Goal: Task Accomplishment & Management: Use online tool/utility

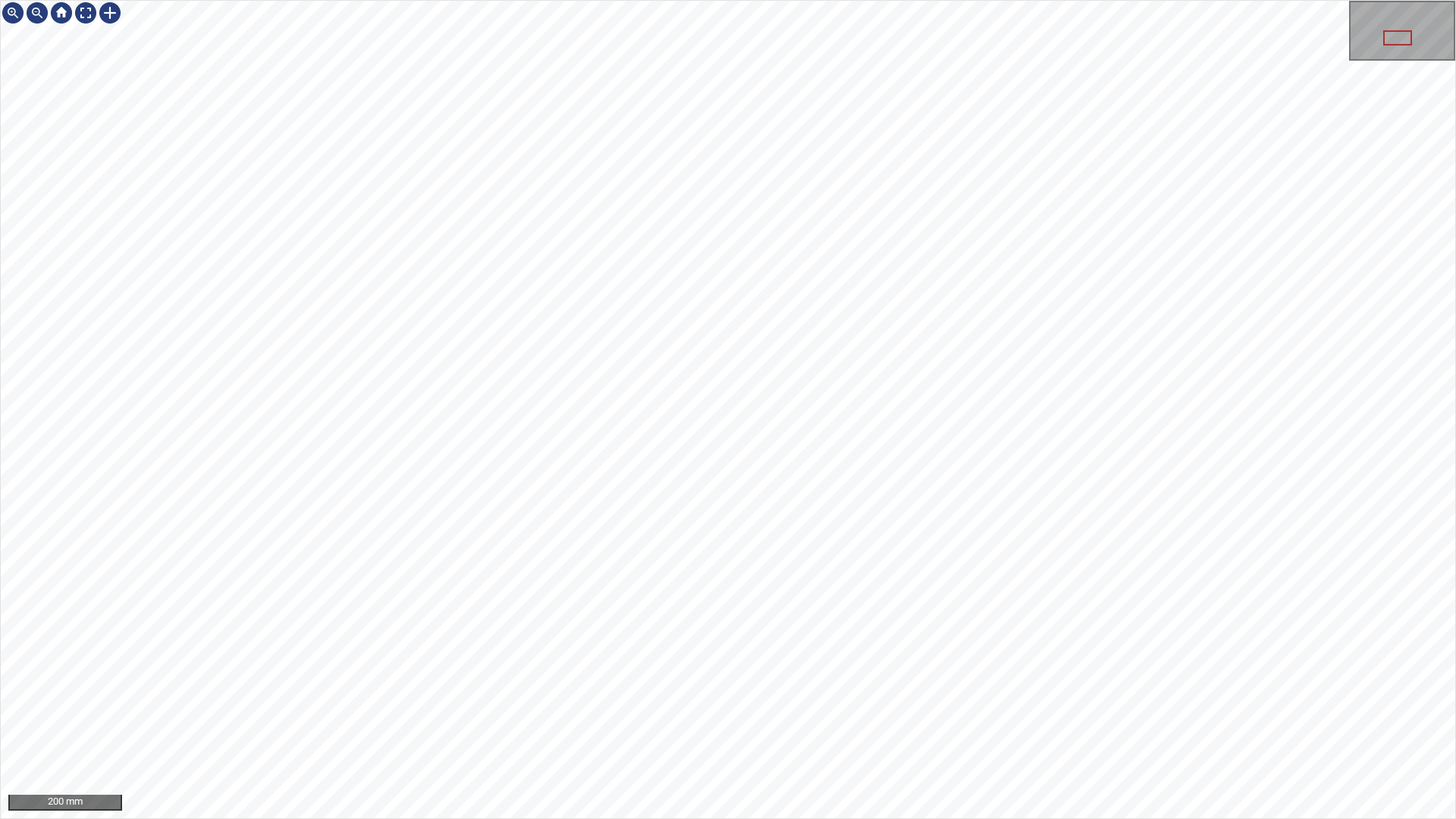
click at [468, 818] on div "200 mm" at bounding box center [728, 410] width 1456 height 819
click at [1118, 0] on div "100 mm" at bounding box center [728, 410] width 1456 height 819
click at [1220, 0] on div "50 mm" at bounding box center [728, 410] width 1456 height 819
click at [469, 818] on div "100 mm" at bounding box center [728, 410] width 1456 height 819
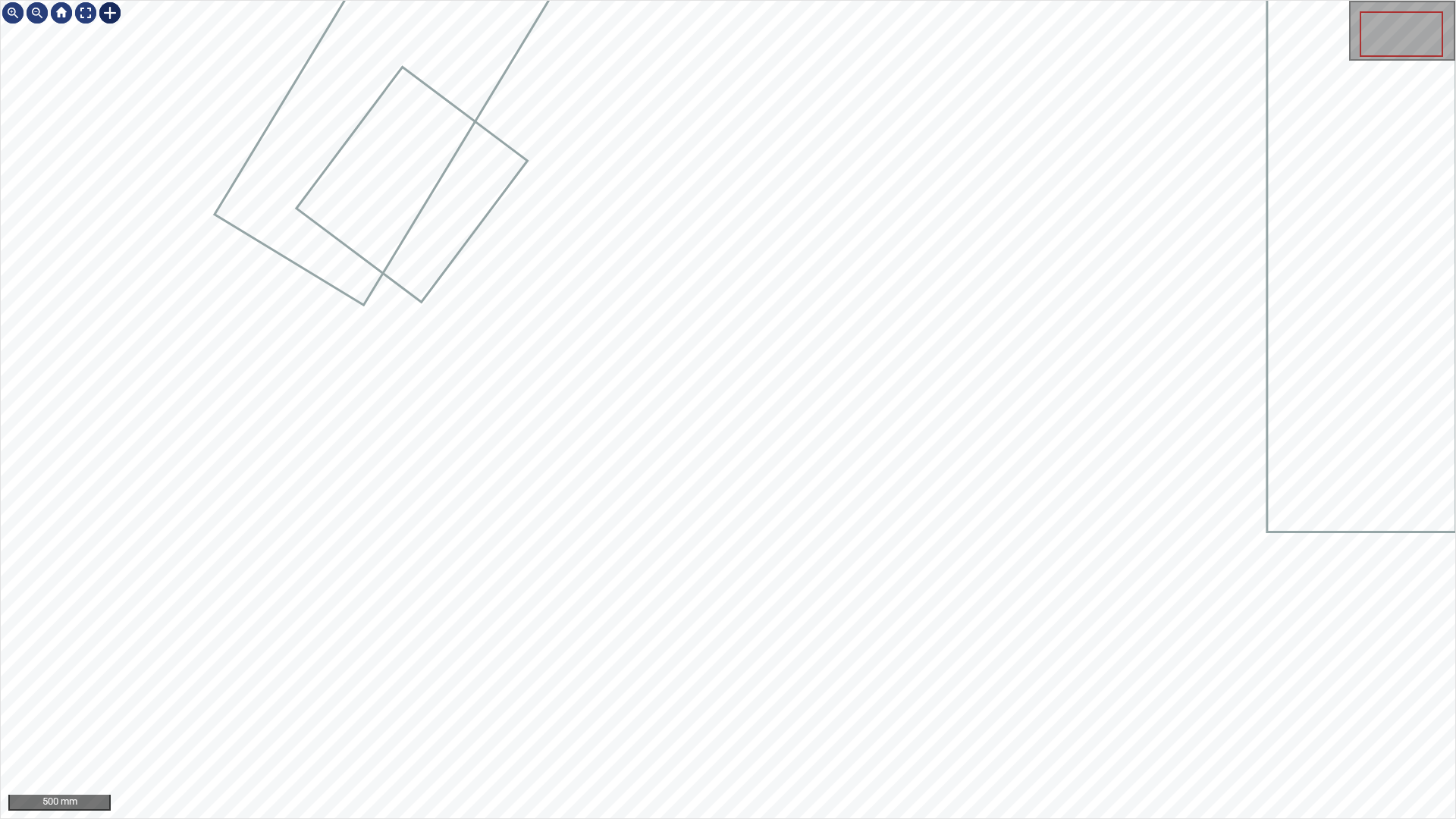
click at [107, 13] on div at bounding box center [110, 13] width 24 height 24
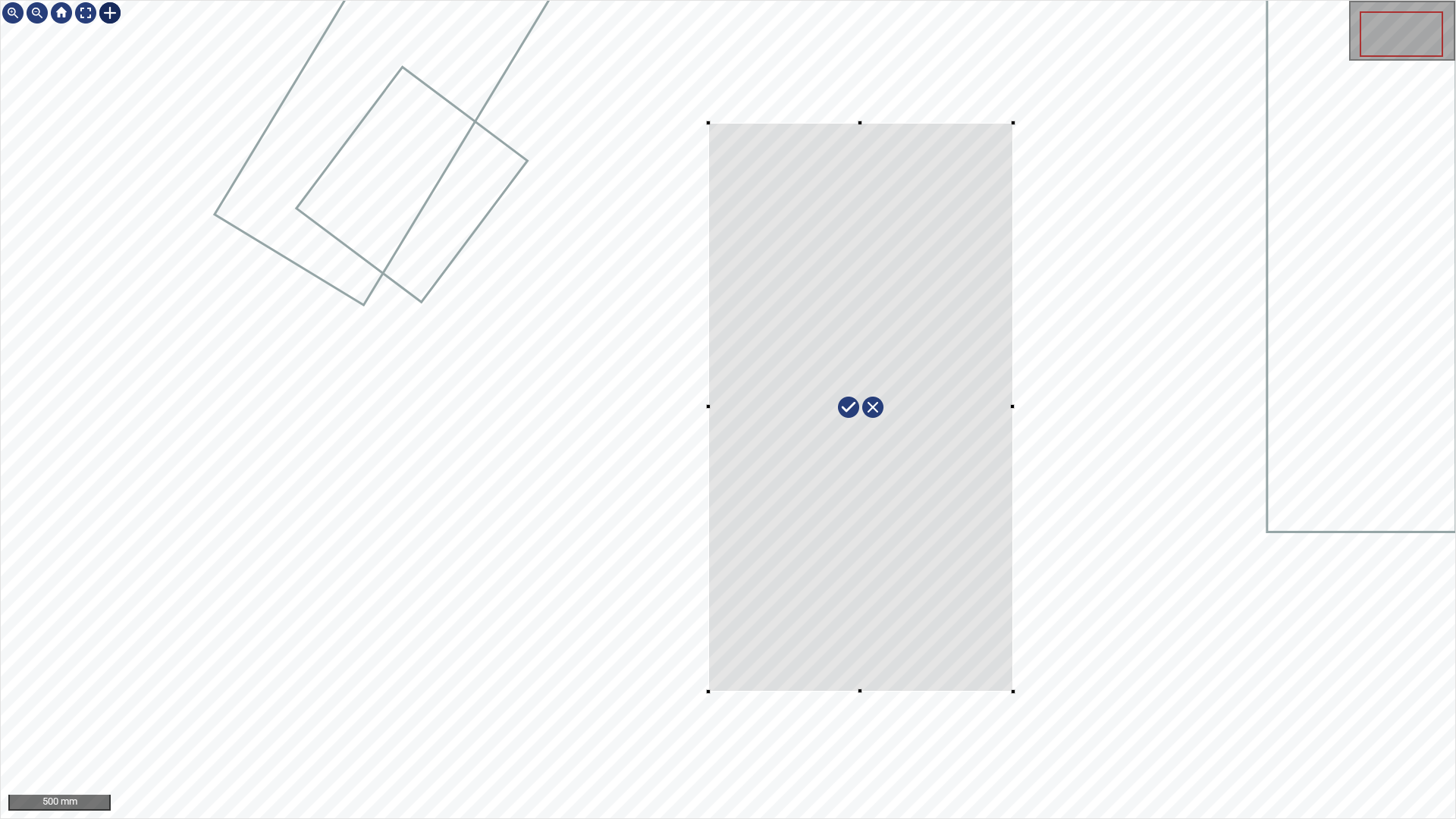
click at [1014, 692] on div at bounding box center [728, 410] width 1454 height 817
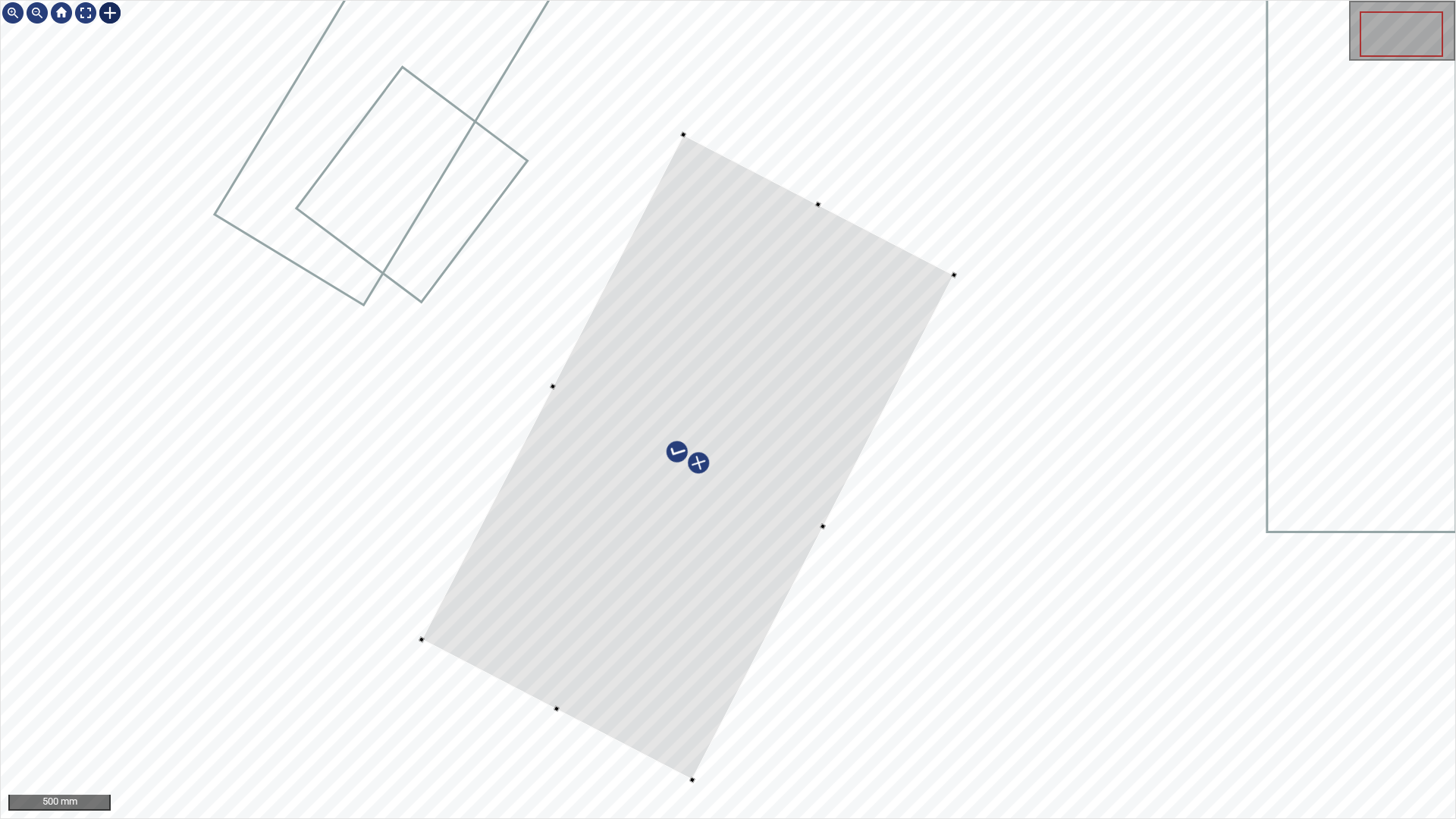
click at [689, 711] on div at bounding box center [688, 458] width 533 height 645
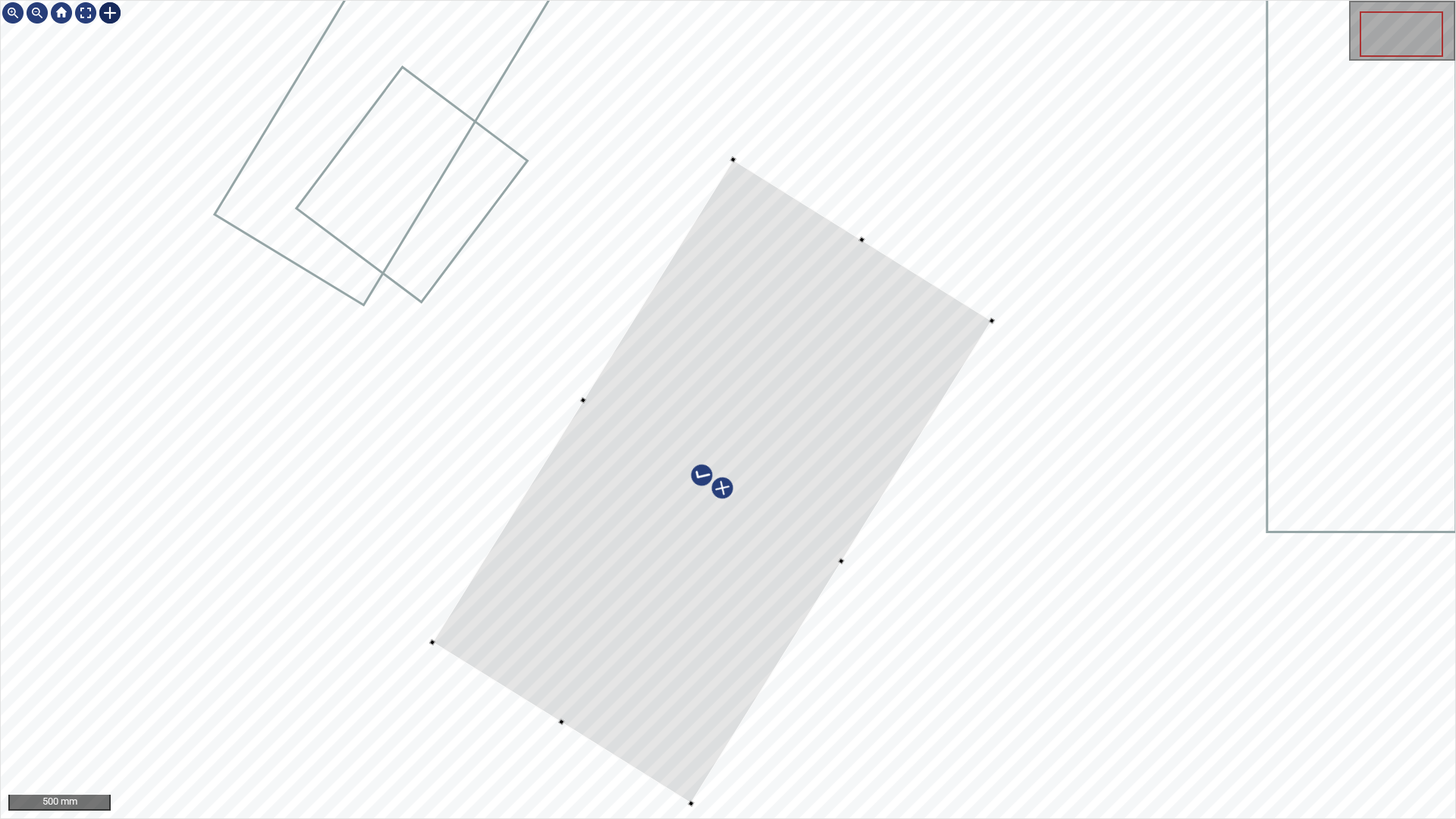
click at [891, 431] on div at bounding box center [712, 481] width 560 height 644
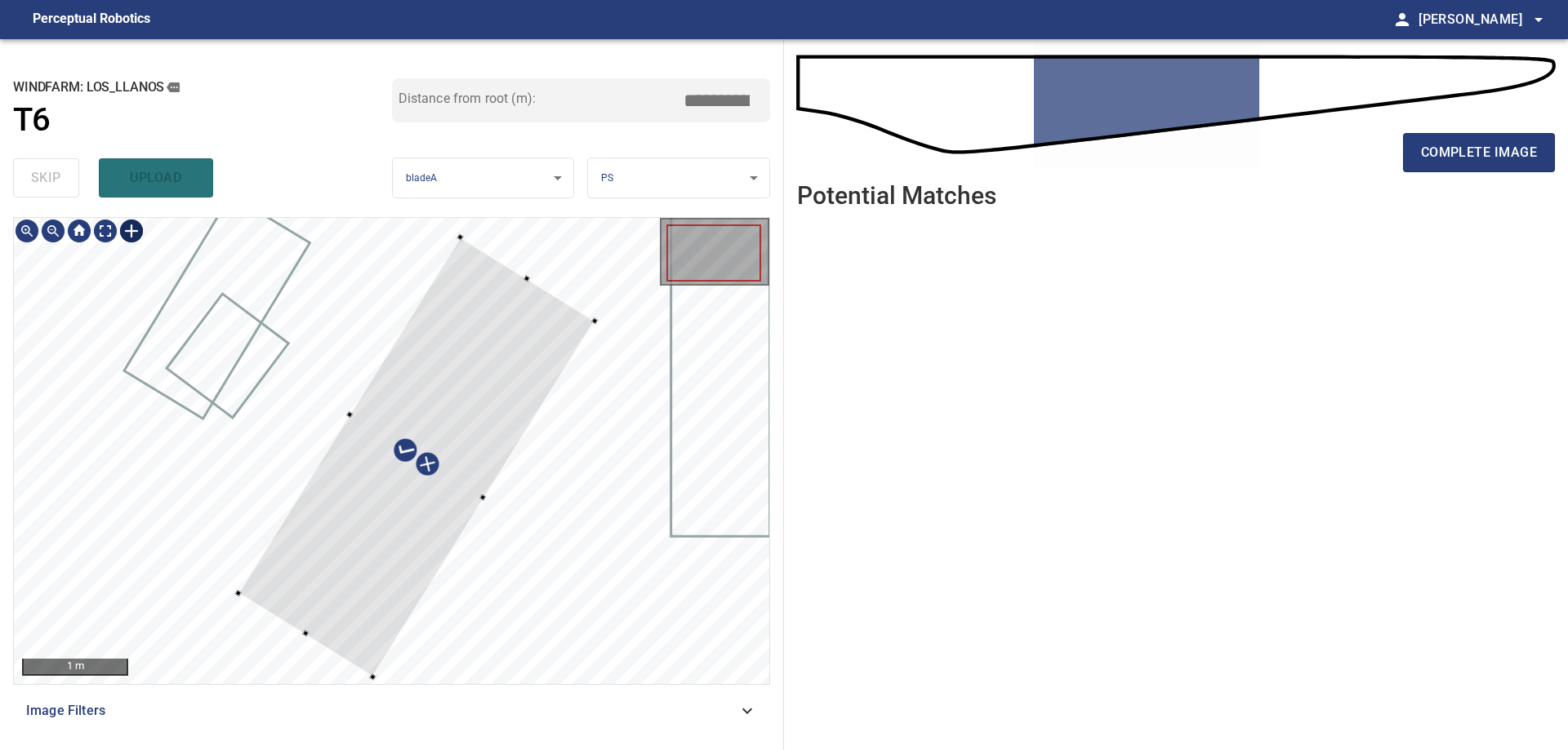
click at [522, 262] on div at bounding box center [392, 451] width 755 height 466
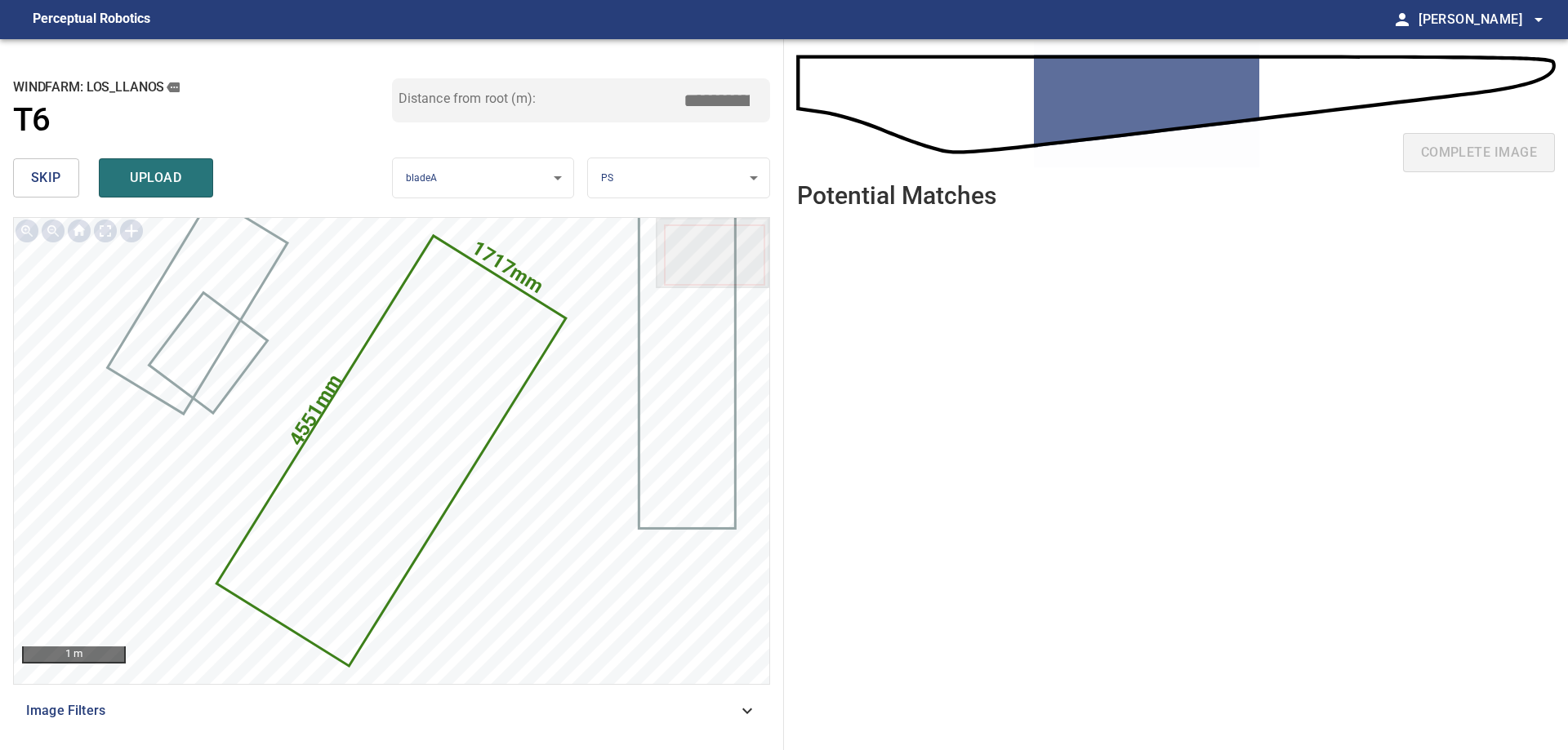
click at [667, 94] on div "Distance from root (m): *****" at bounding box center [581, 100] width 379 height 44
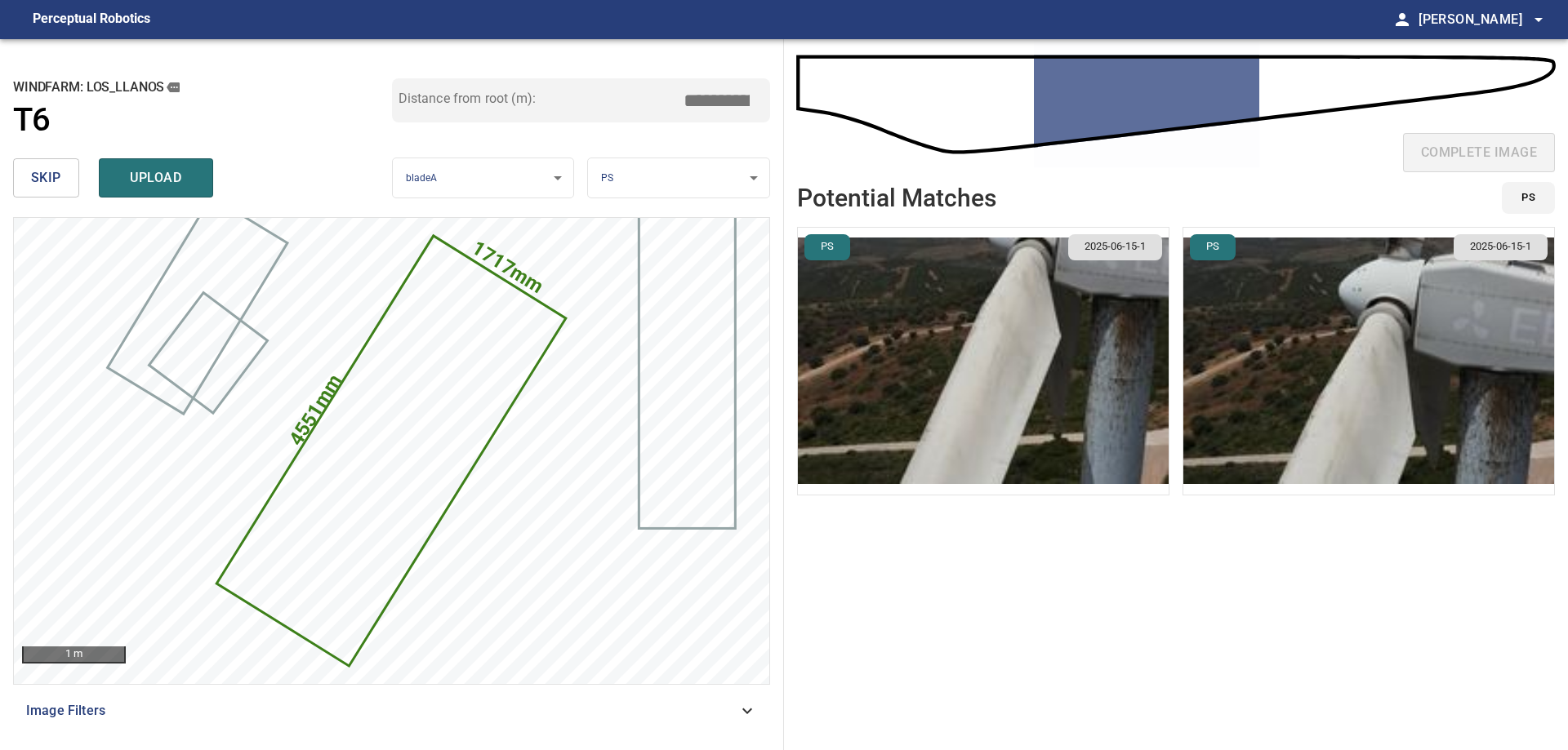
type input "****"
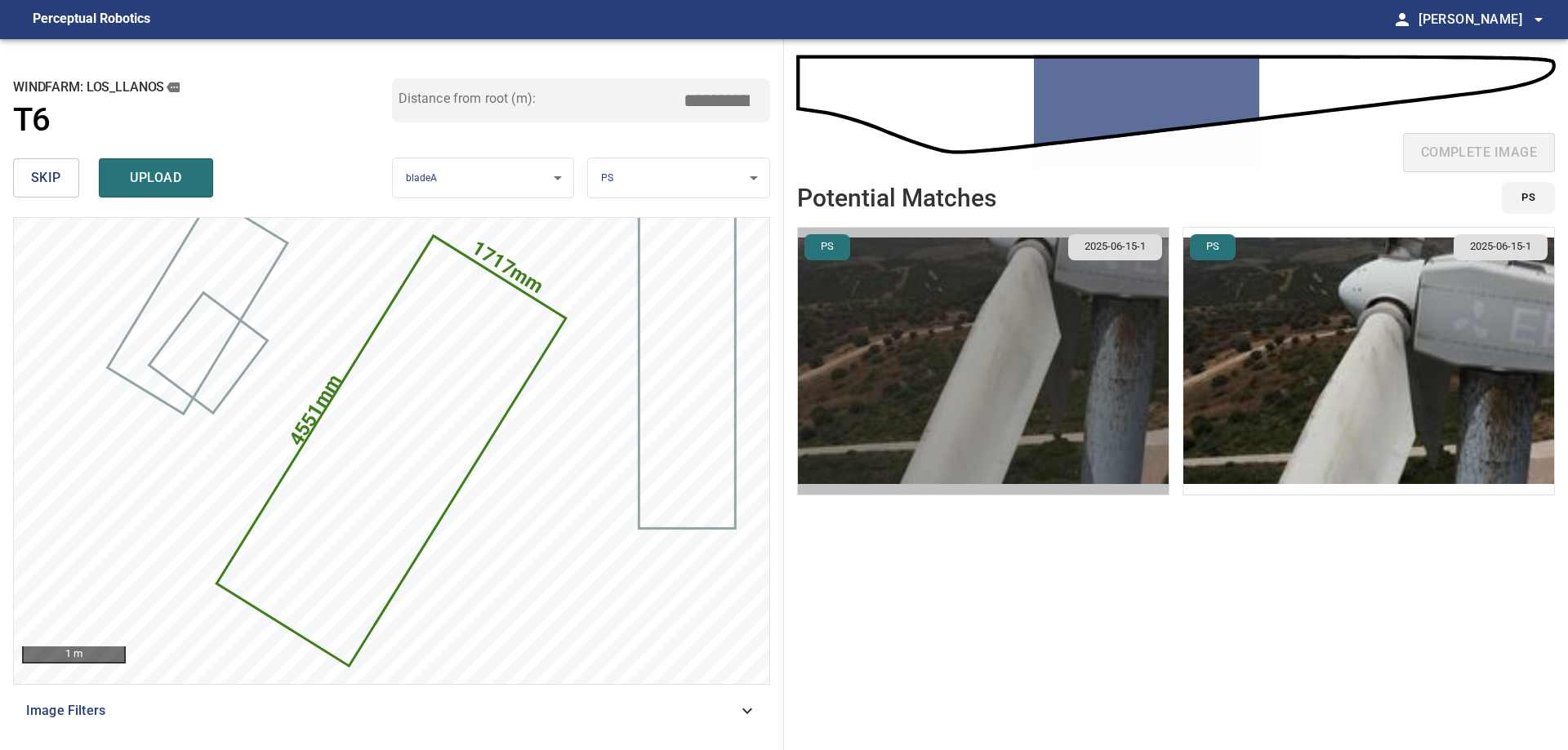
click at [1113, 367] on img "button" at bounding box center [983, 361] width 371 height 267
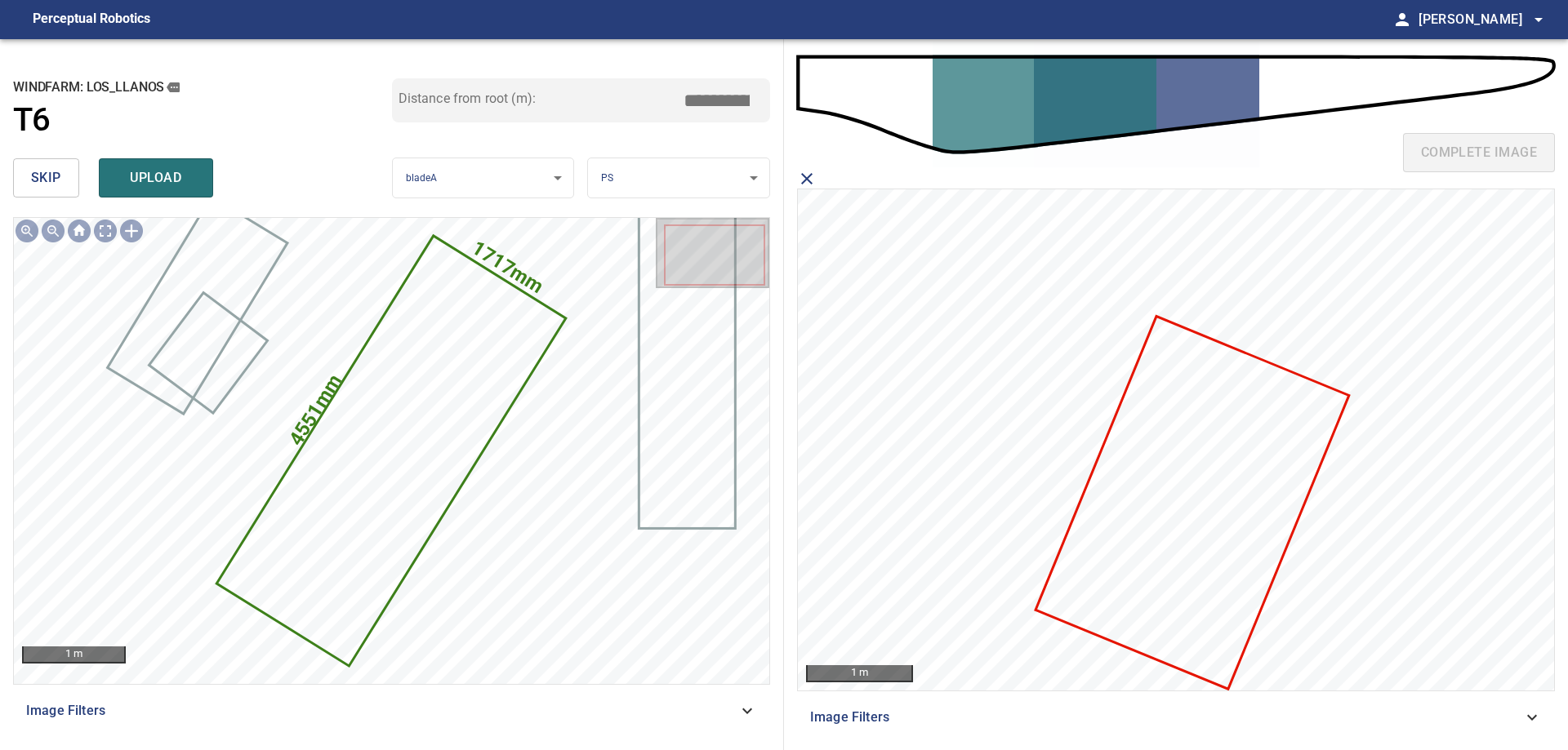
click at [803, 178] on icon "close matching imageResolution:" at bounding box center [807, 178] width 20 height 20
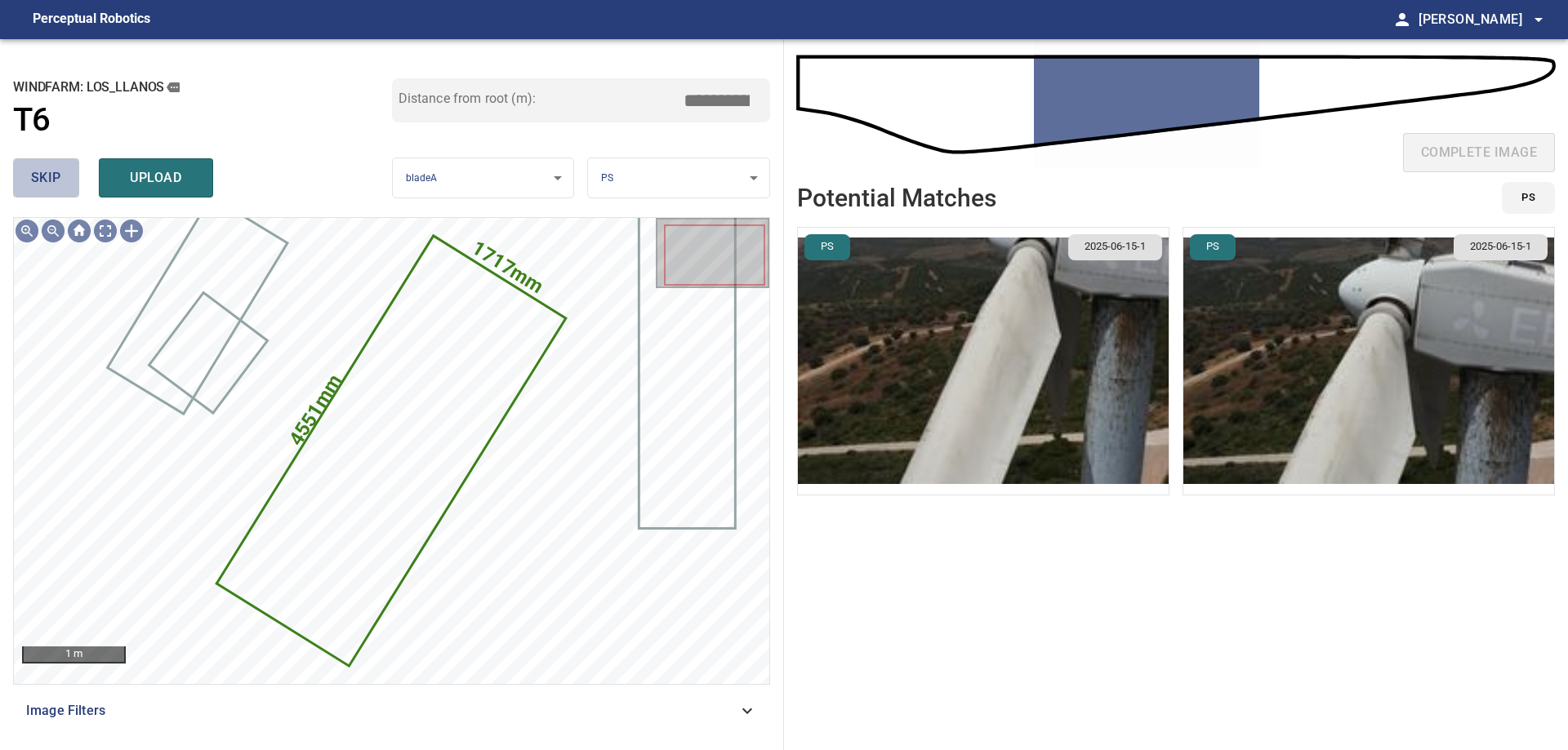
click at [49, 179] on span "skip" at bounding box center [46, 178] width 30 height 23
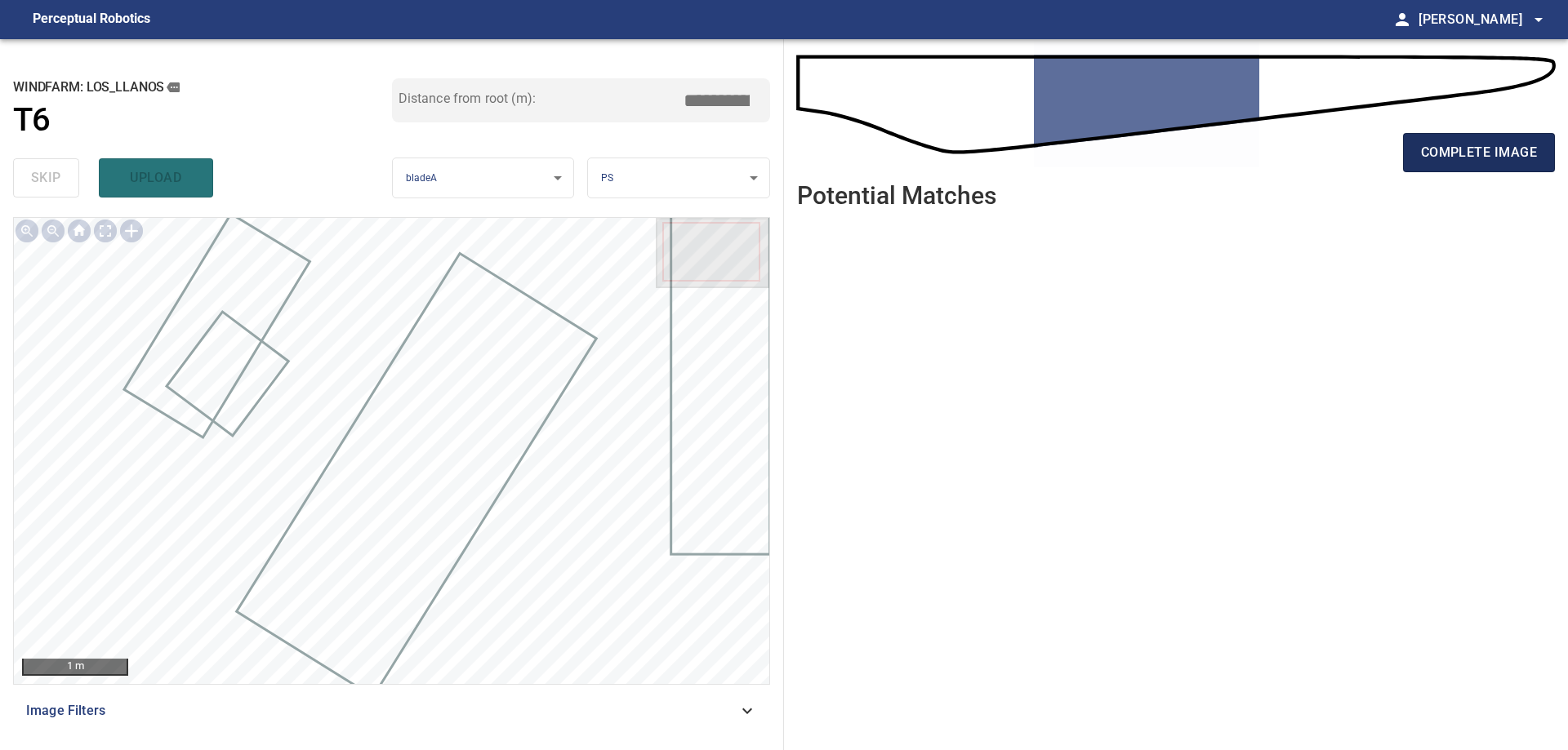
click at [1498, 140] on button "complete image" at bounding box center [1479, 152] width 152 height 39
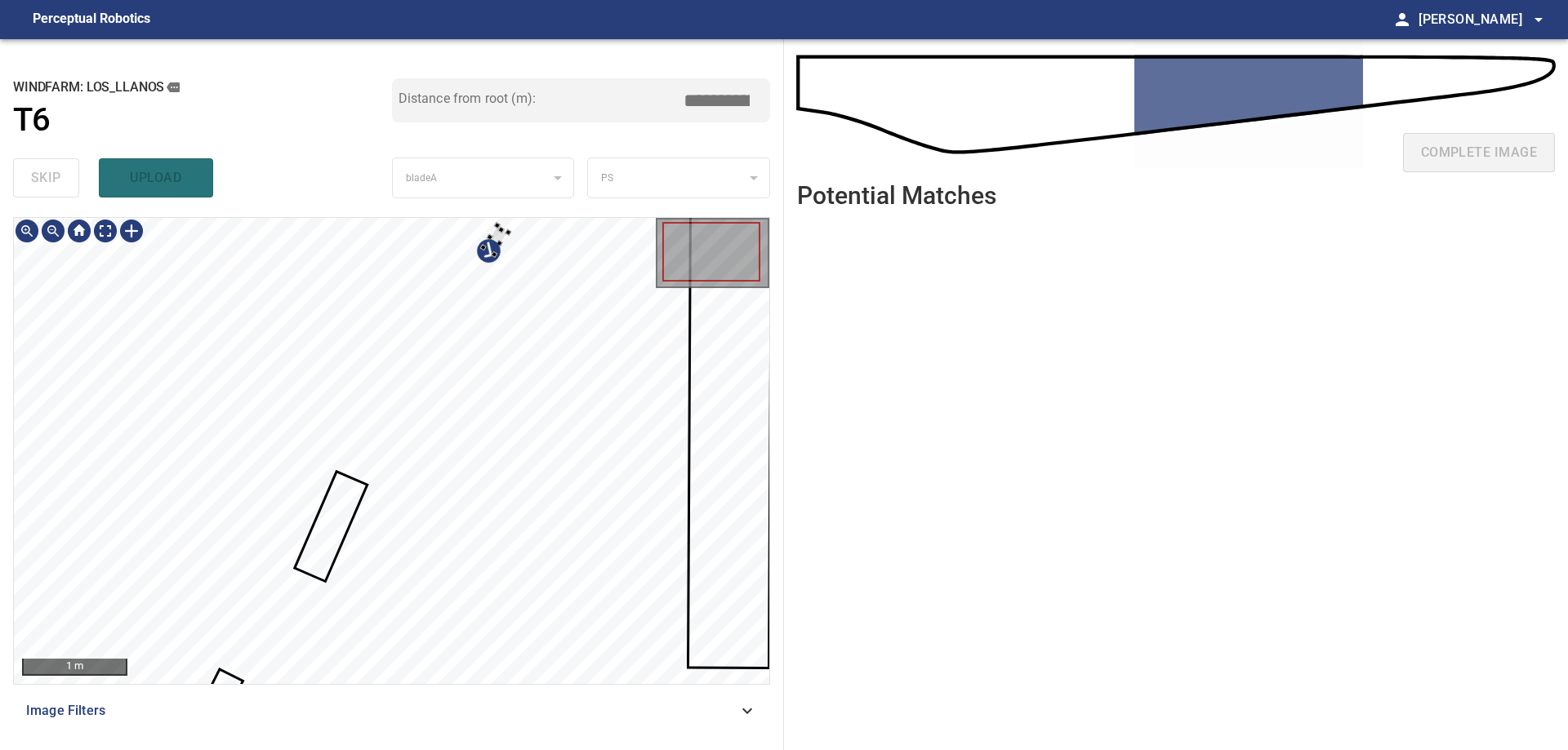
click at [574, 344] on div at bounding box center [392, 451] width 755 height 466
click at [692, 430] on div at bounding box center [644, 412] width 137 height 146
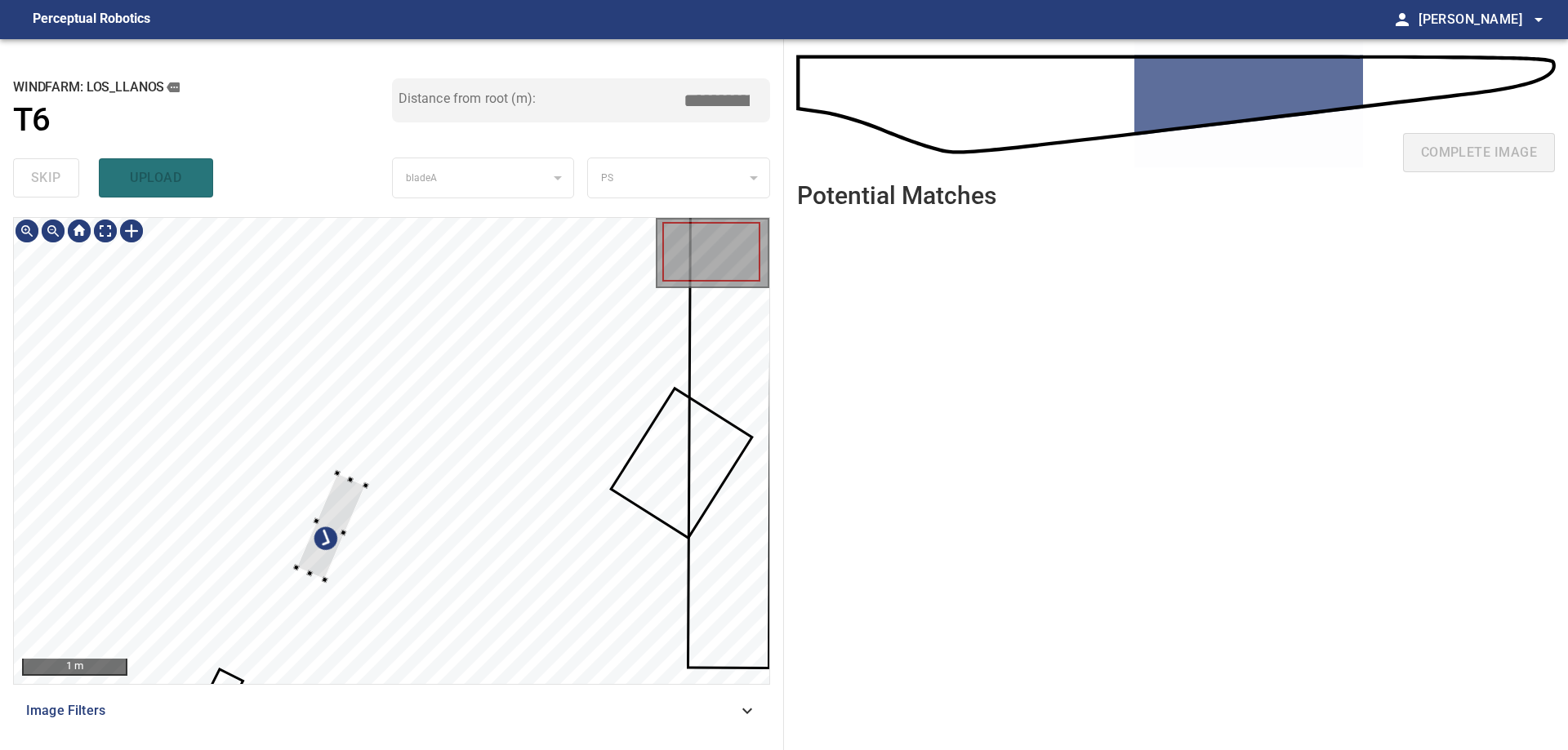
click at [197, 327] on div at bounding box center [392, 451] width 755 height 466
click at [217, 678] on div at bounding box center [392, 451] width 755 height 466
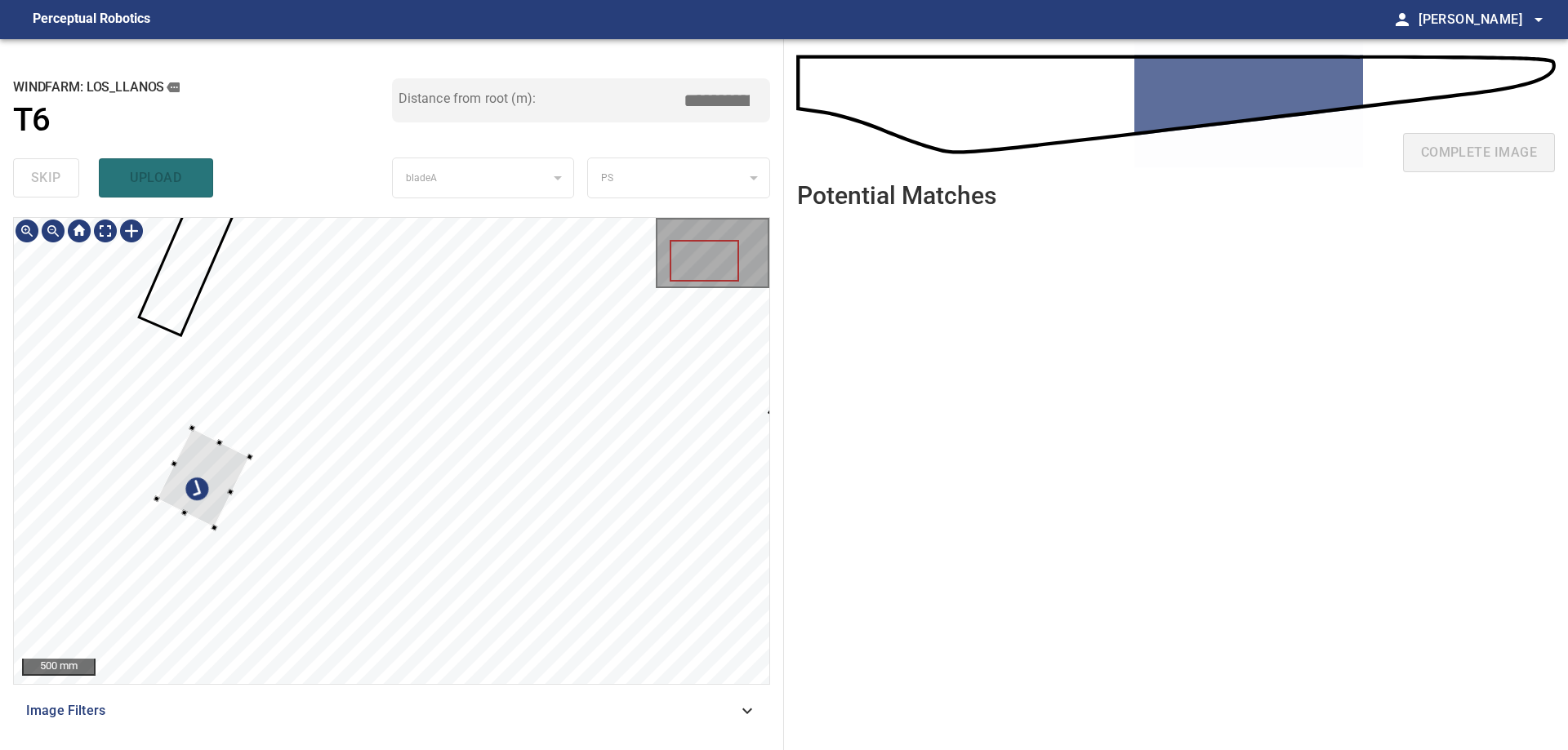
click at [181, 428] on div at bounding box center [202, 477] width 93 height 100
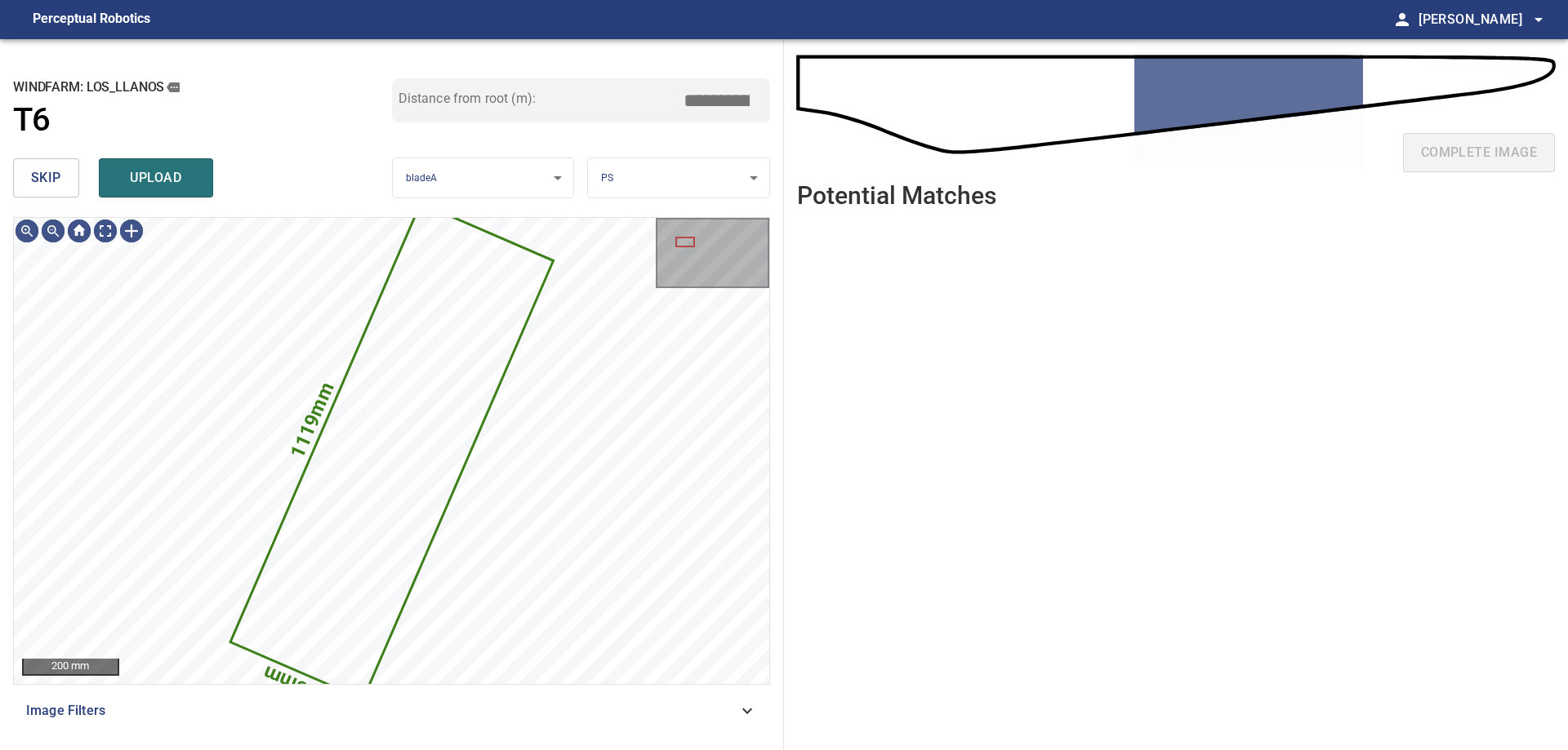
click at [38, 193] on button "skip" at bounding box center [46, 178] width 66 height 39
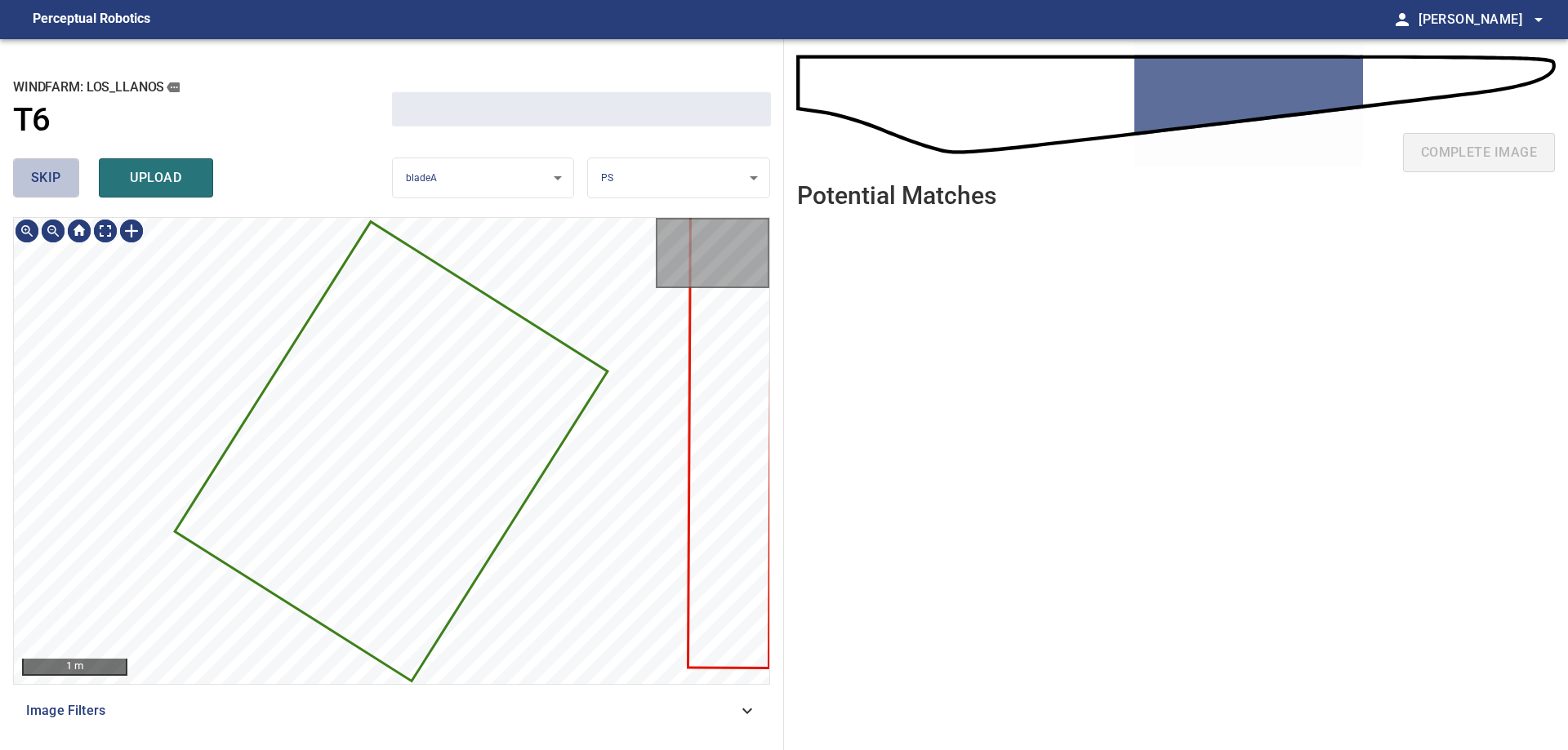
click at [38, 193] on button "skip" at bounding box center [46, 178] width 66 height 39
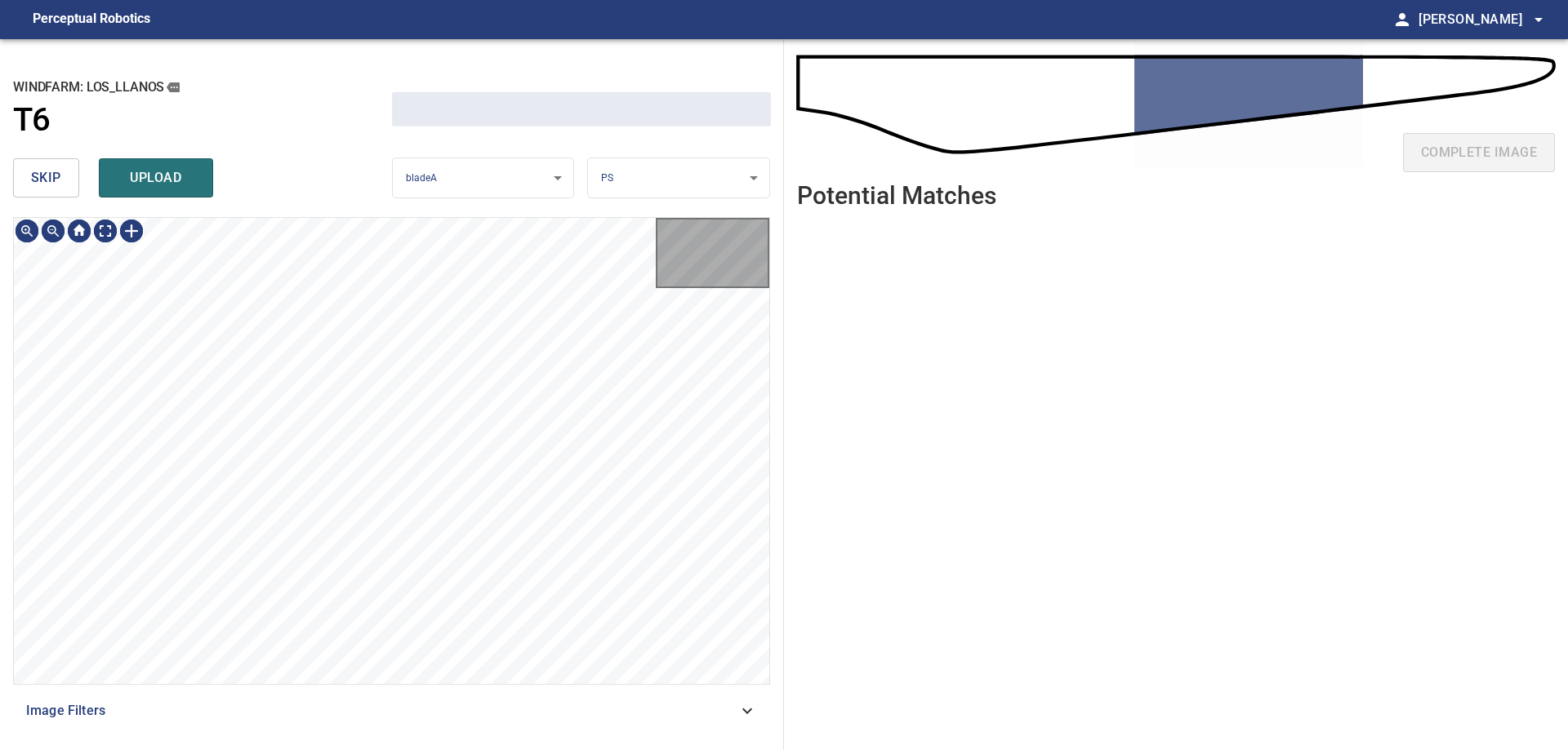
click at [38, 193] on button "skip" at bounding box center [46, 178] width 66 height 39
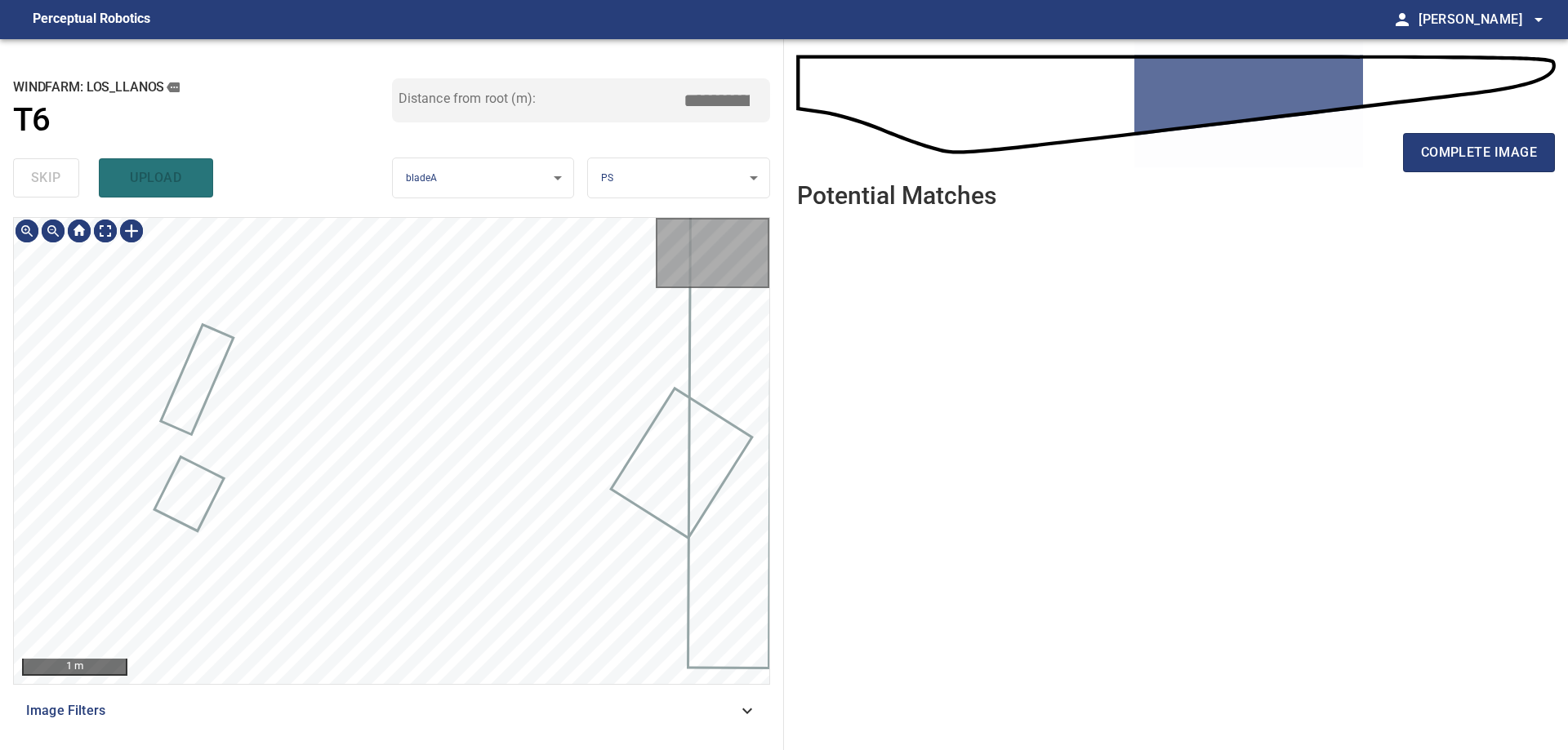
click at [38, 193] on div "skip upload" at bounding box center [202, 178] width 379 height 52
type input "*****"
click at [38, 193] on div "skip upload" at bounding box center [202, 178] width 379 height 52
drag, startPoint x: 716, startPoint y: 707, endPoint x: 738, endPoint y: 748, distance: 46.5
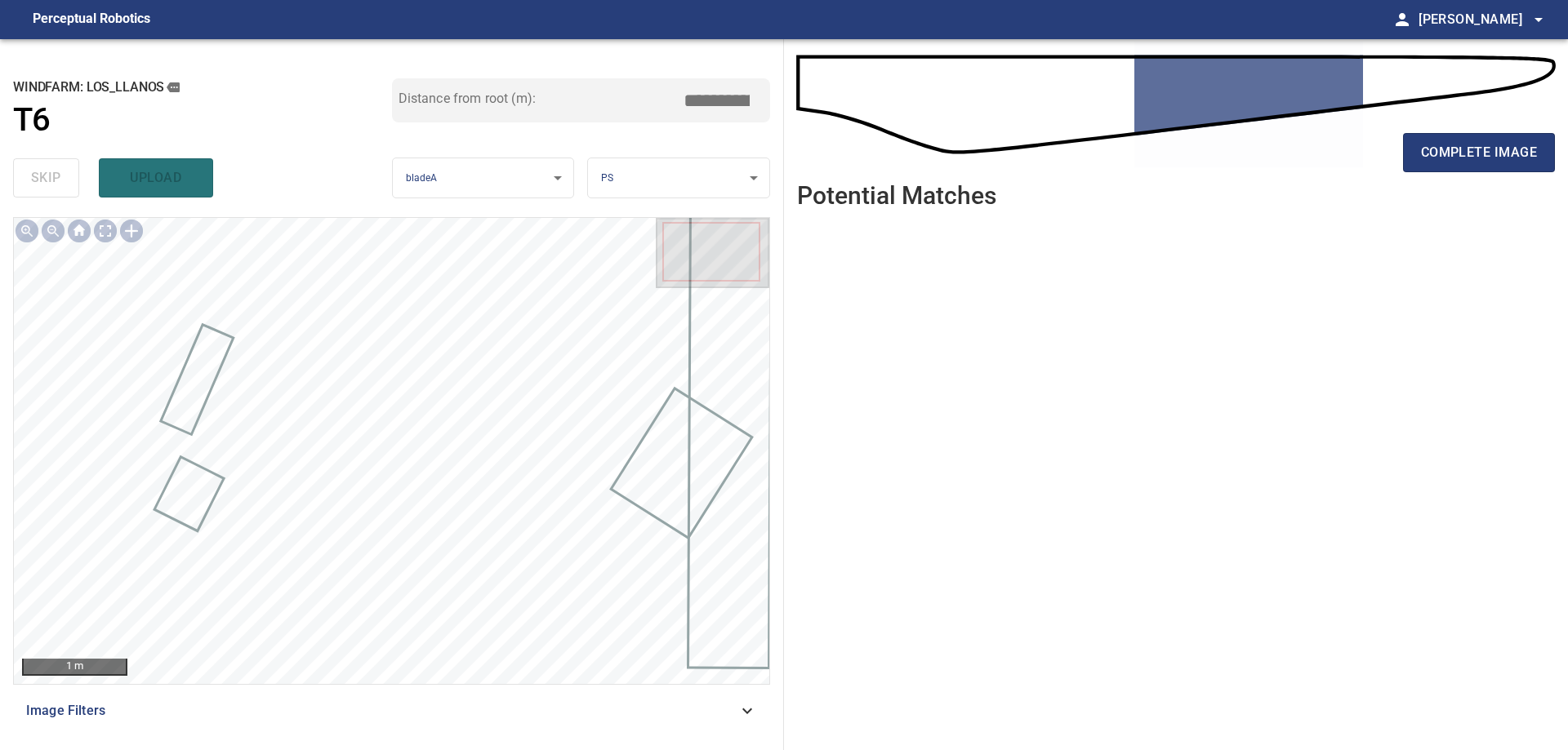
click at [719, 713] on span "Image Filters" at bounding box center [381, 711] width 711 height 20
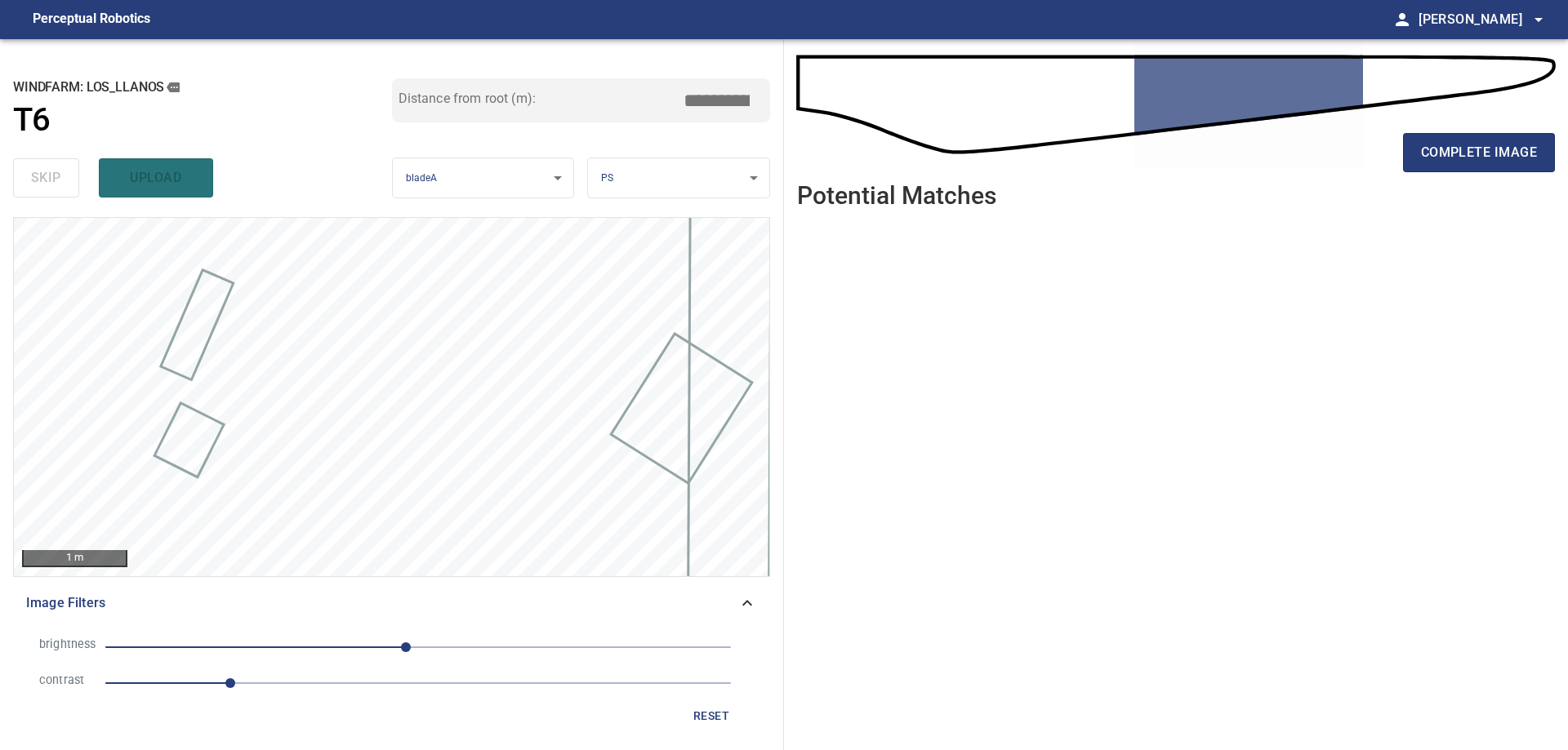
click at [306, 679] on span "1" at bounding box center [418, 683] width 625 height 23
click at [305, 648] on span "-10" at bounding box center [418, 647] width 625 height 23
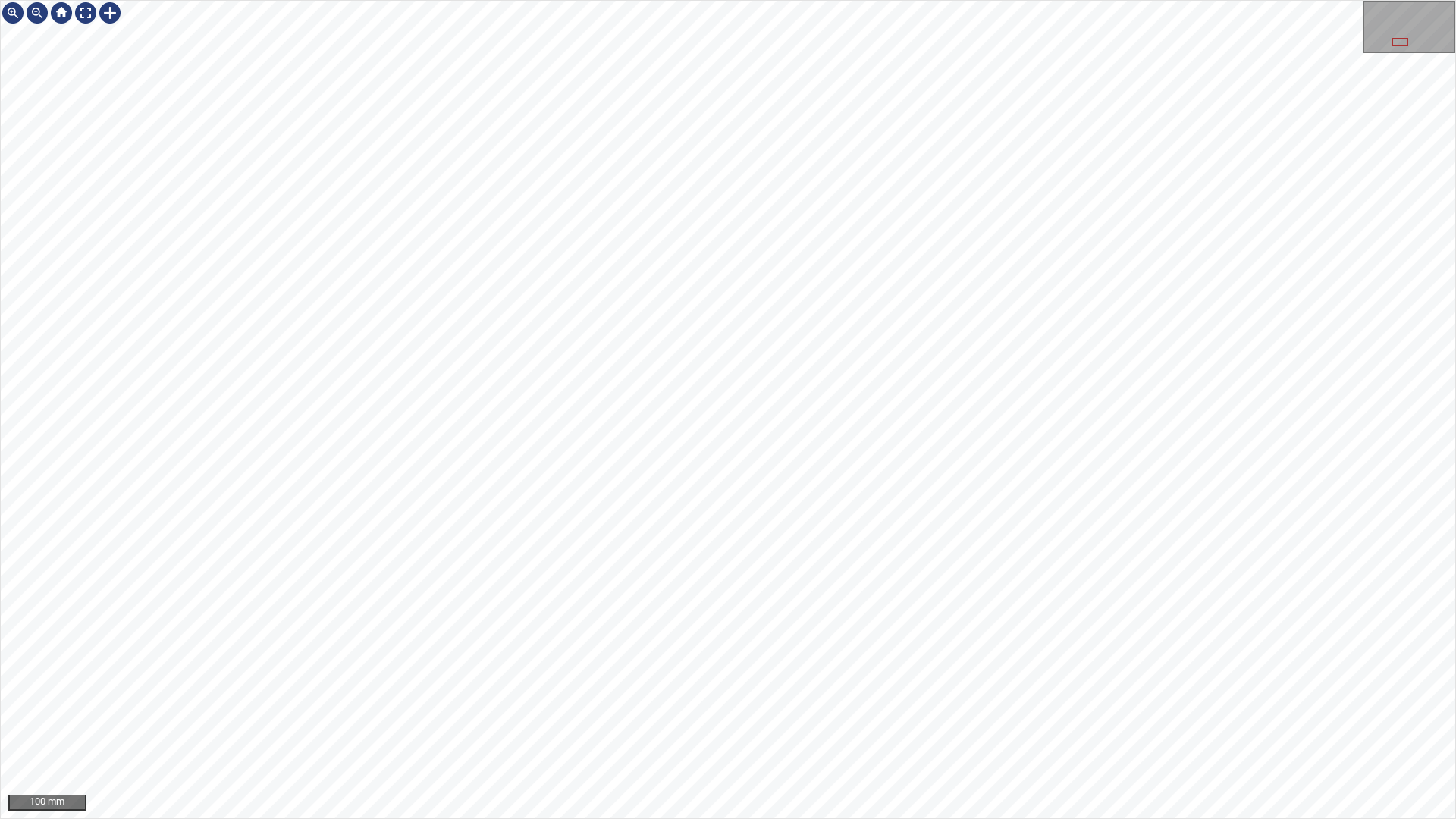
click at [1056, 0] on div "100 mm" at bounding box center [728, 410] width 1456 height 819
click at [615, 818] on div "100 mm" at bounding box center [728, 410] width 1456 height 819
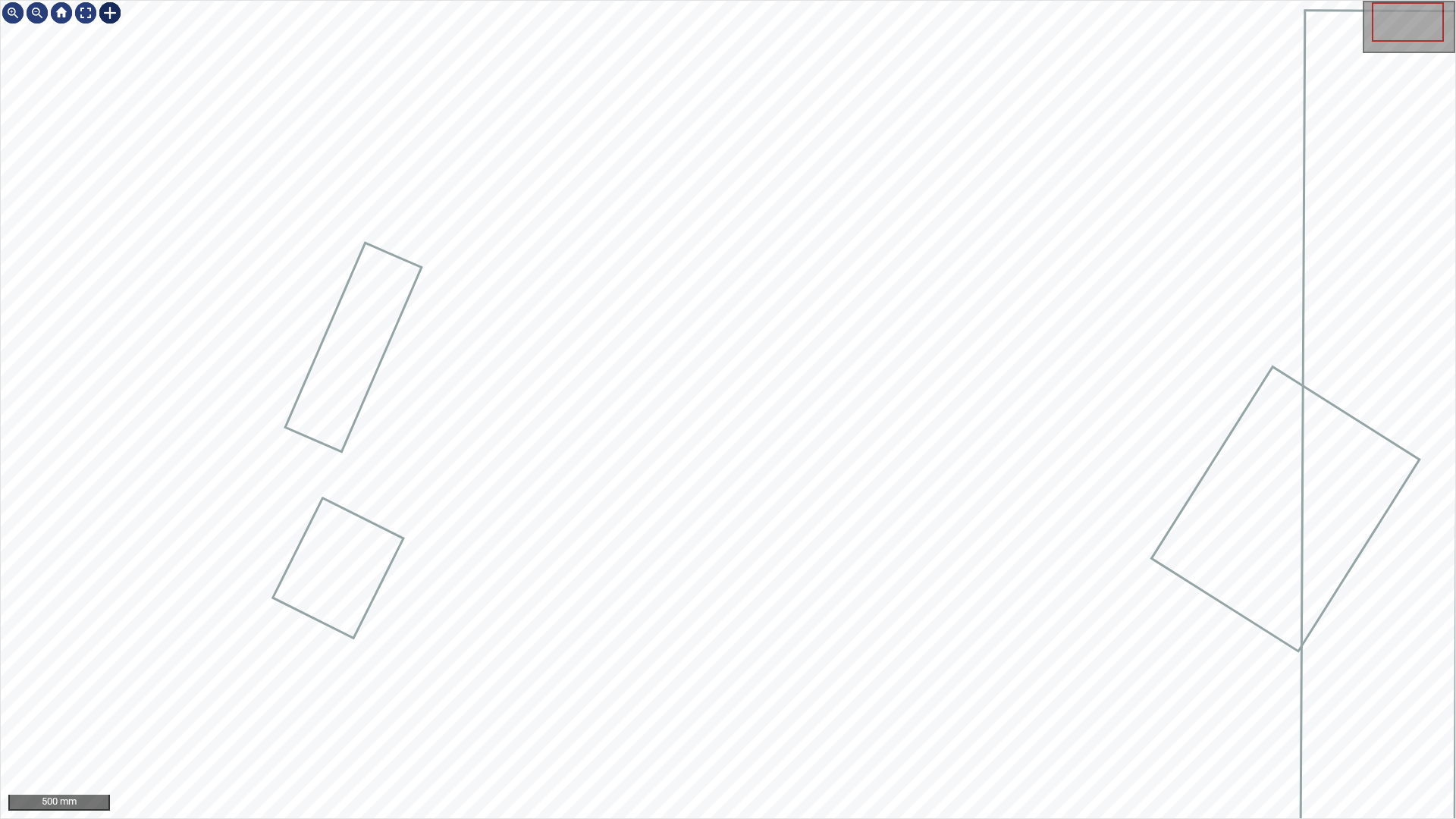
click at [104, 15] on div at bounding box center [110, 13] width 24 height 24
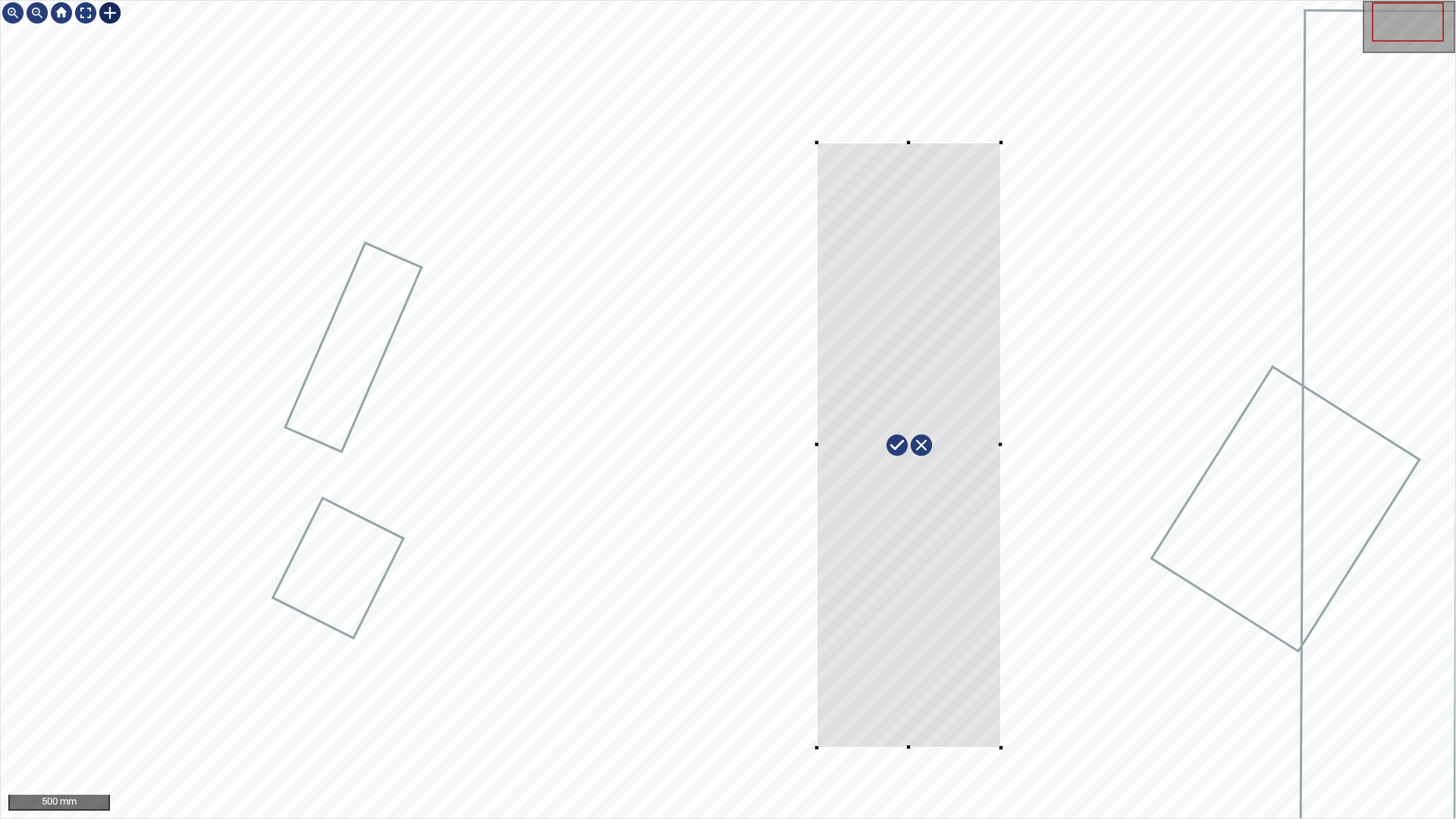
click at [1002, 747] on div at bounding box center [728, 410] width 1454 height 817
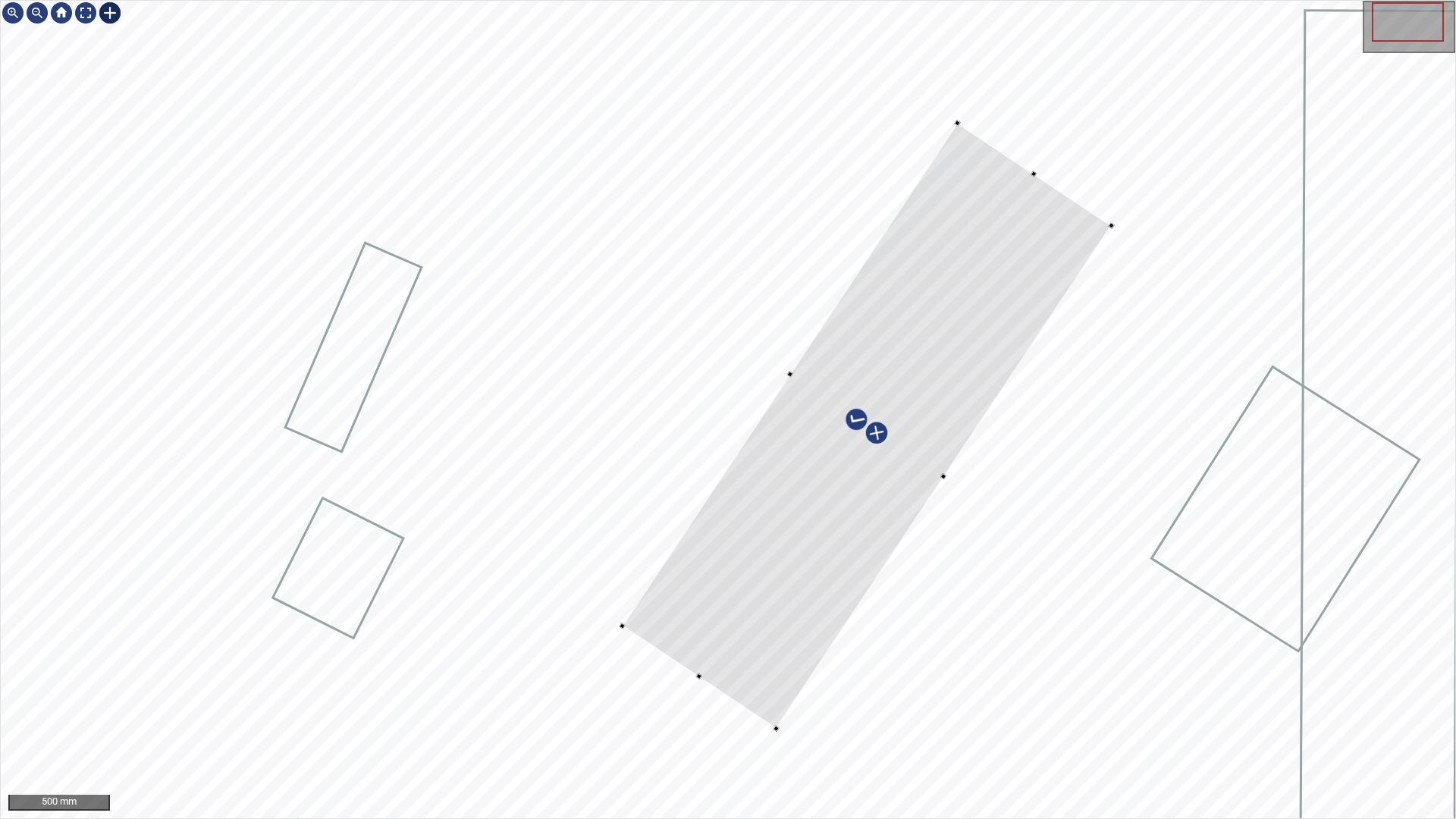
click at [862, 548] on div at bounding box center [866, 426] width 489 height 606
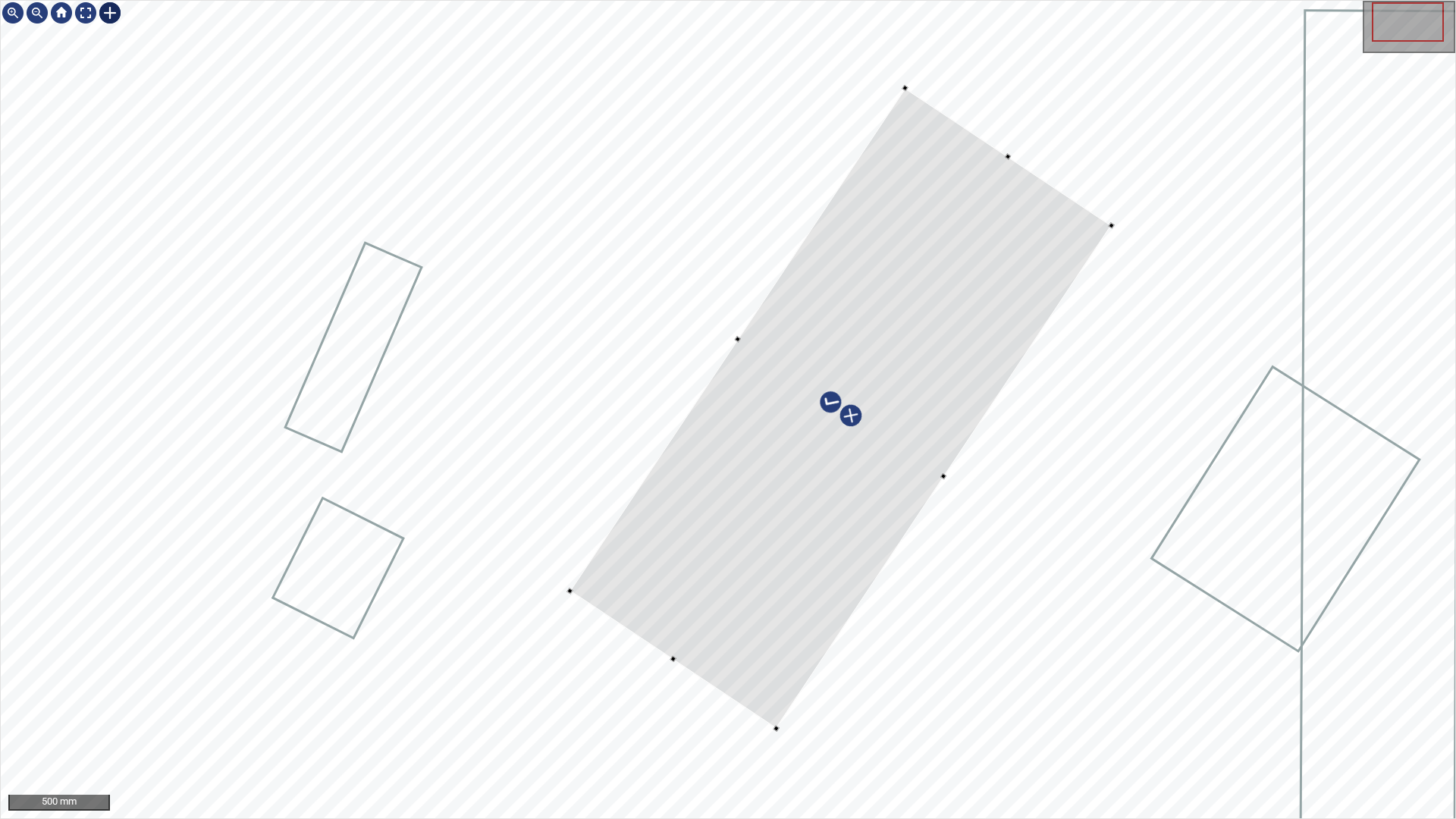
click at [722, 355] on div at bounding box center [728, 410] width 1454 height 817
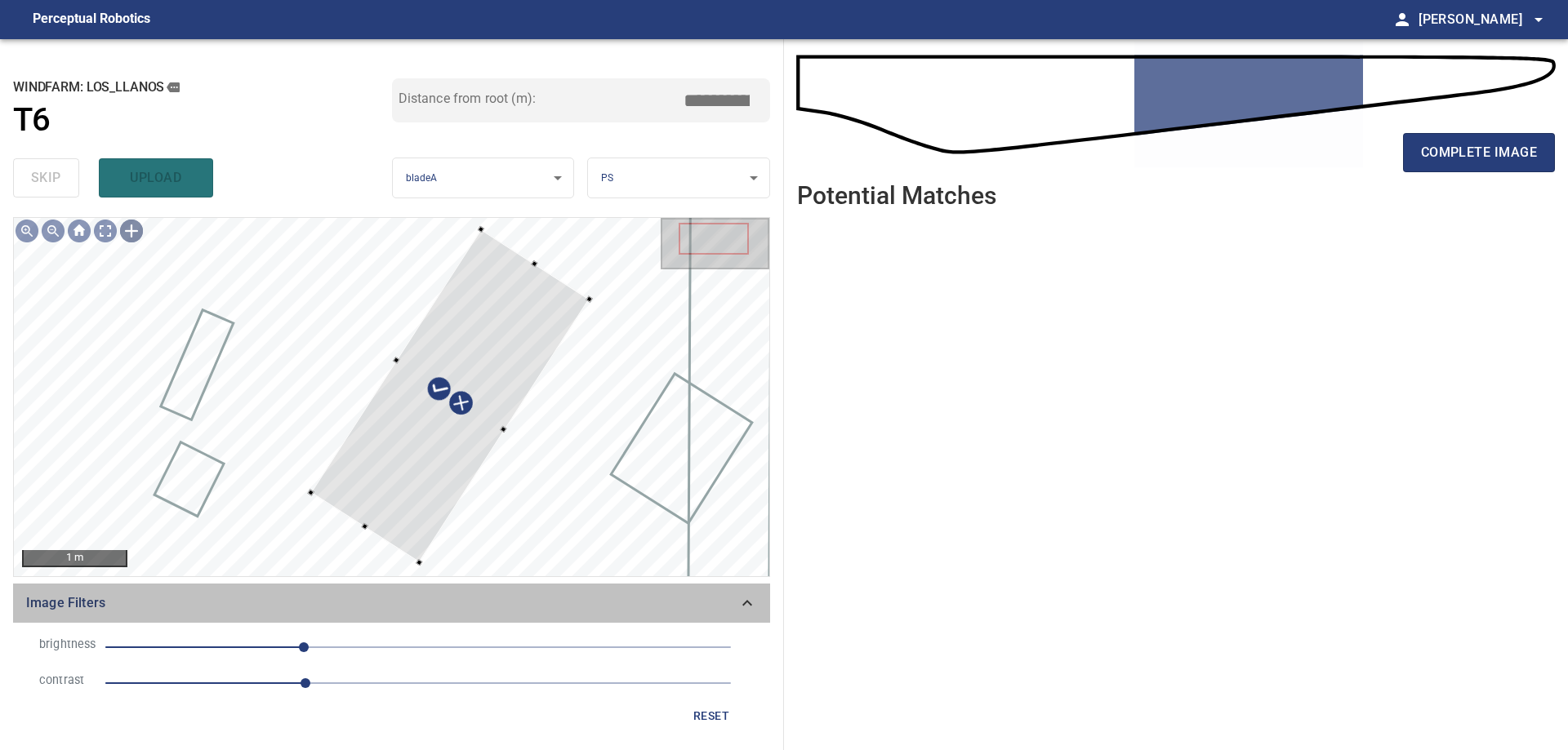
drag, startPoint x: 753, startPoint y: 608, endPoint x: 714, endPoint y: 619, distance: 40.5
click at [756, 609] on icon at bounding box center [747, 603] width 20 height 20
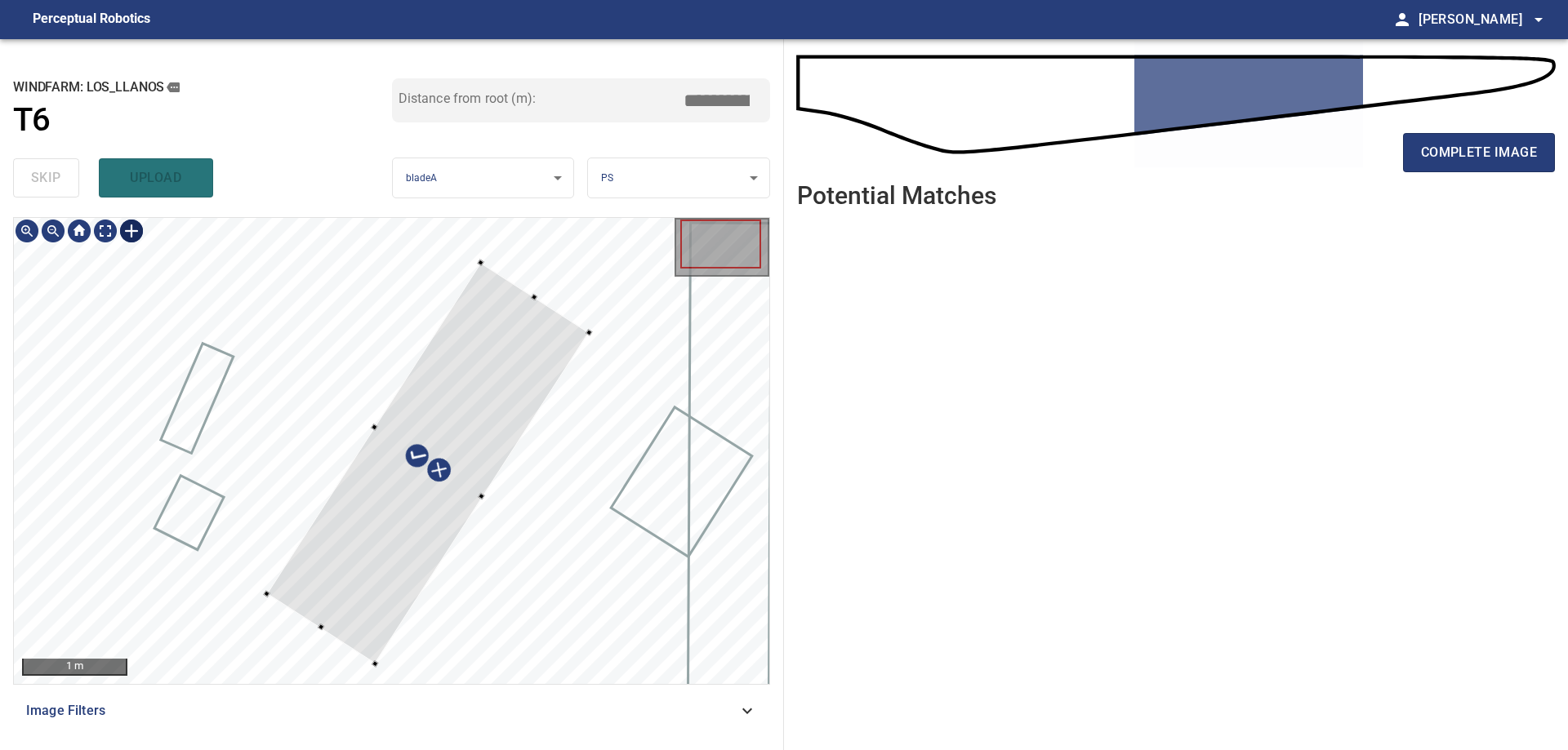
click at [327, 633] on div at bounding box center [321, 629] width 108 height 71
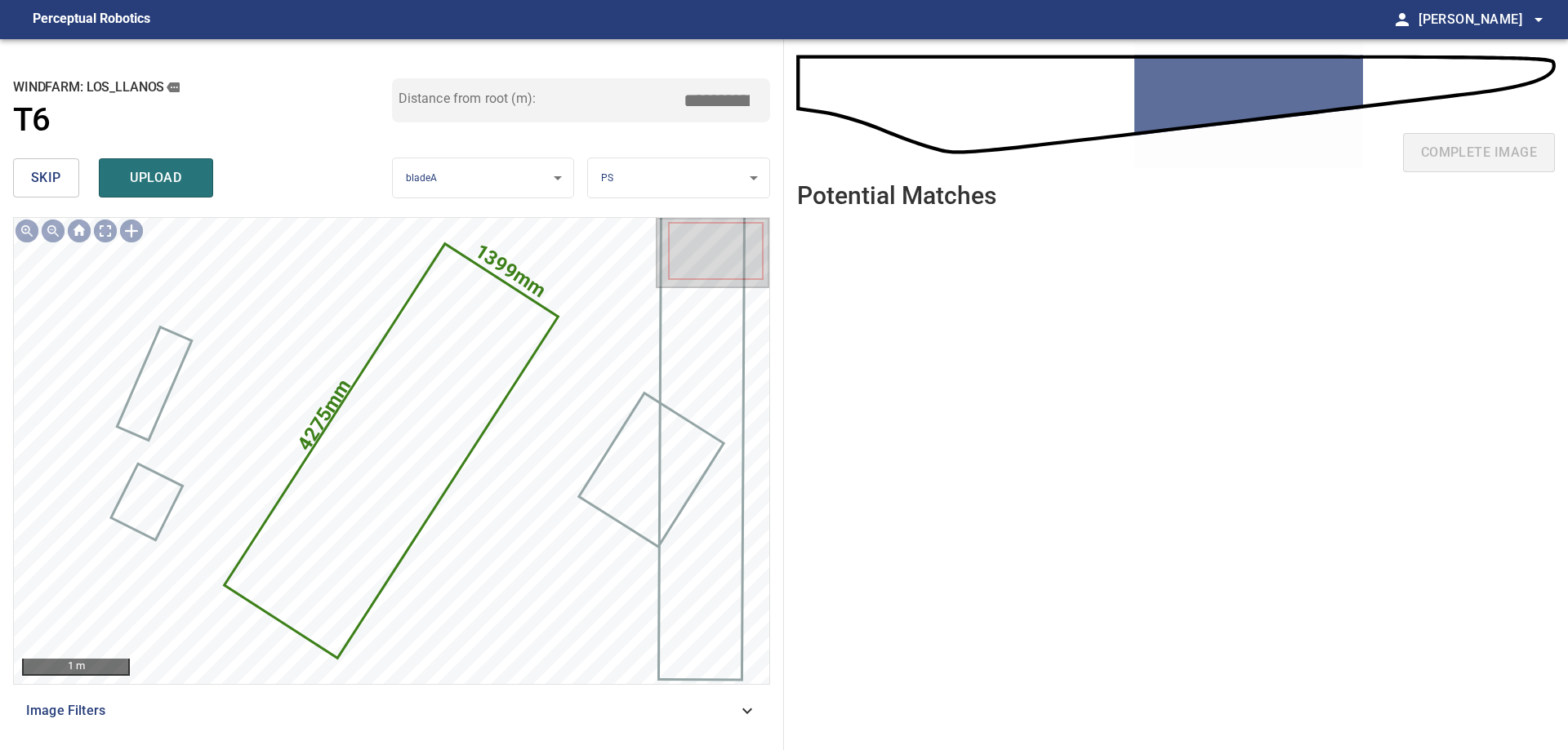
drag, startPoint x: 712, startPoint y: 103, endPoint x: 682, endPoint y: 102, distance: 30.0
click at [690, 102] on input "*****" at bounding box center [722, 100] width 81 height 31
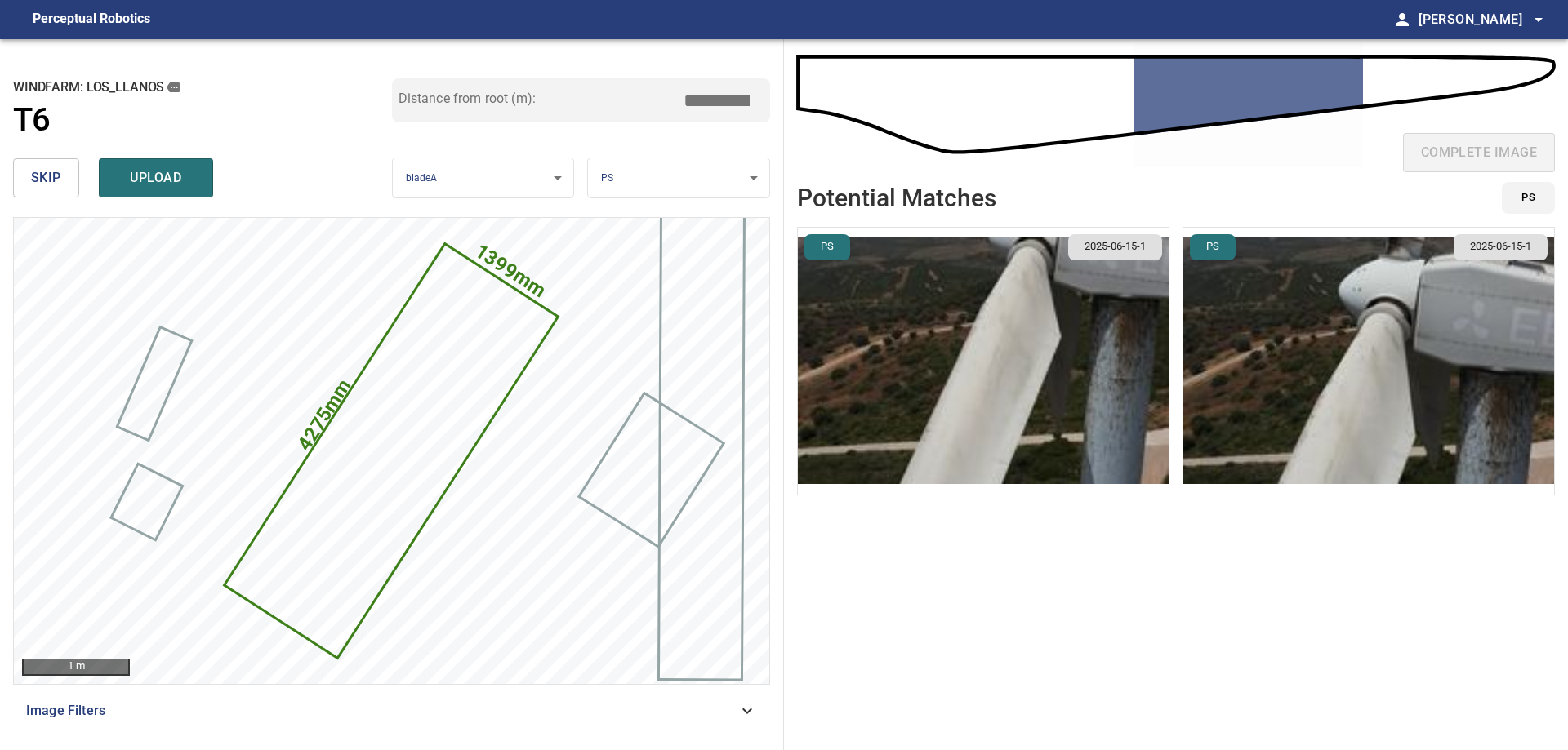
type input "****"
click at [915, 348] on img "button" at bounding box center [983, 361] width 371 height 267
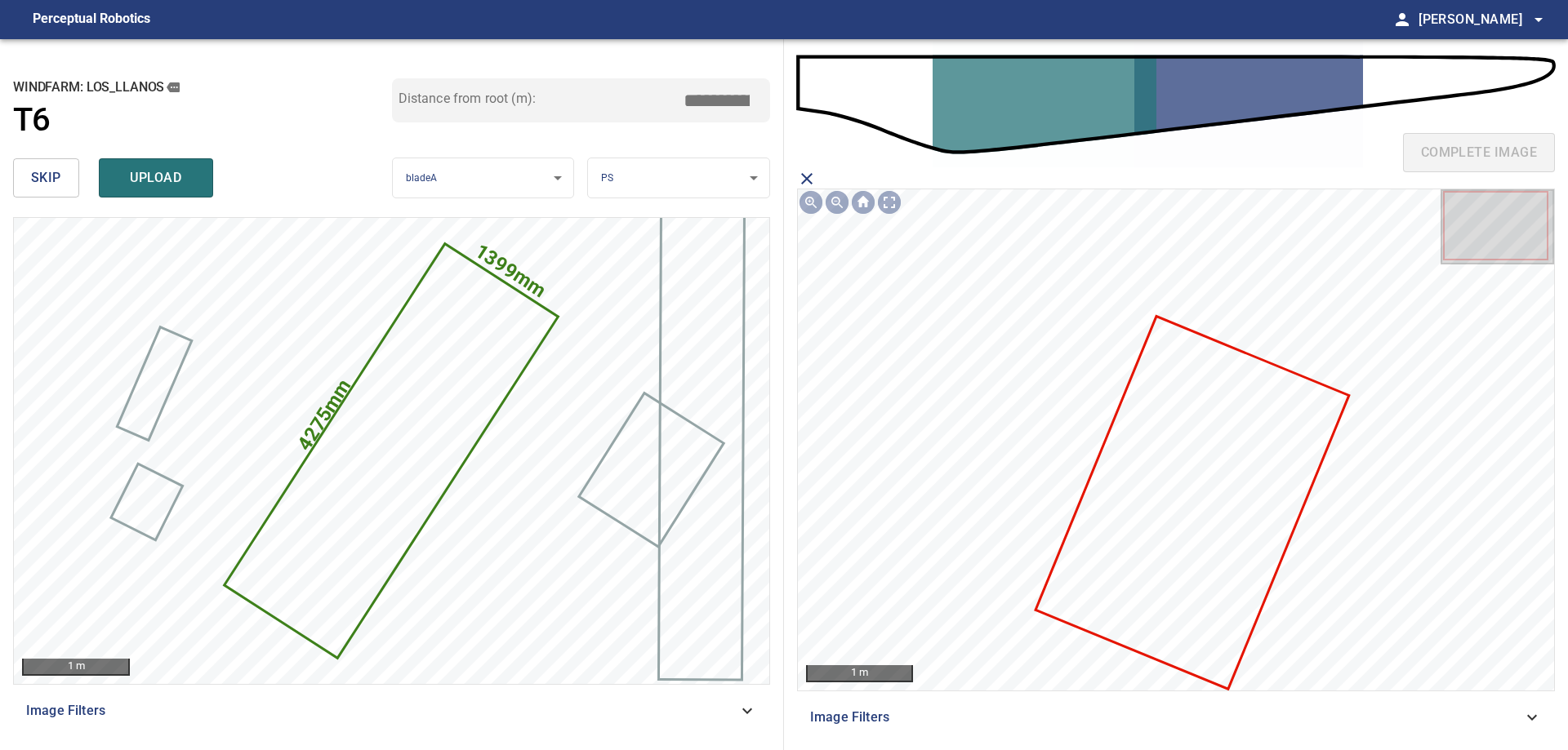
click at [1162, 512] on icon at bounding box center [1192, 502] width 310 height 369
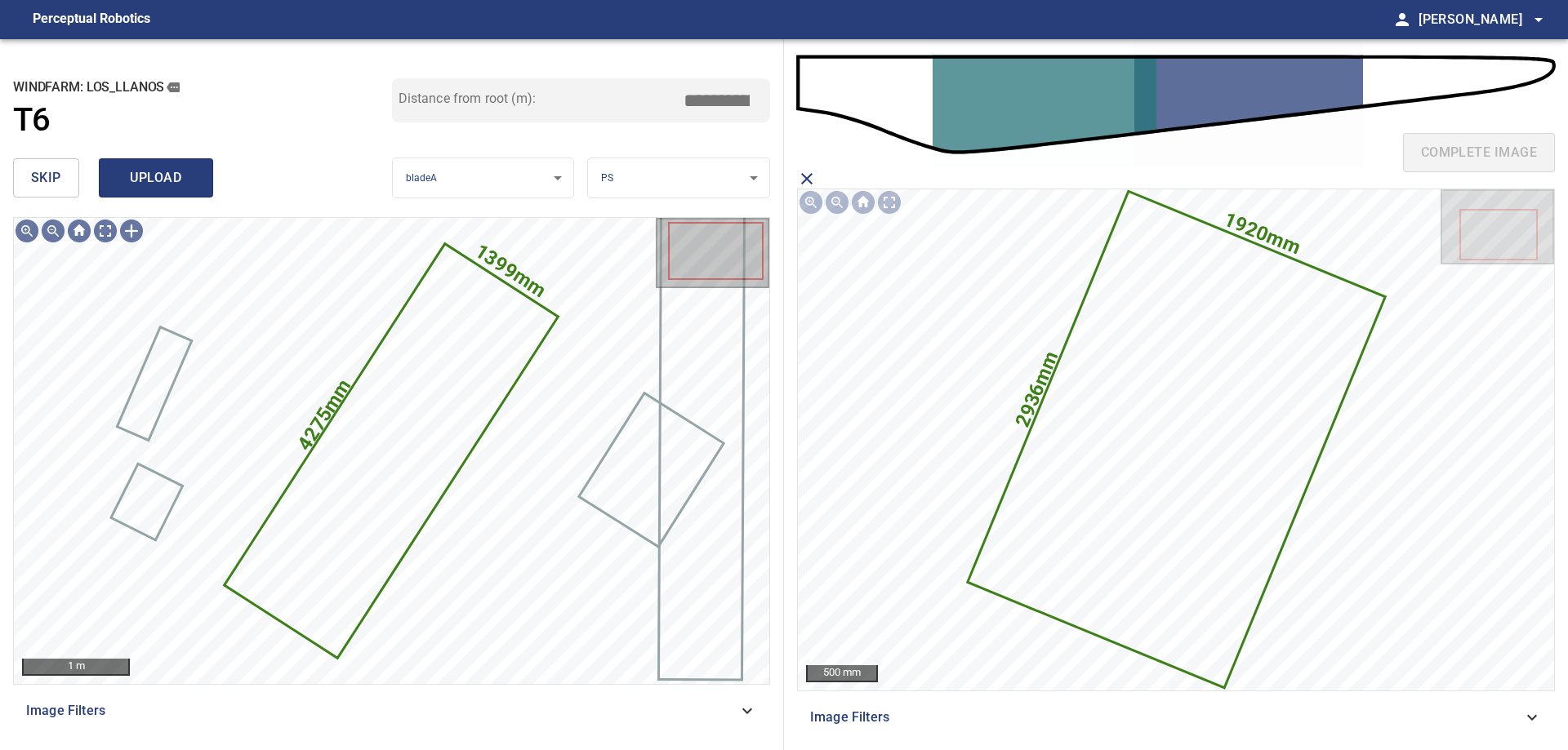
click at [149, 183] on span "upload" at bounding box center [156, 178] width 79 height 23
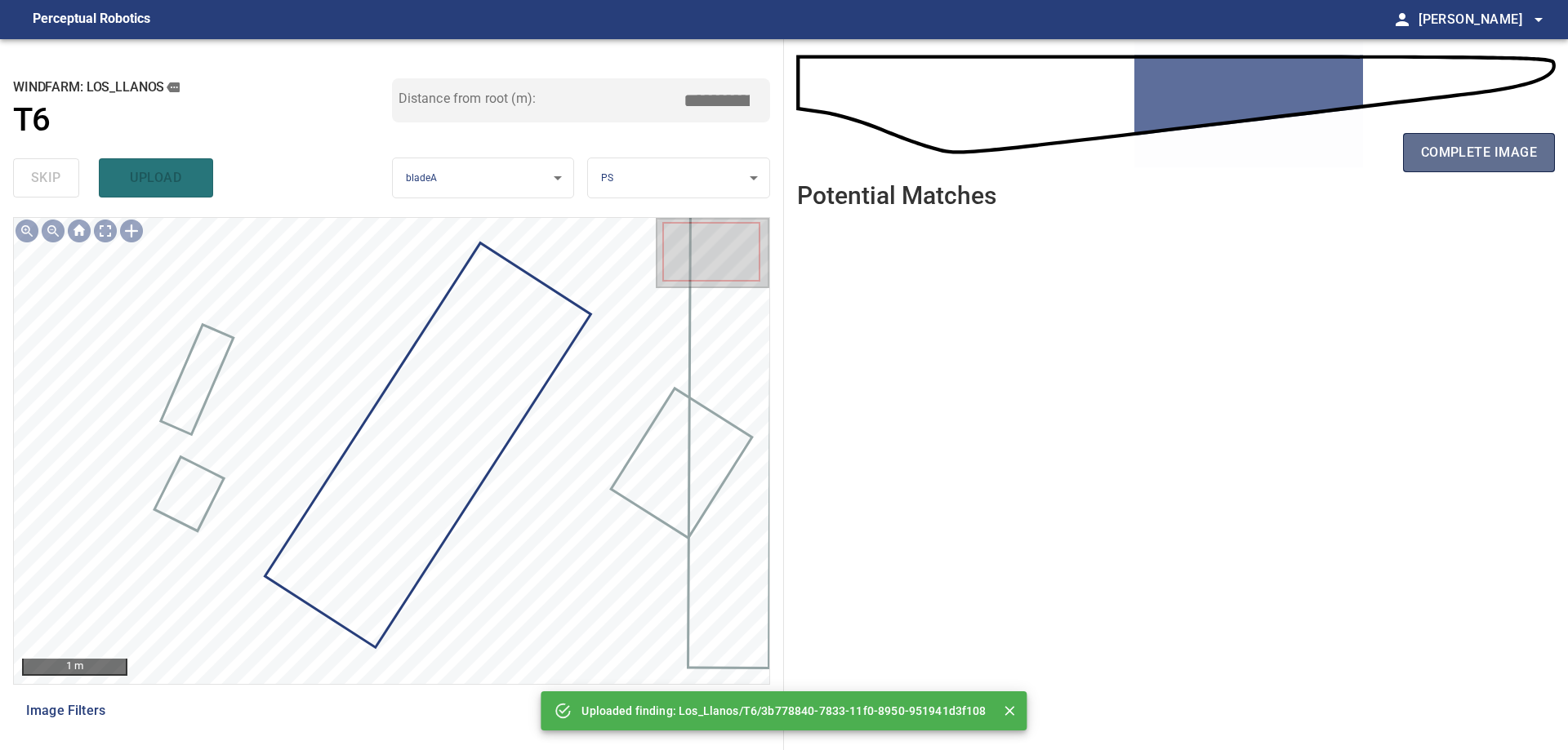
click at [1461, 145] on span "complete image" at bounding box center [1480, 152] width 116 height 23
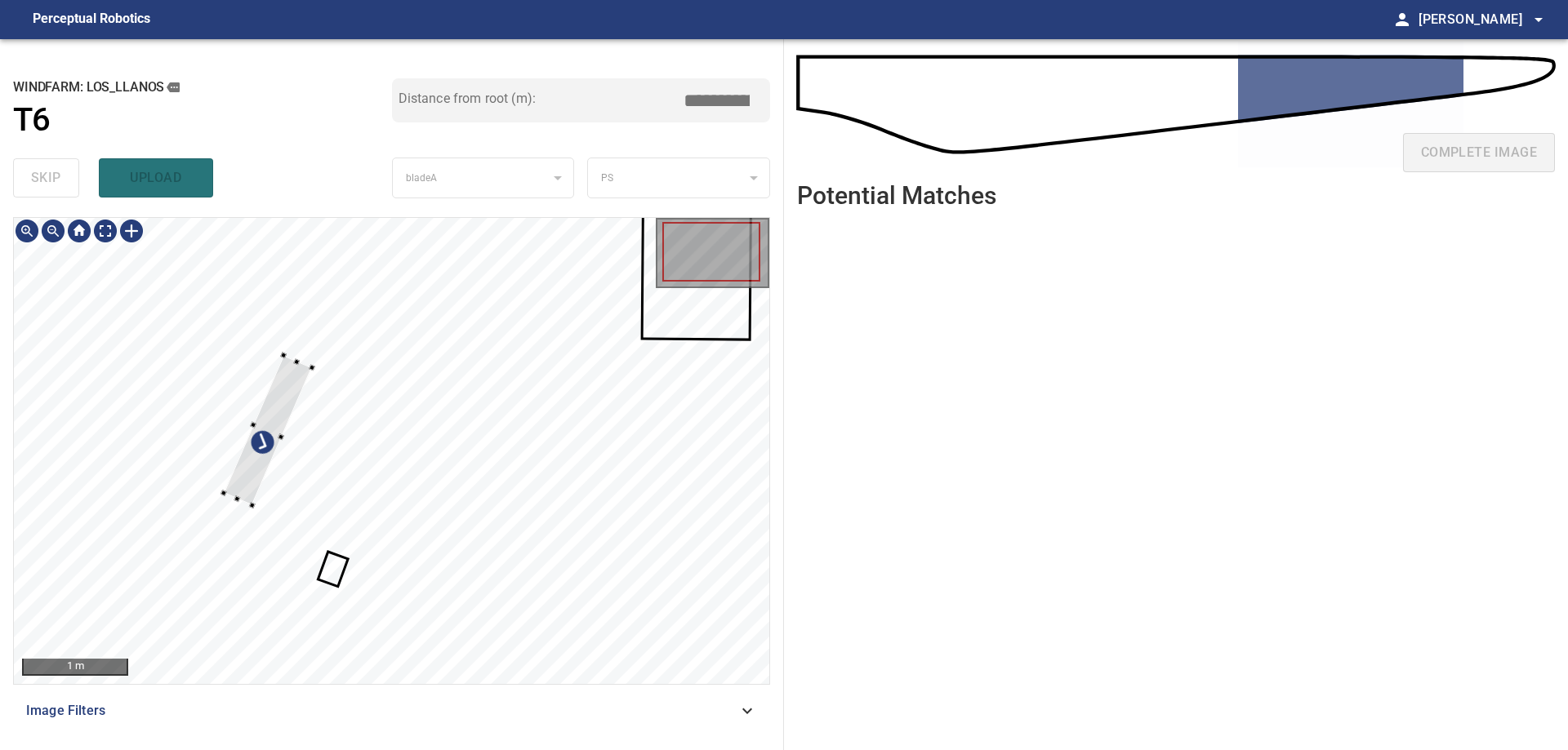
click at [264, 368] on div at bounding box center [392, 451] width 755 height 466
click at [262, 456] on div at bounding box center [266, 426] width 89 height 150
click at [222, 444] on div at bounding box center [392, 451] width 755 height 466
click at [293, 479] on div at bounding box center [392, 451] width 755 height 466
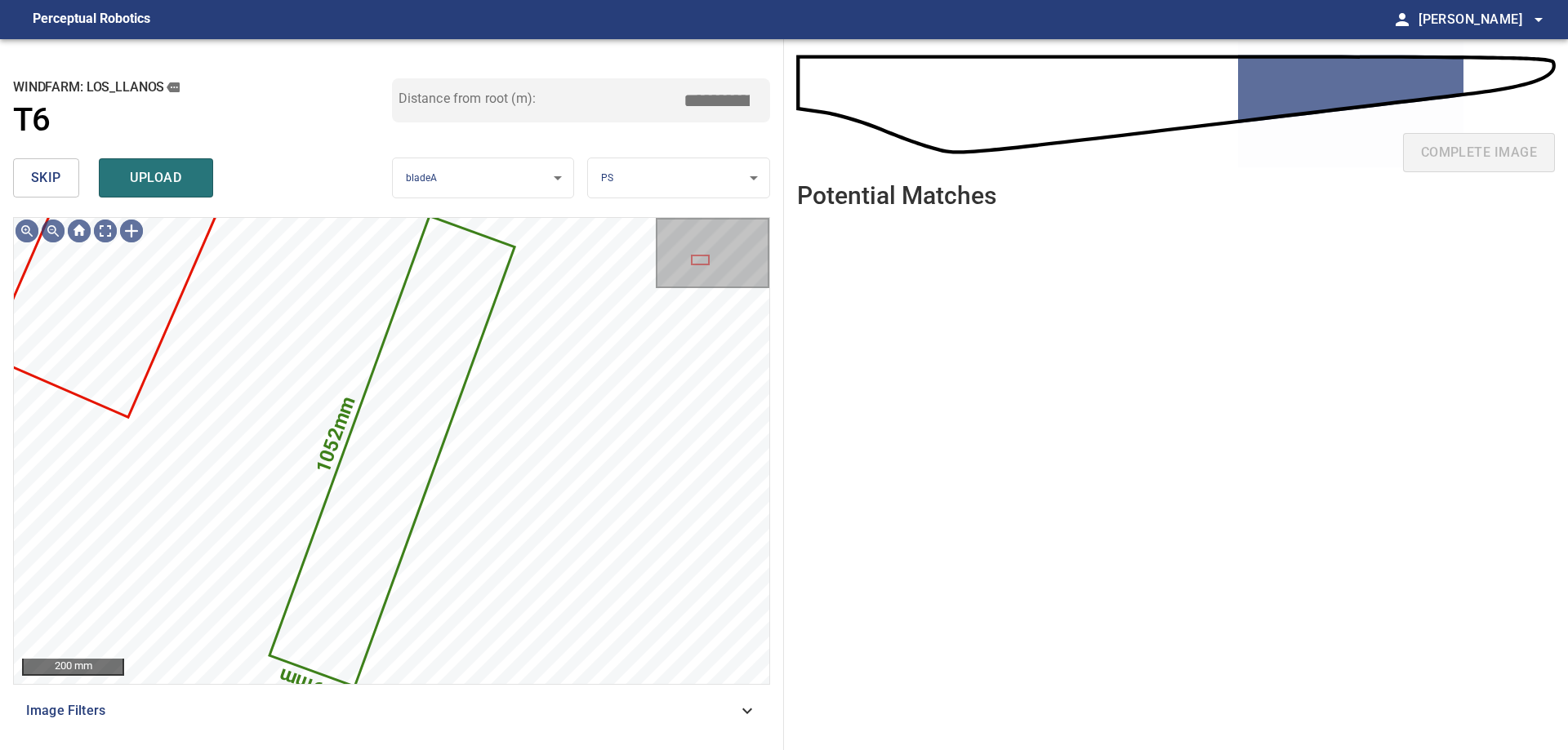
click at [36, 173] on span "skip" at bounding box center [46, 178] width 30 height 23
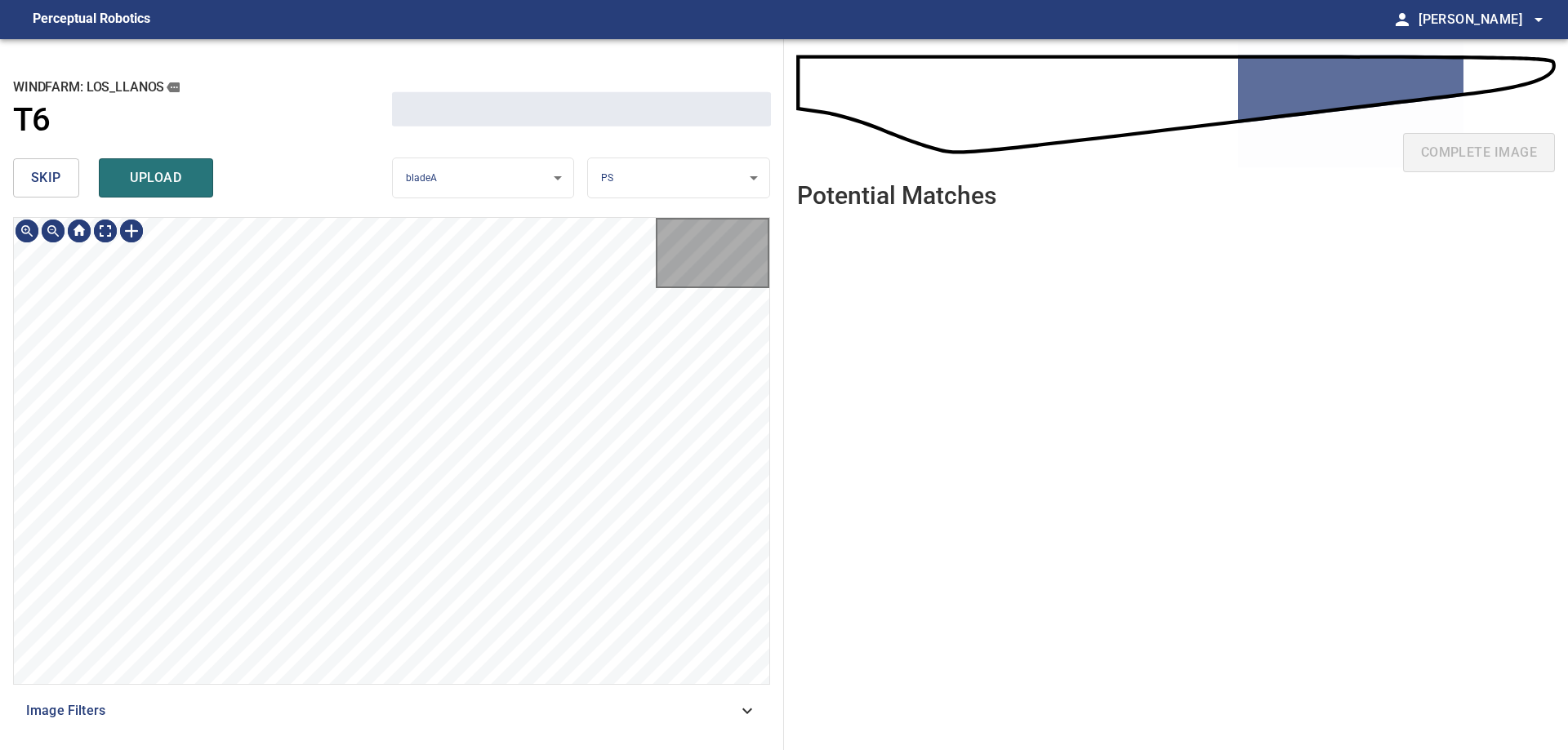
click at [36, 173] on span "skip" at bounding box center [46, 178] width 30 height 23
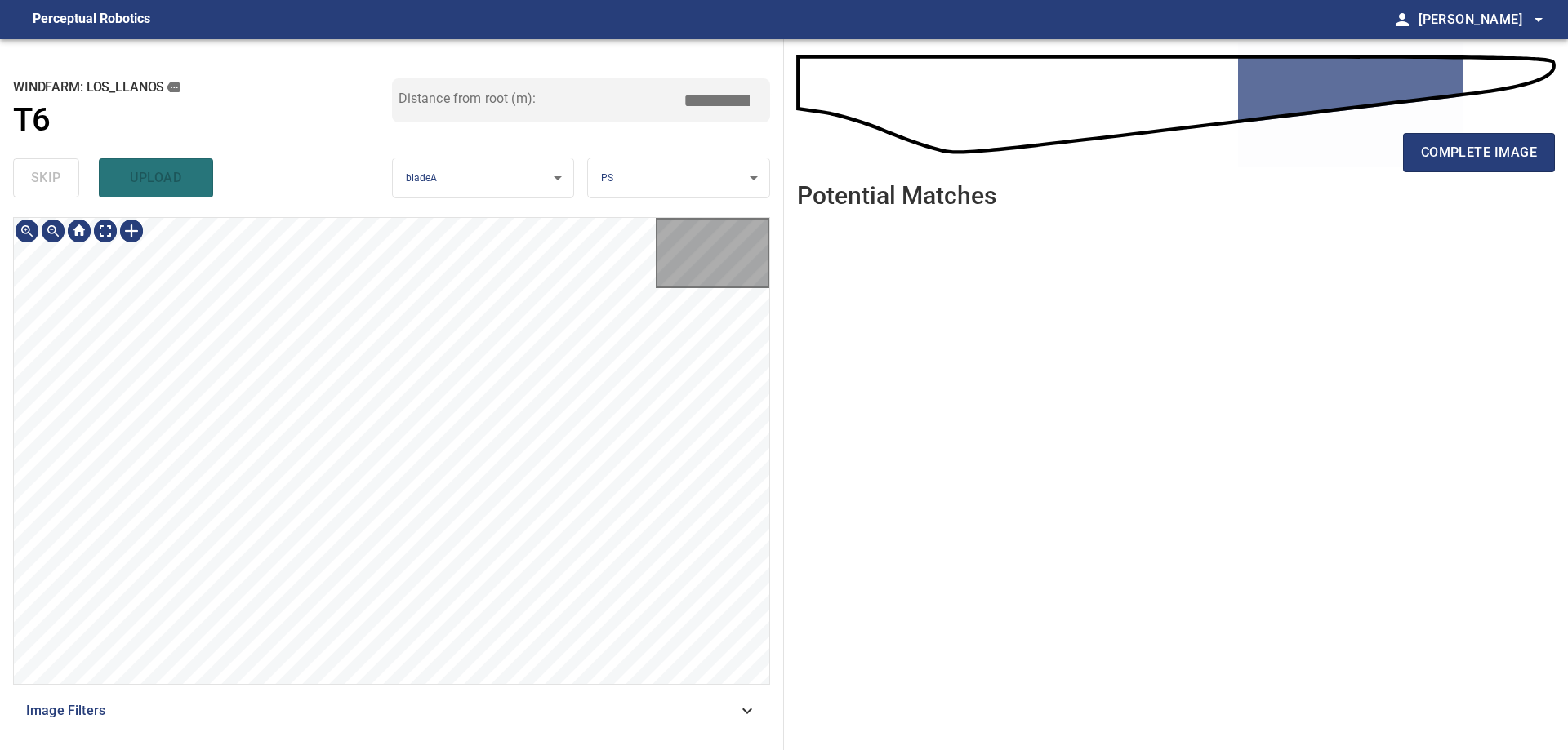
click at [36, 173] on div "skip upload" at bounding box center [202, 178] width 379 height 52
type input "*****"
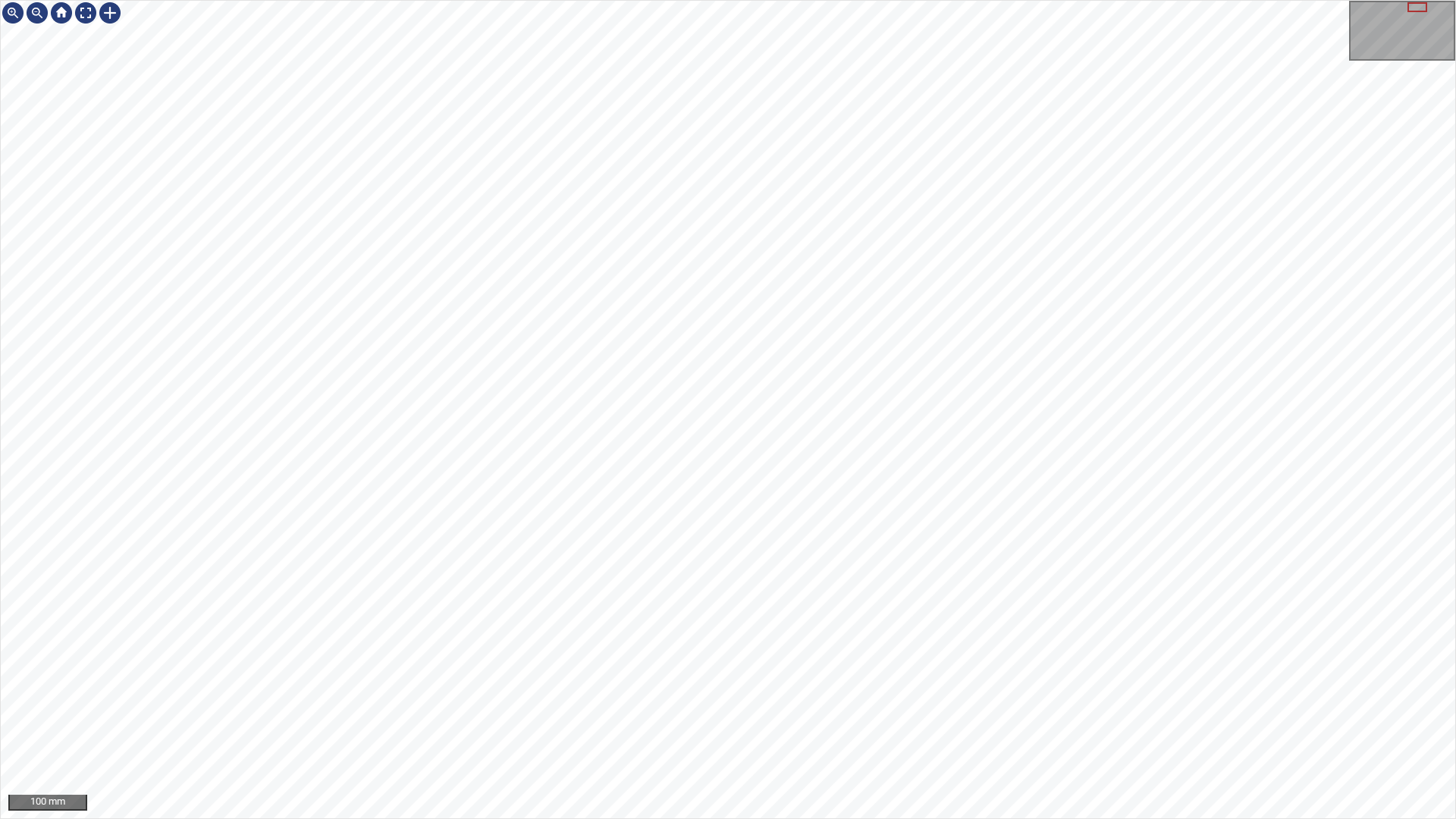
click at [483, 818] on div "100 mm" at bounding box center [728, 410] width 1456 height 819
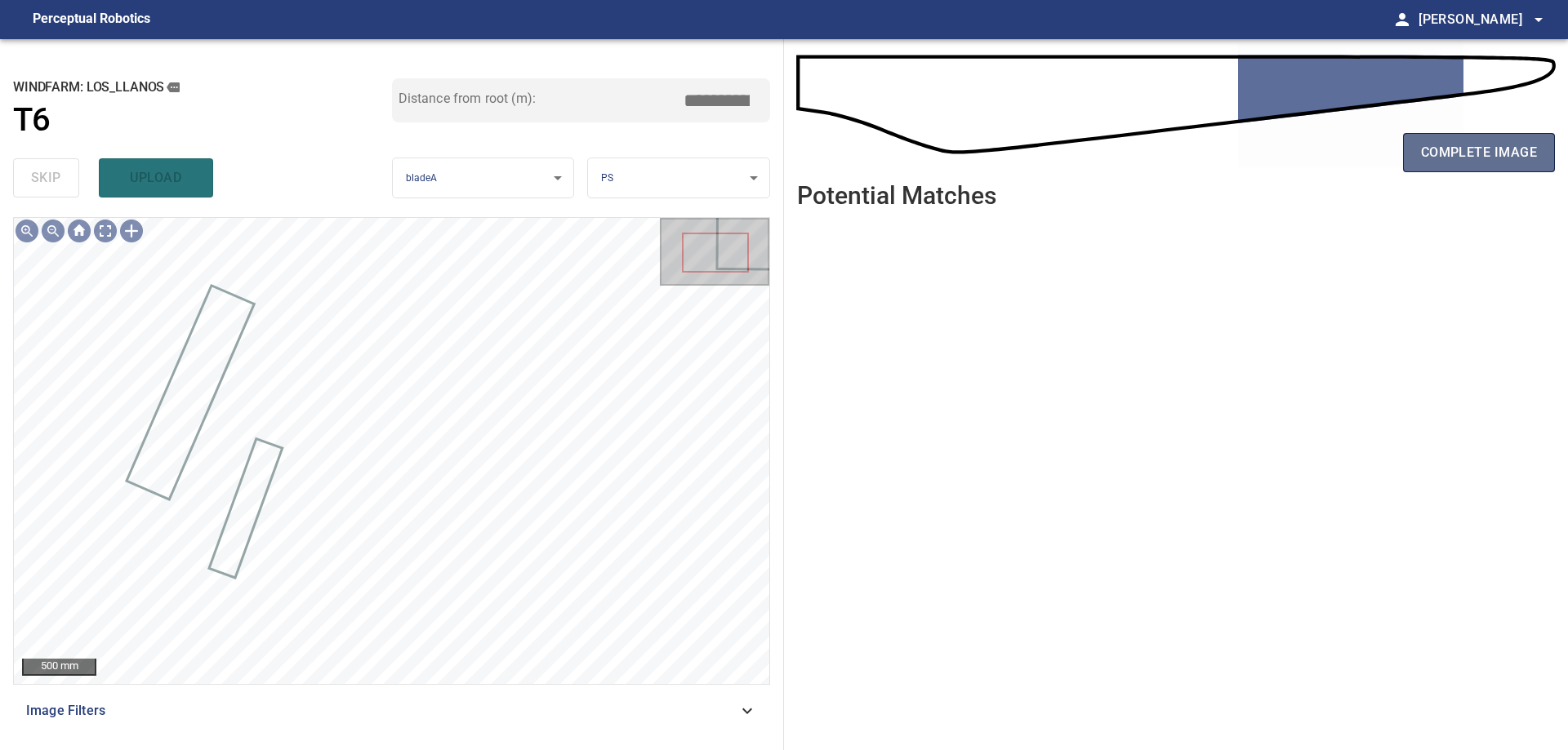
click at [1510, 159] on span "complete image" at bounding box center [1480, 152] width 116 height 23
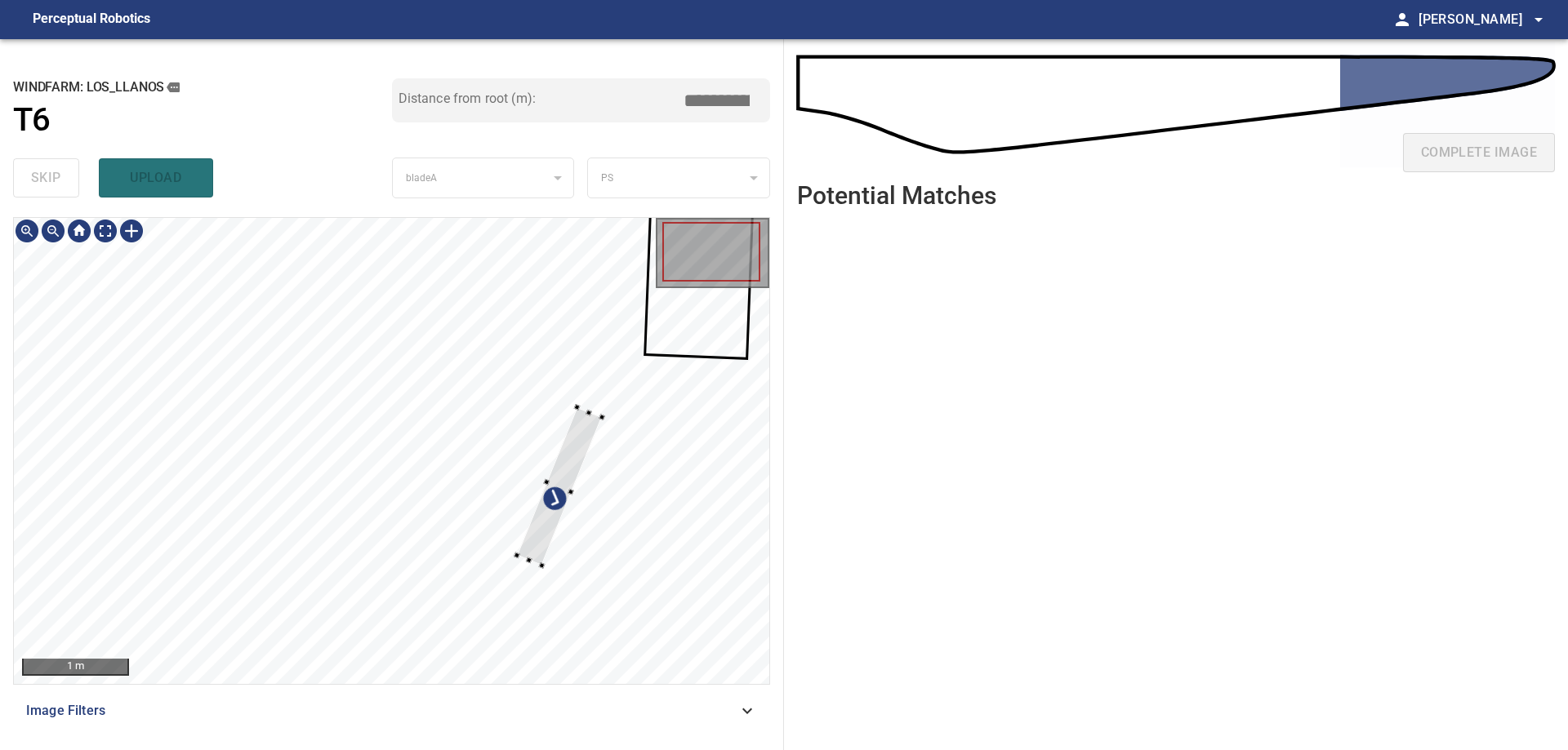
click at [612, 423] on div at bounding box center [392, 451] width 755 height 466
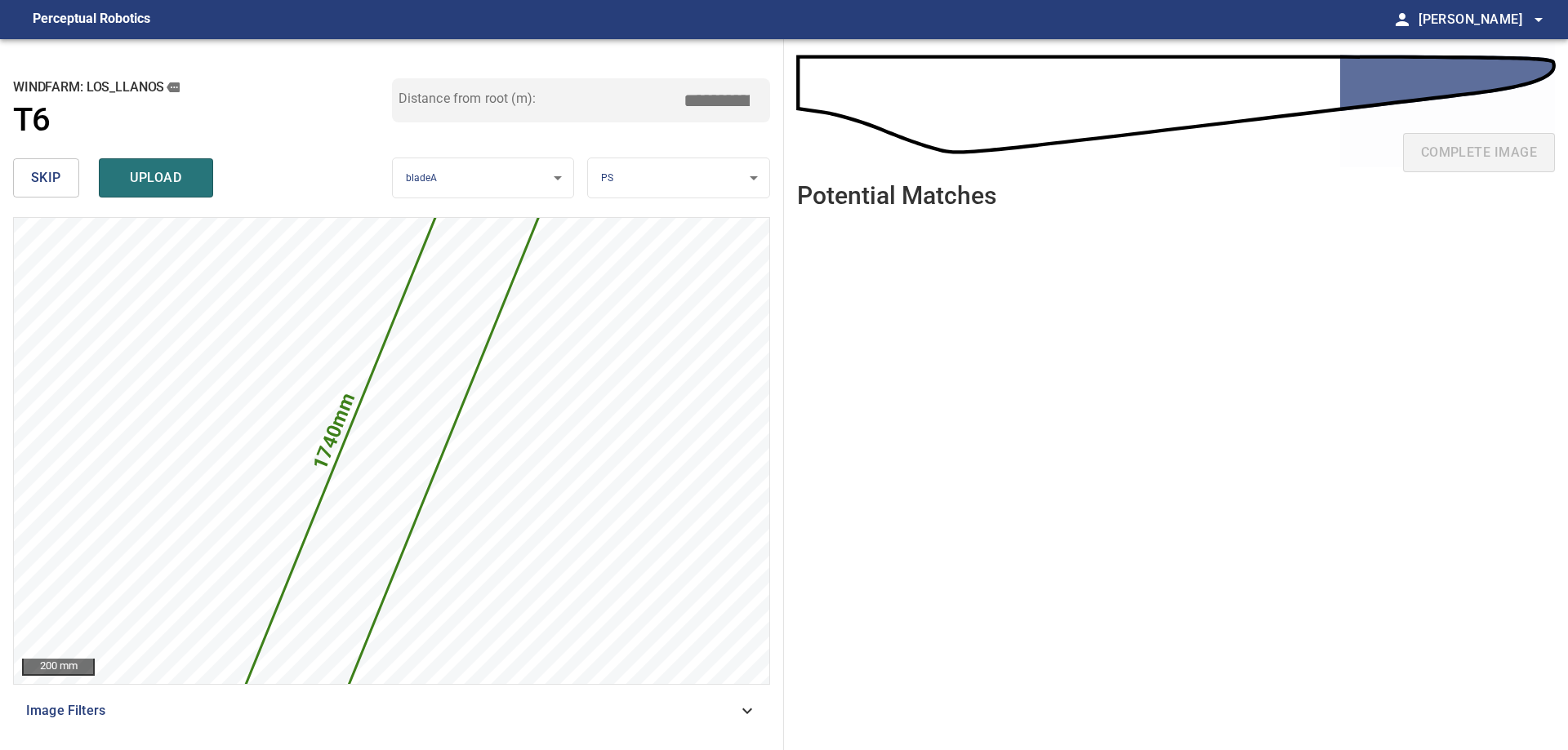
click at [56, 178] on span "skip" at bounding box center [46, 178] width 30 height 23
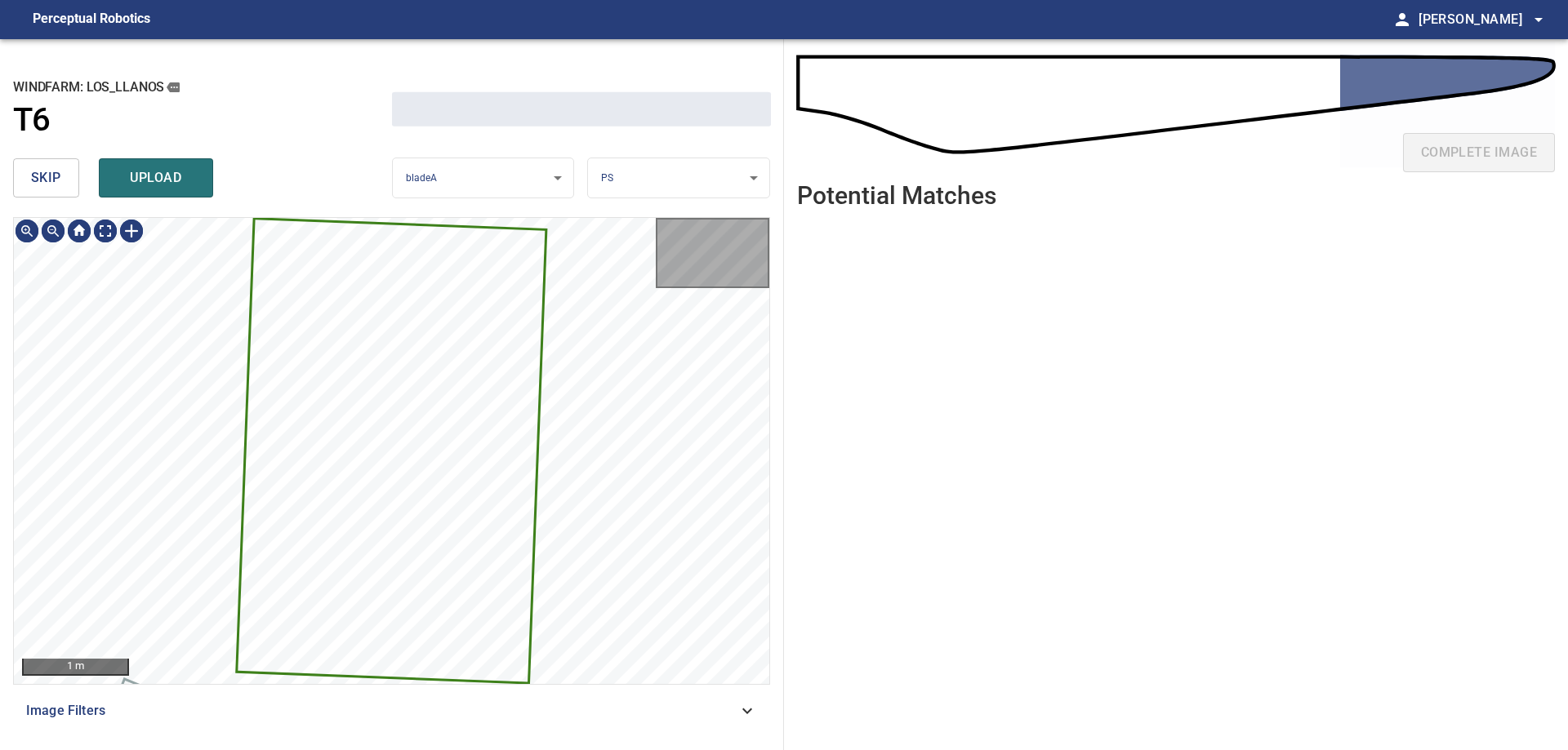
click at [56, 178] on span "skip" at bounding box center [46, 178] width 30 height 23
click at [56, 178] on div "skip upload" at bounding box center [202, 178] width 379 height 52
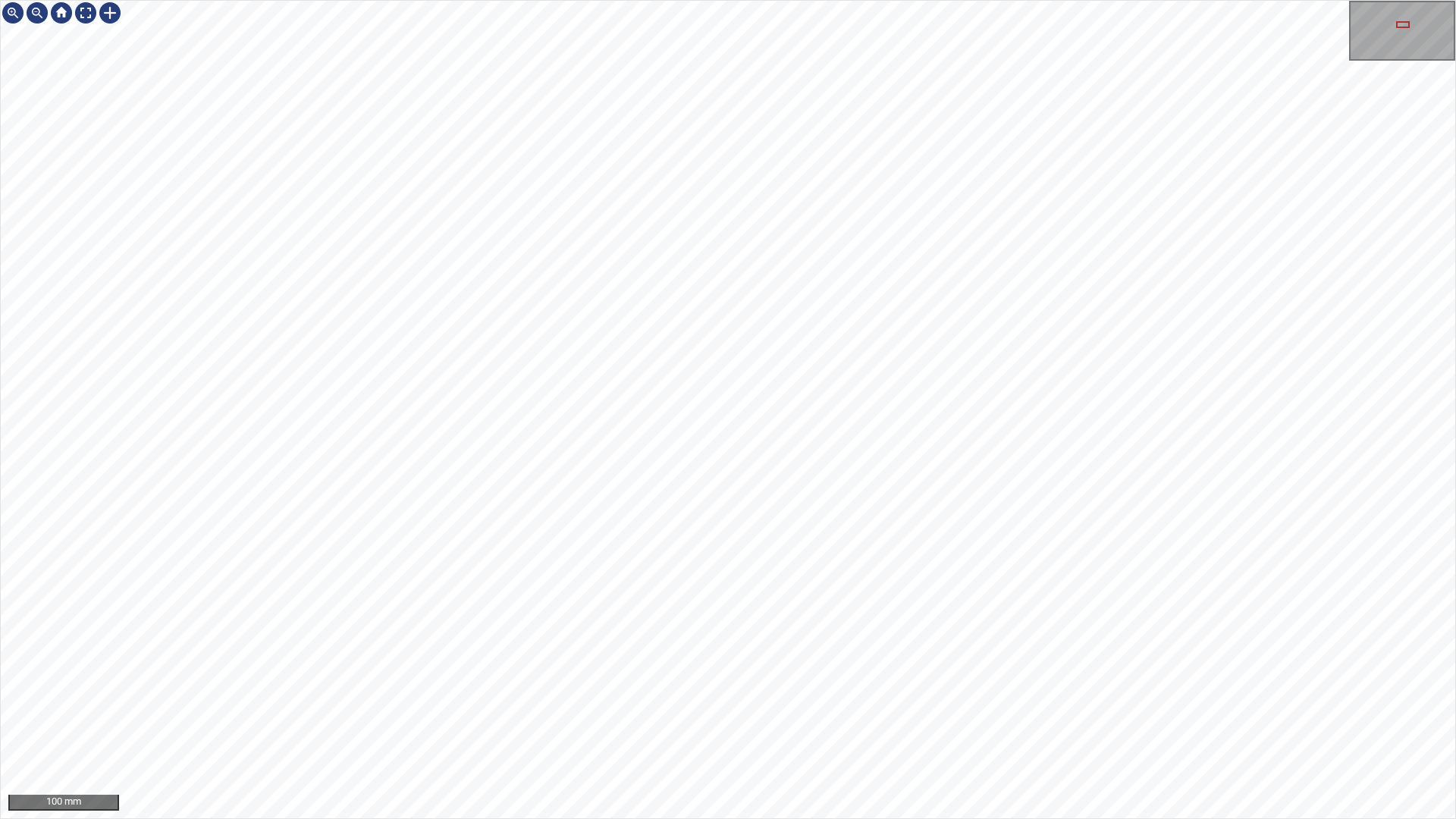
click at [835, 818] on div "100 mm" at bounding box center [728, 410] width 1456 height 819
click at [605, 818] on div "100 mm" at bounding box center [728, 410] width 1456 height 819
click at [114, 16] on div at bounding box center [110, 13] width 24 height 24
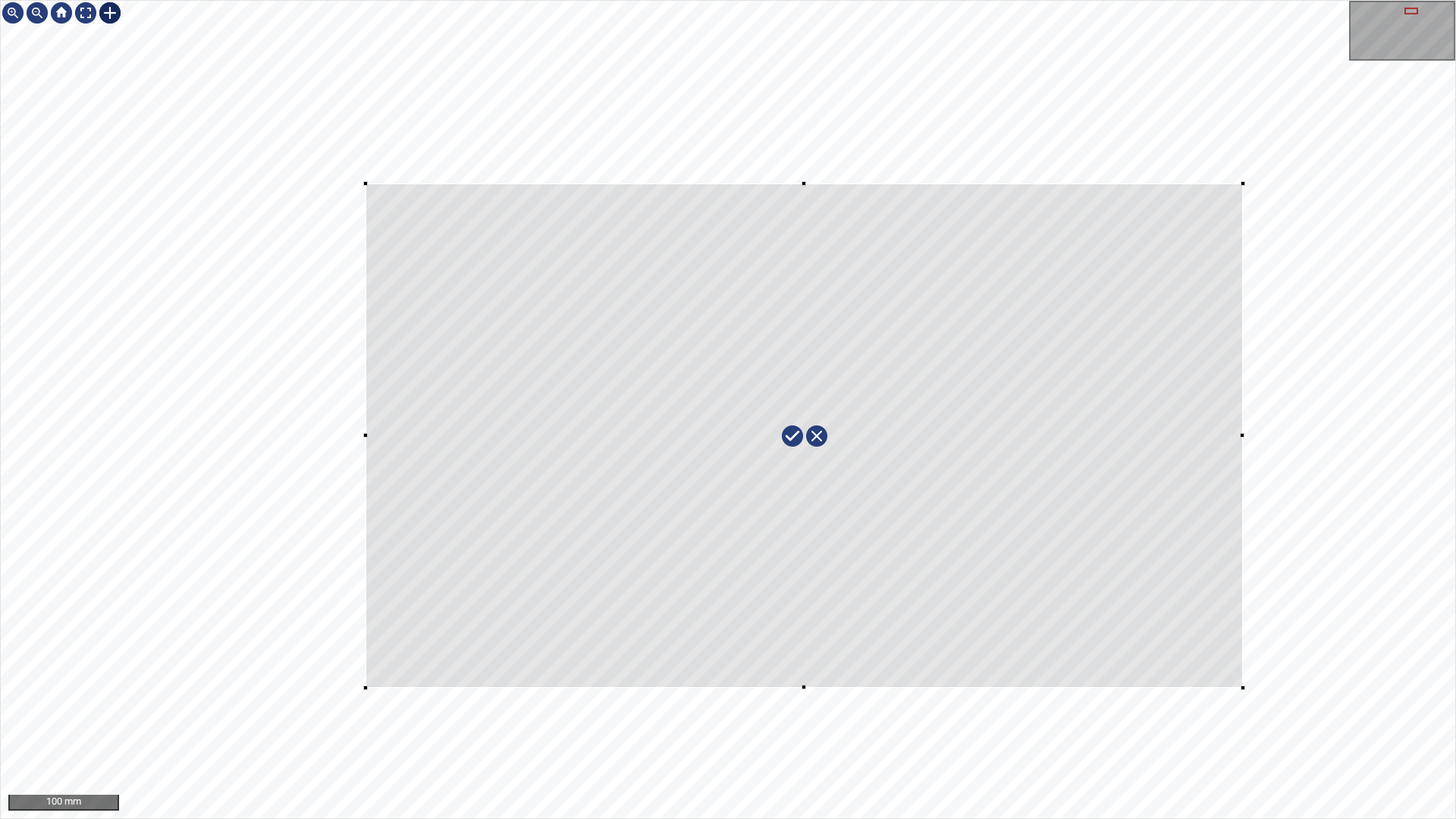
click at [1242, 687] on div at bounding box center [728, 410] width 1454 height 817
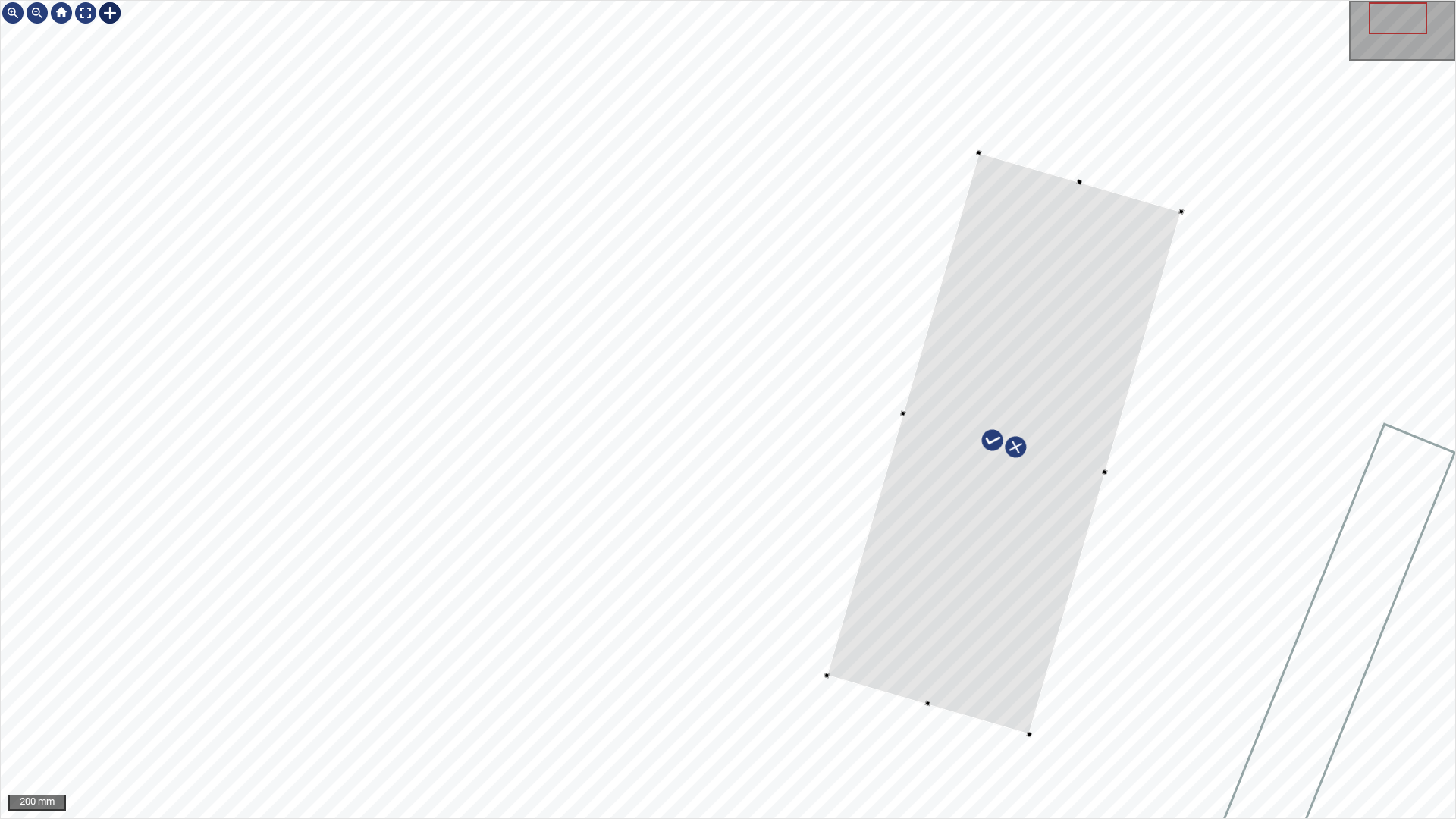
click at [1026, 735] on div at bounding box center [1004, 443] width 355 height 582
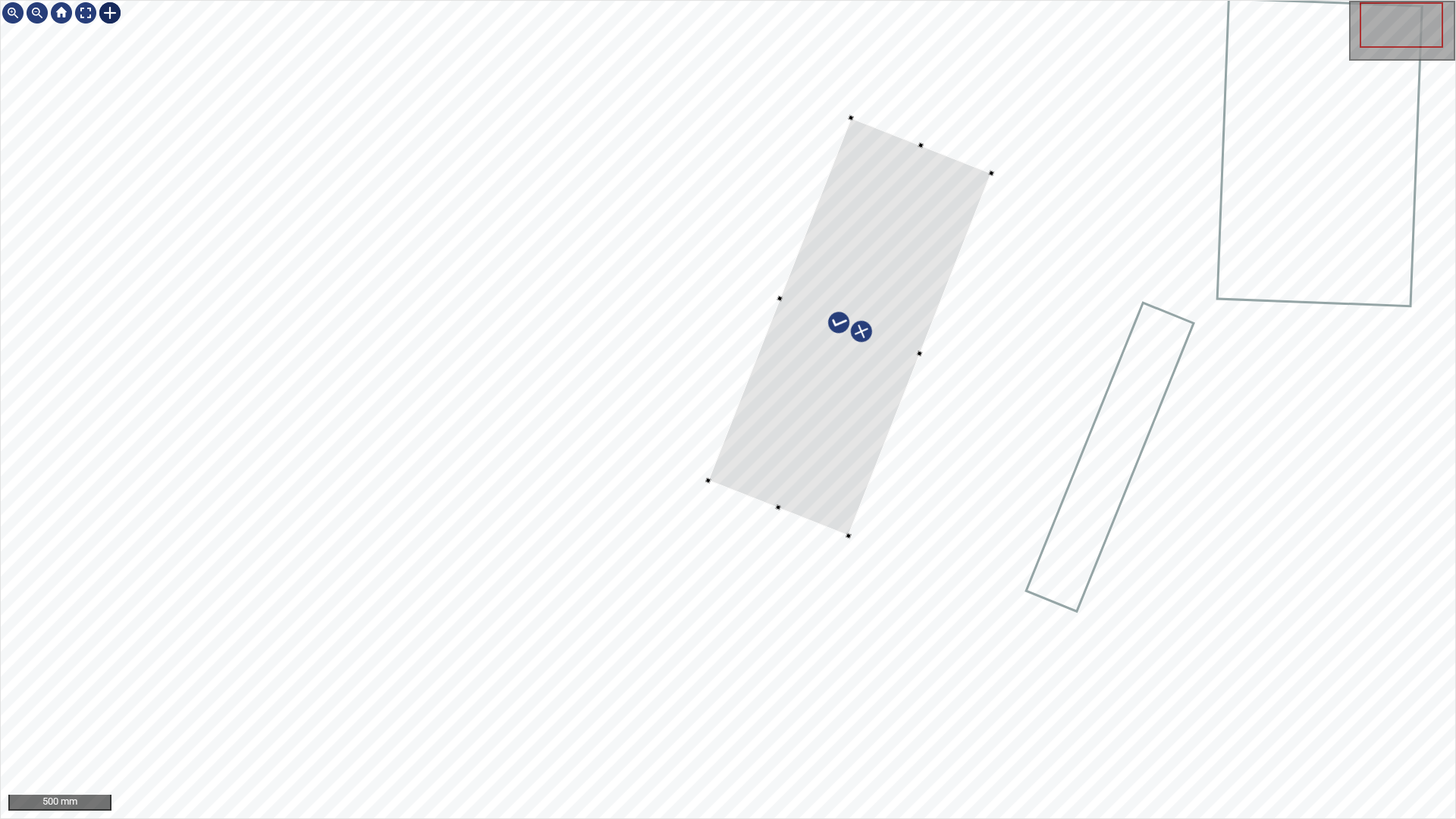
click at [865, 468] on div at bounding box center [850, 326] width 284 height 418
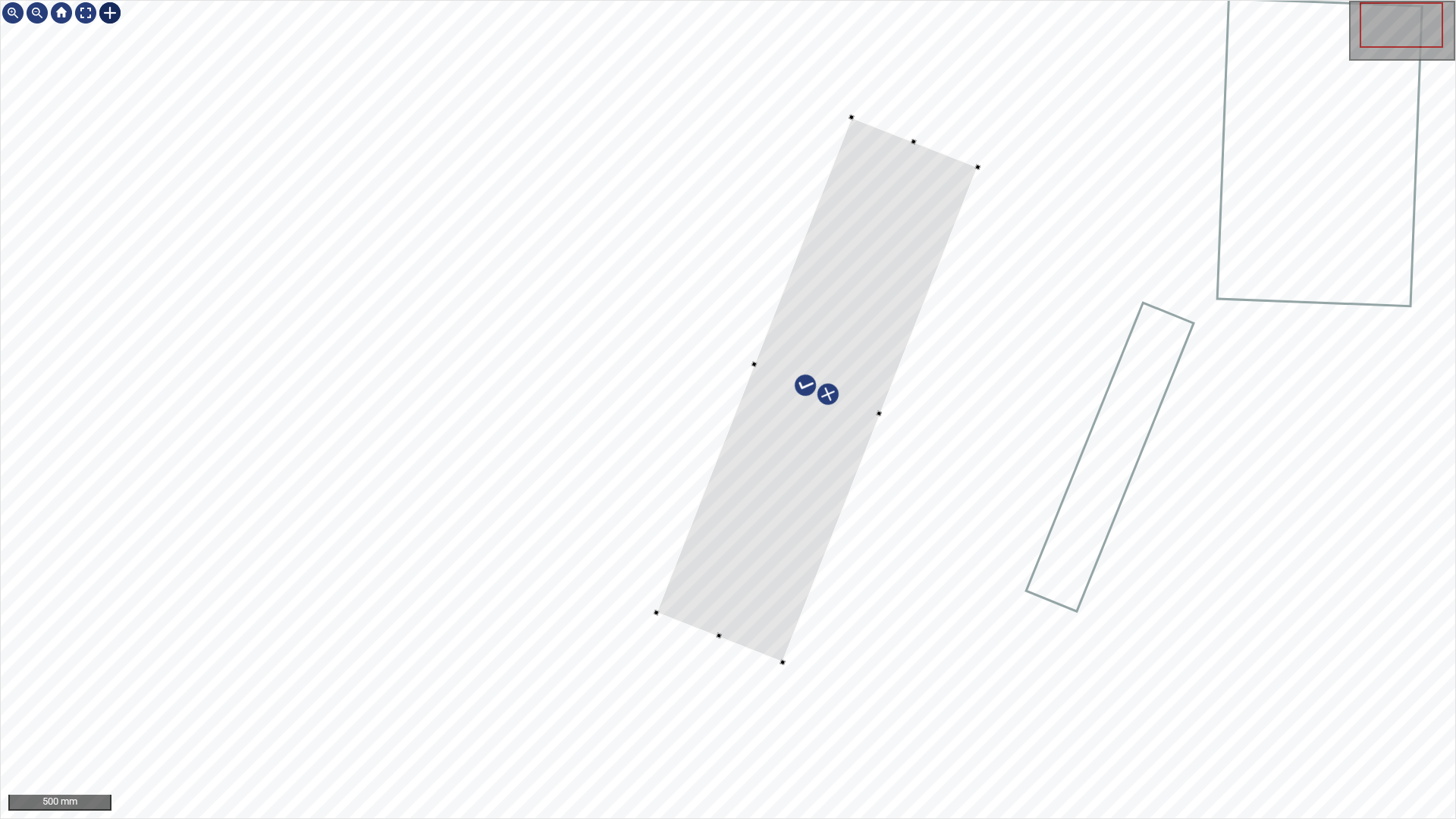
click at [789, 652] on div at bounding box center [728, 410] width 1454 height 817
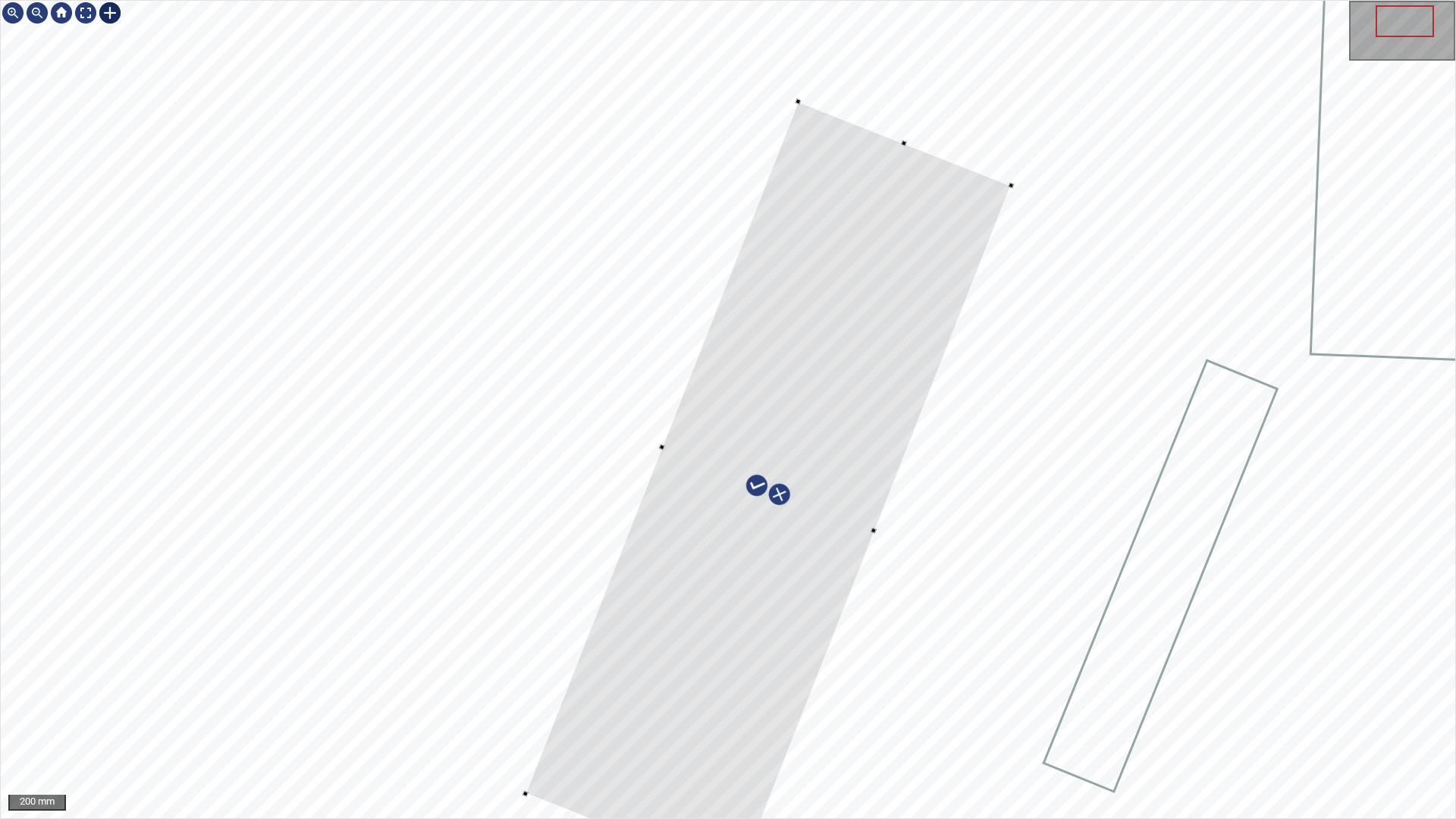
click at [1014, 188] on div at bounding box center [728, 410] width 1454 height 817
click at [84, 19] on div at bounding box center [85, 13] width 24 height 24
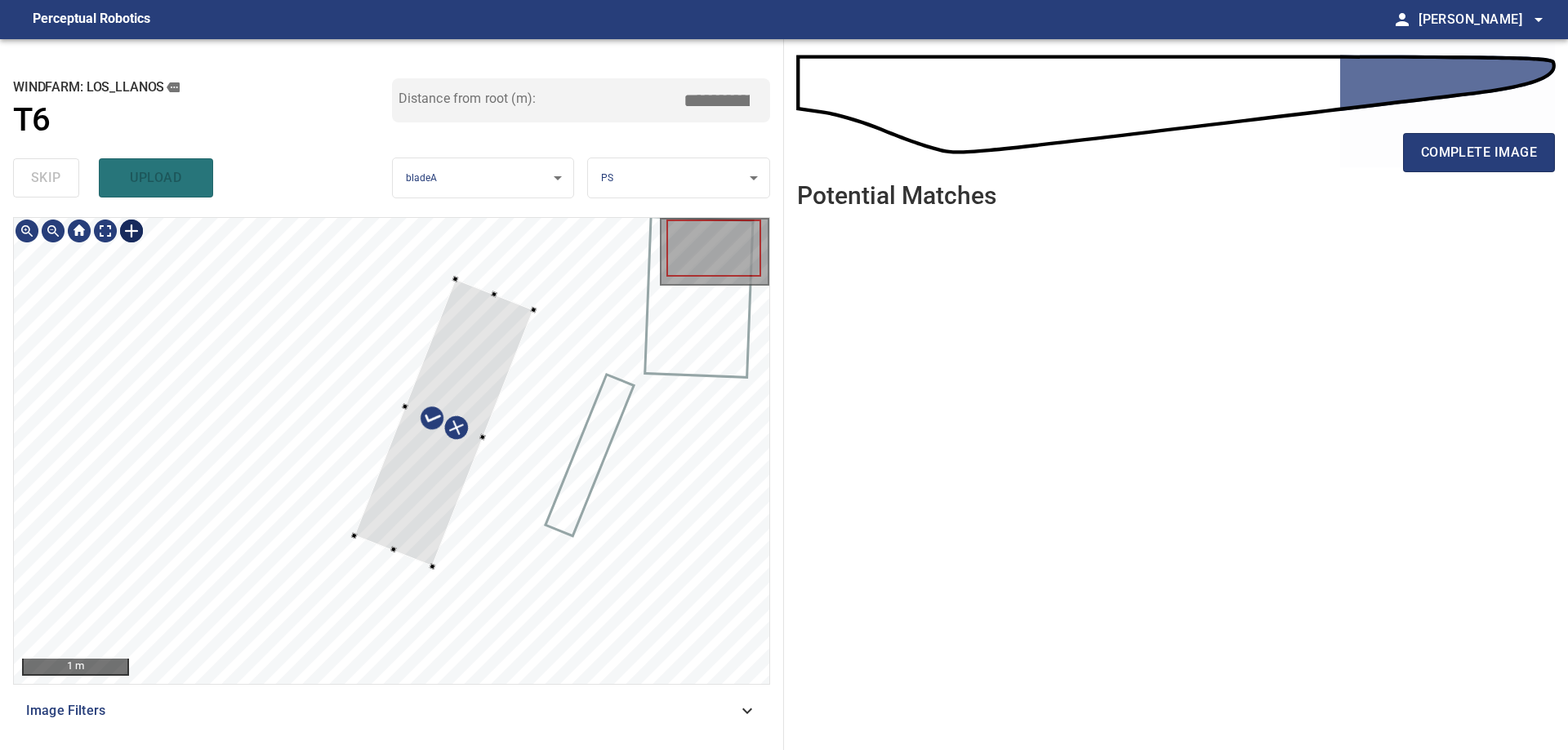
click at [741, 703] on icon at bounding box center [747, 711] width 20 height 20
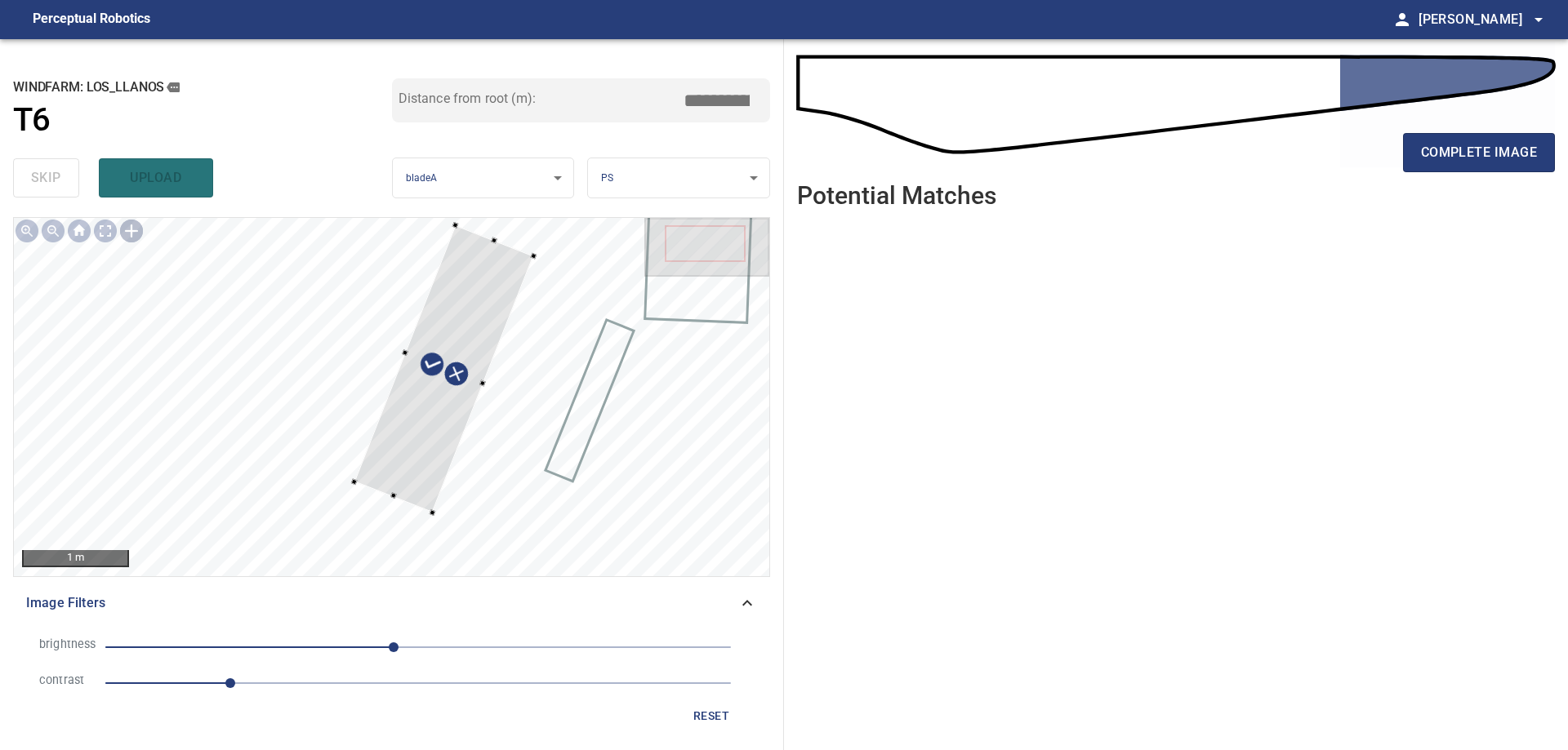
drag, startPoint x: 741, startPoint y: 607, endPoint x: 677, endPoint y: 611, distance: 64.1
click at [741, 606] on icon at bounding box center [747, 603] width 20 height 20
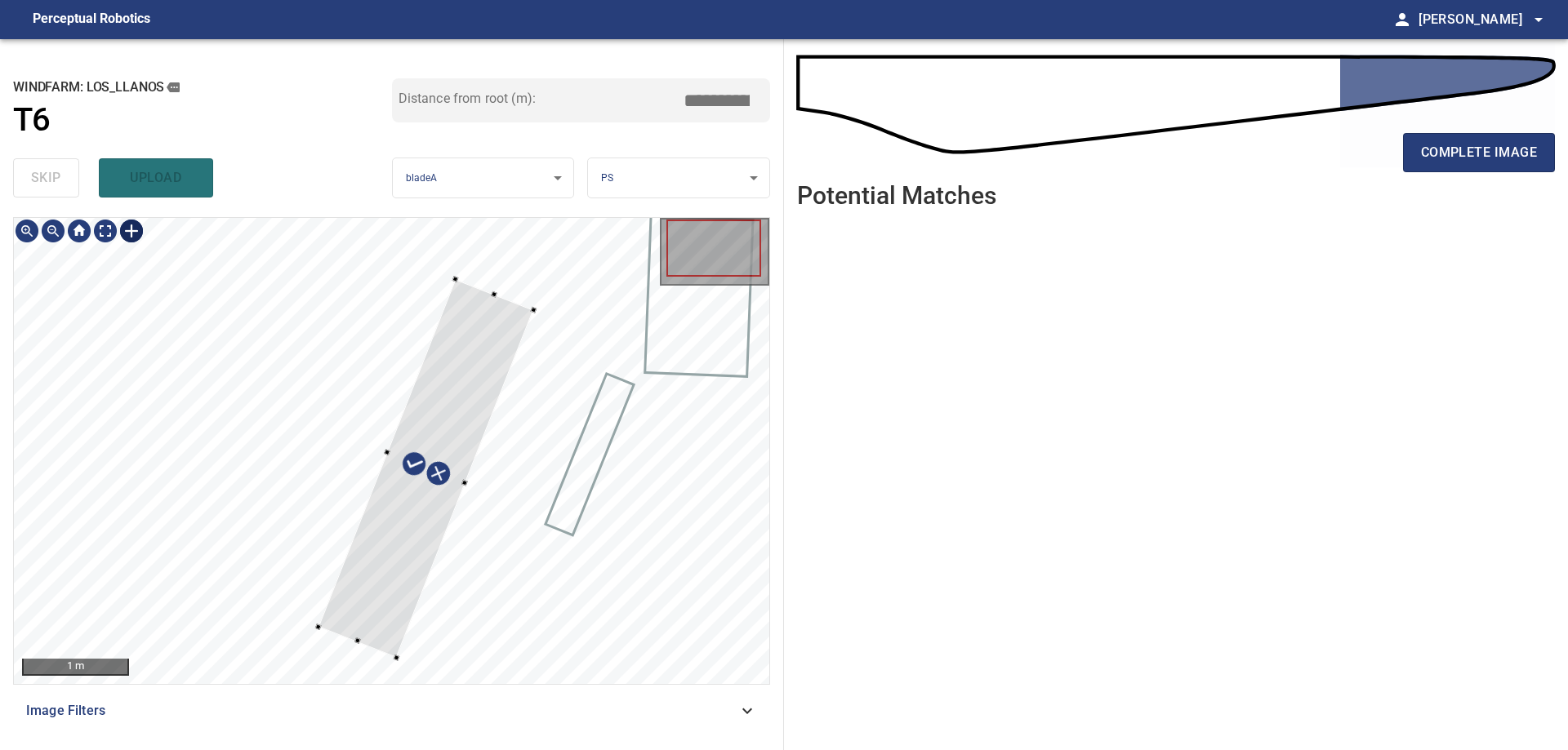
click at [345, 641] on div at bounding box center [392, 451] width 755 height 466
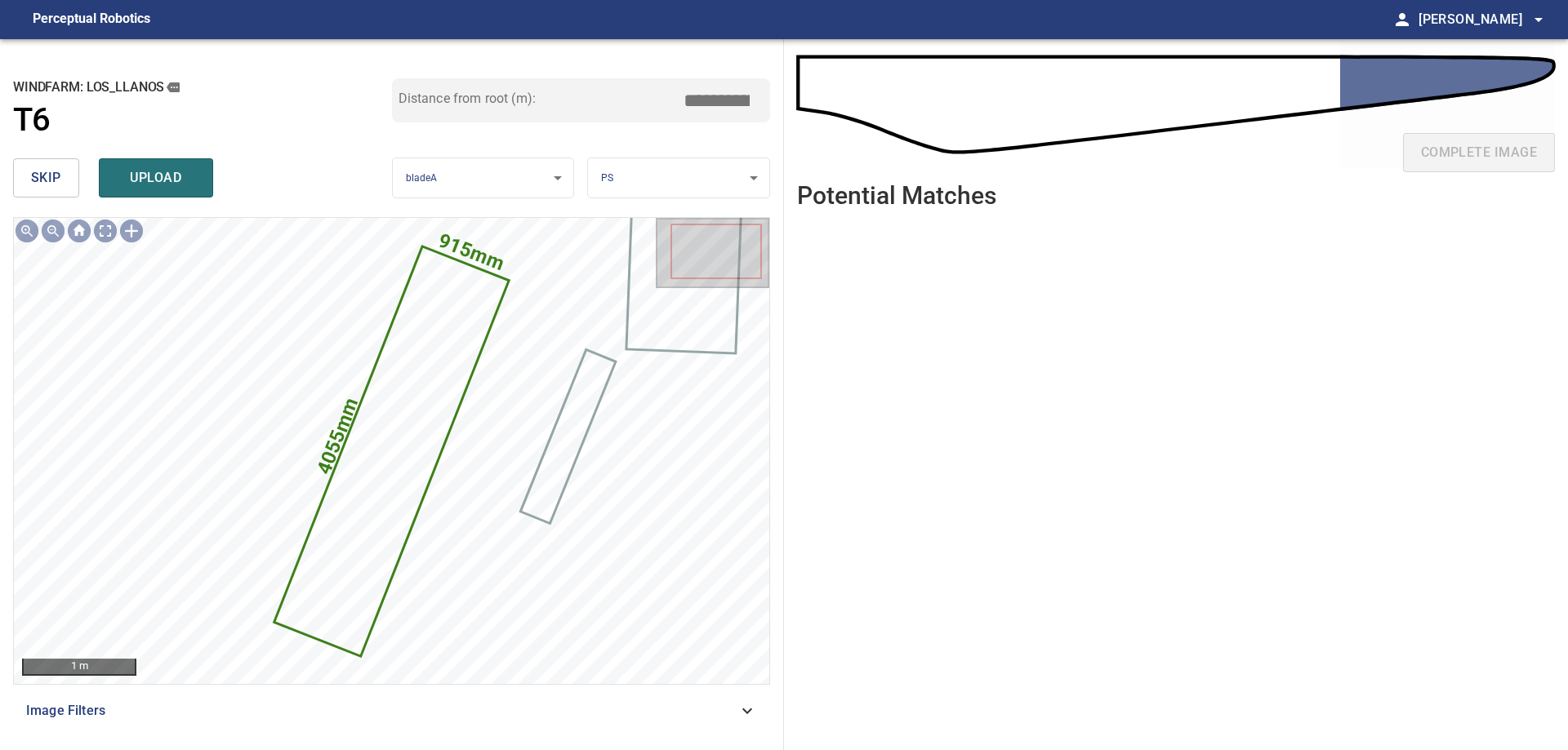
click at [714, 95] on input "*****" at bounding box center [722, 100] width 81 height 31
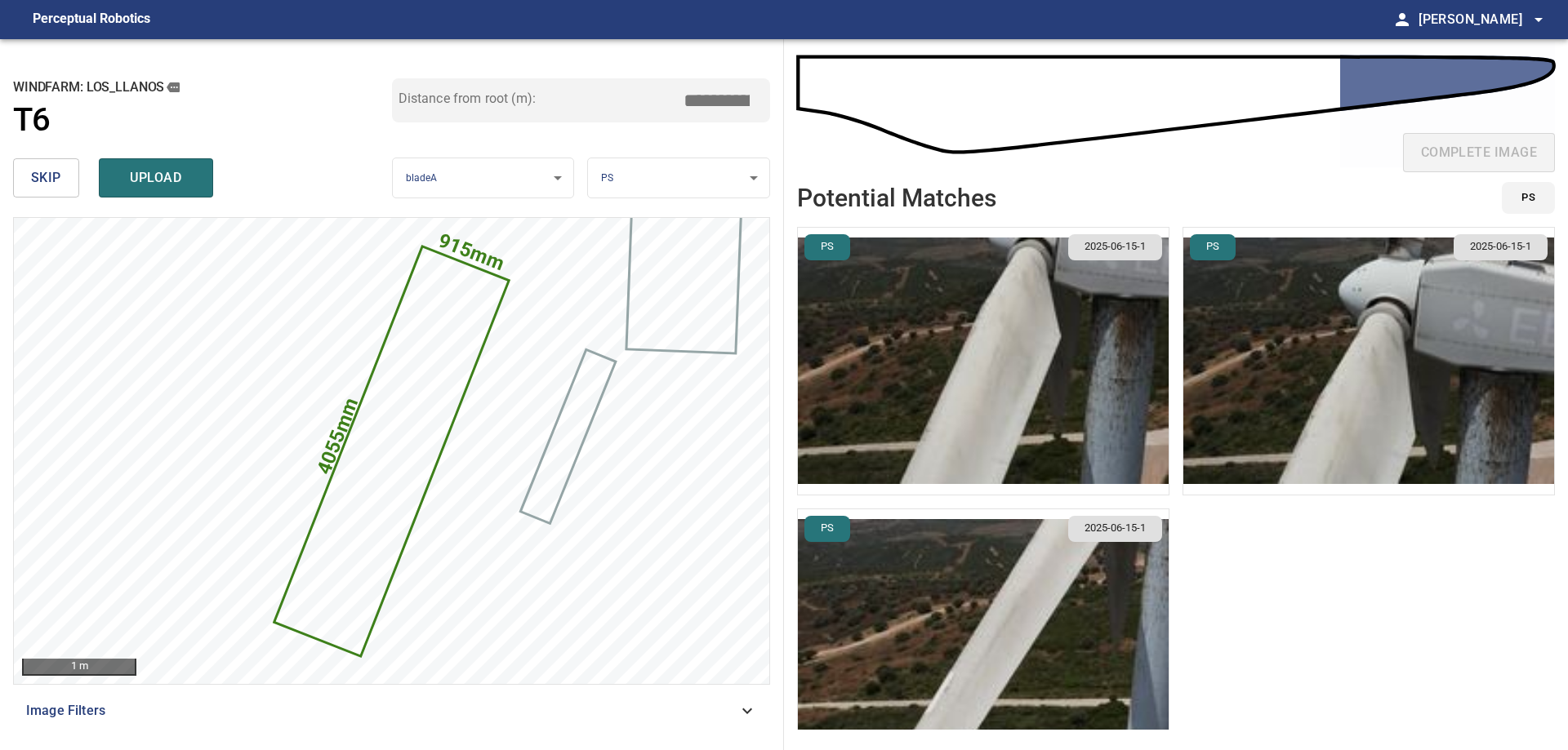
type input "****"
click at [912, 584] on img "button" at bounding box center [983, 643] width 371 height 267
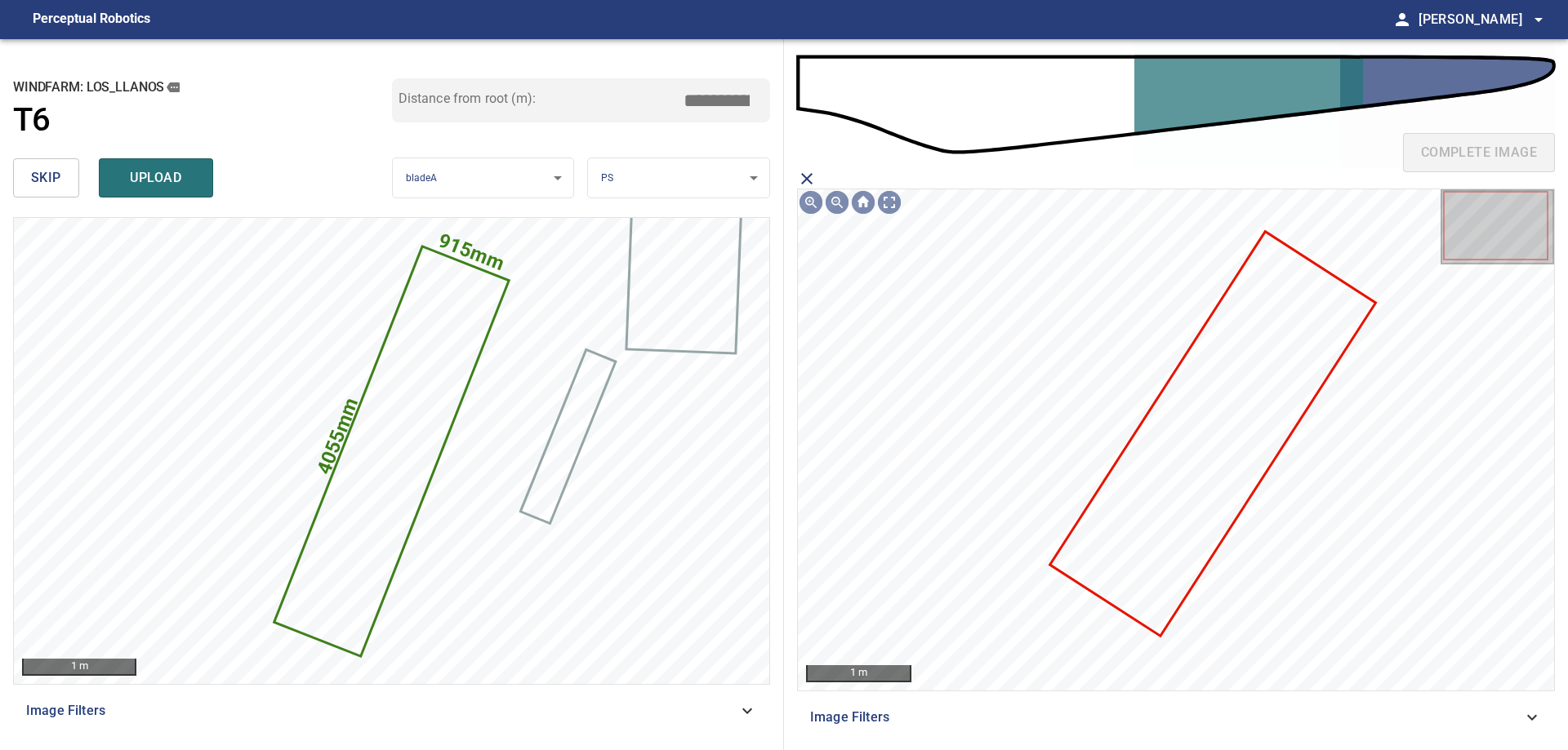
click at [1226, 428] on icon at bounding box center [1212, 434] width 322 height 402
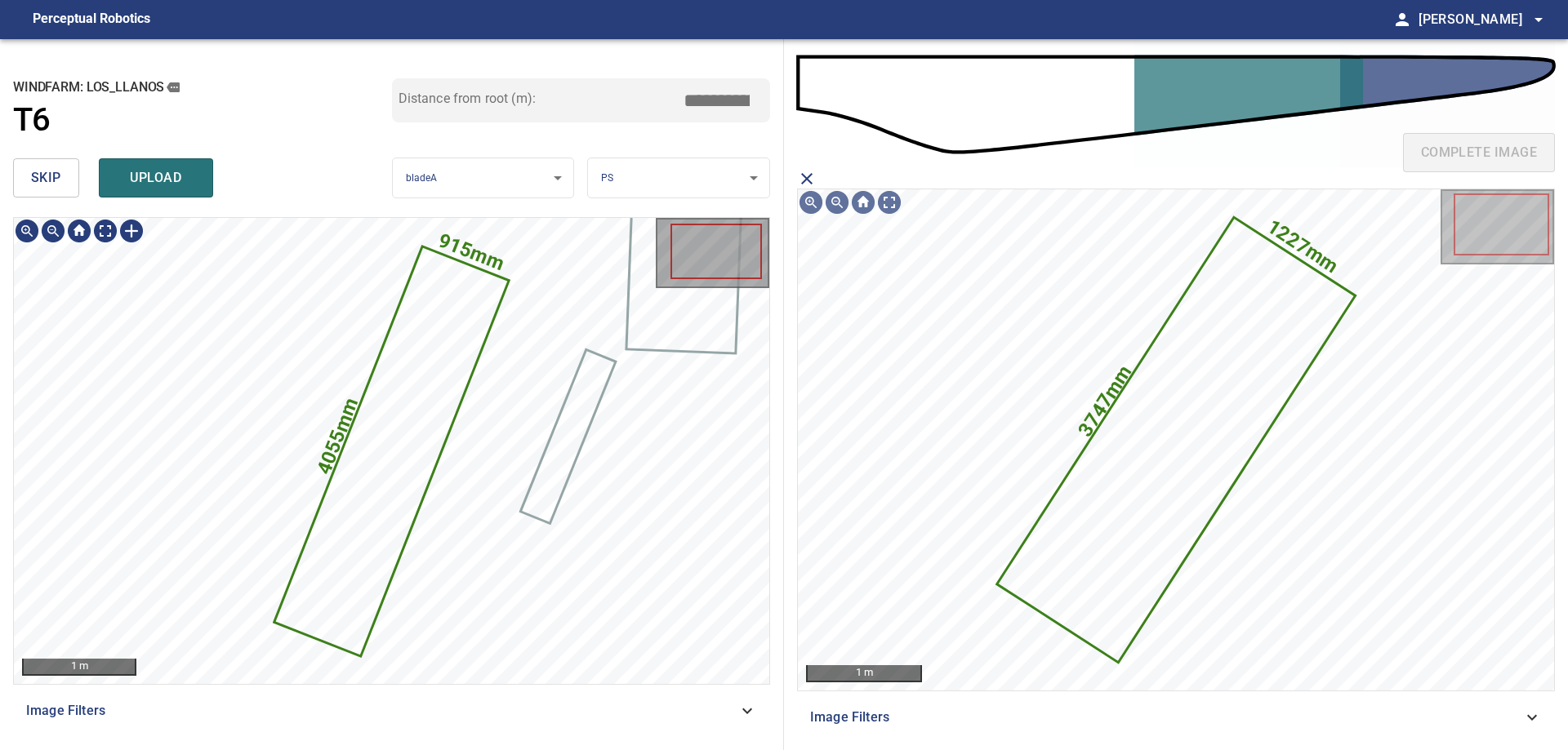
click at [394, 408] on icon at bounding box center [392, 452] width 231 height 407
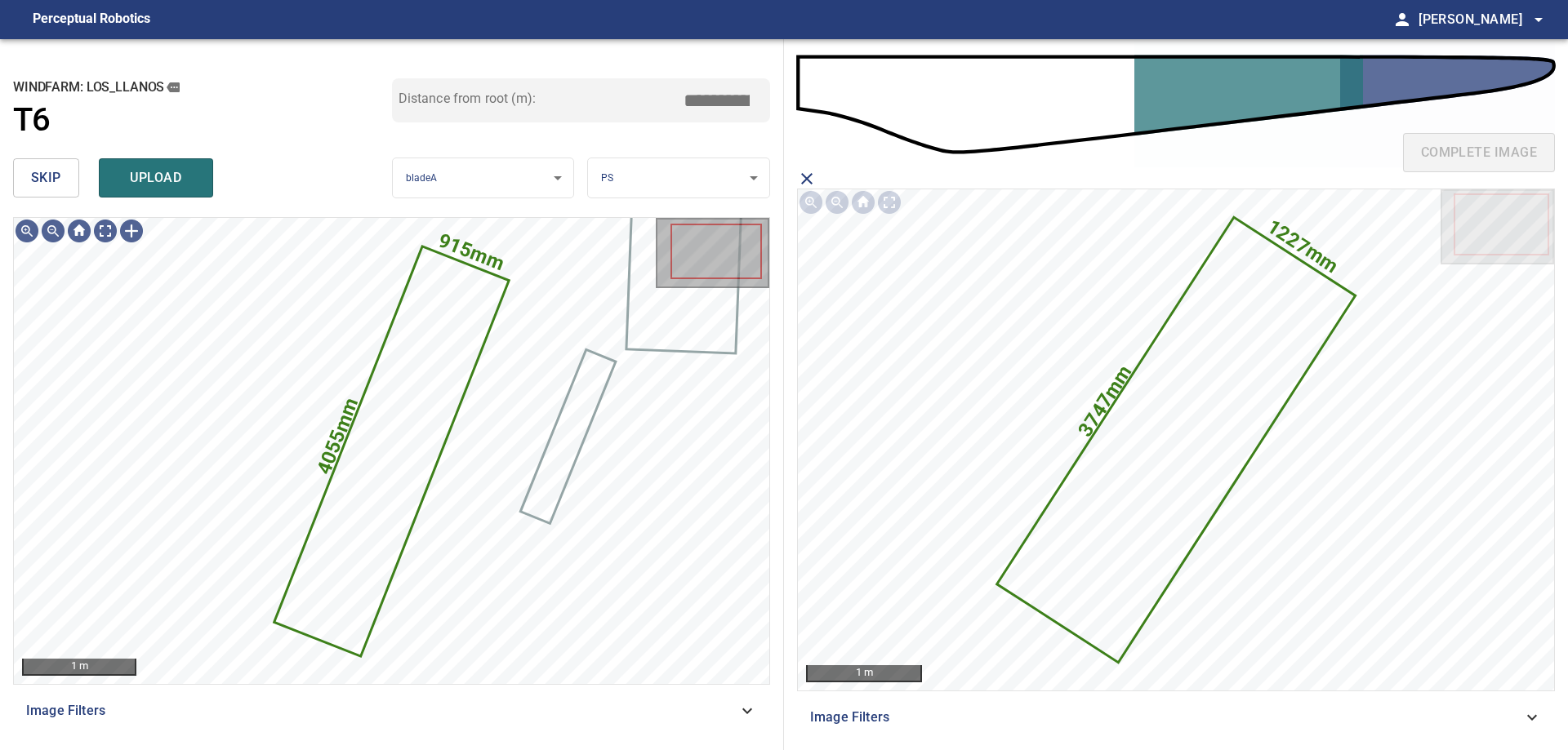
click at [150, 198] on div "skip upload" at bounding box center [202, 178] width 379 height 52
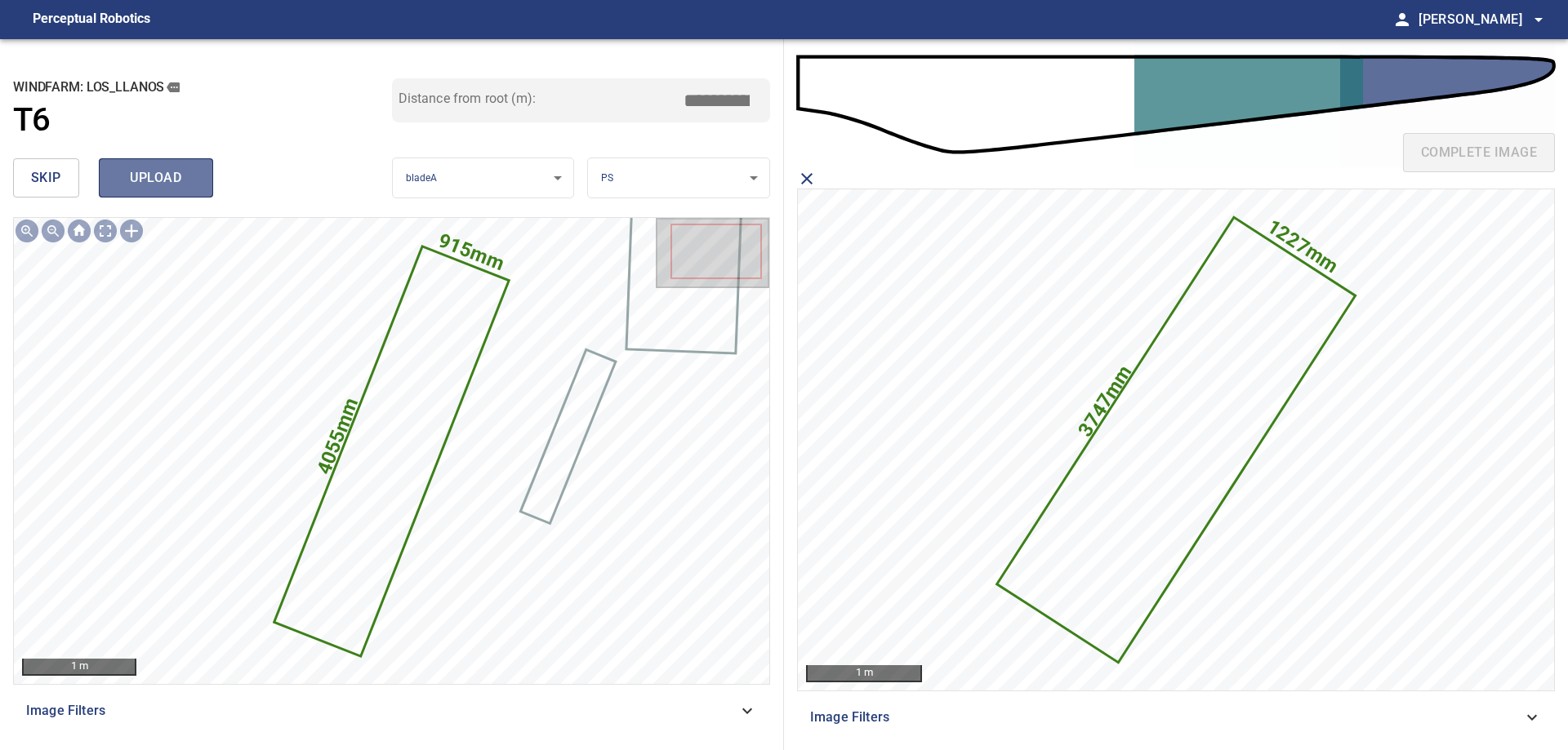
click at [178, 186] on span "upload" at bounding box center [156, 178] width 79 height 23
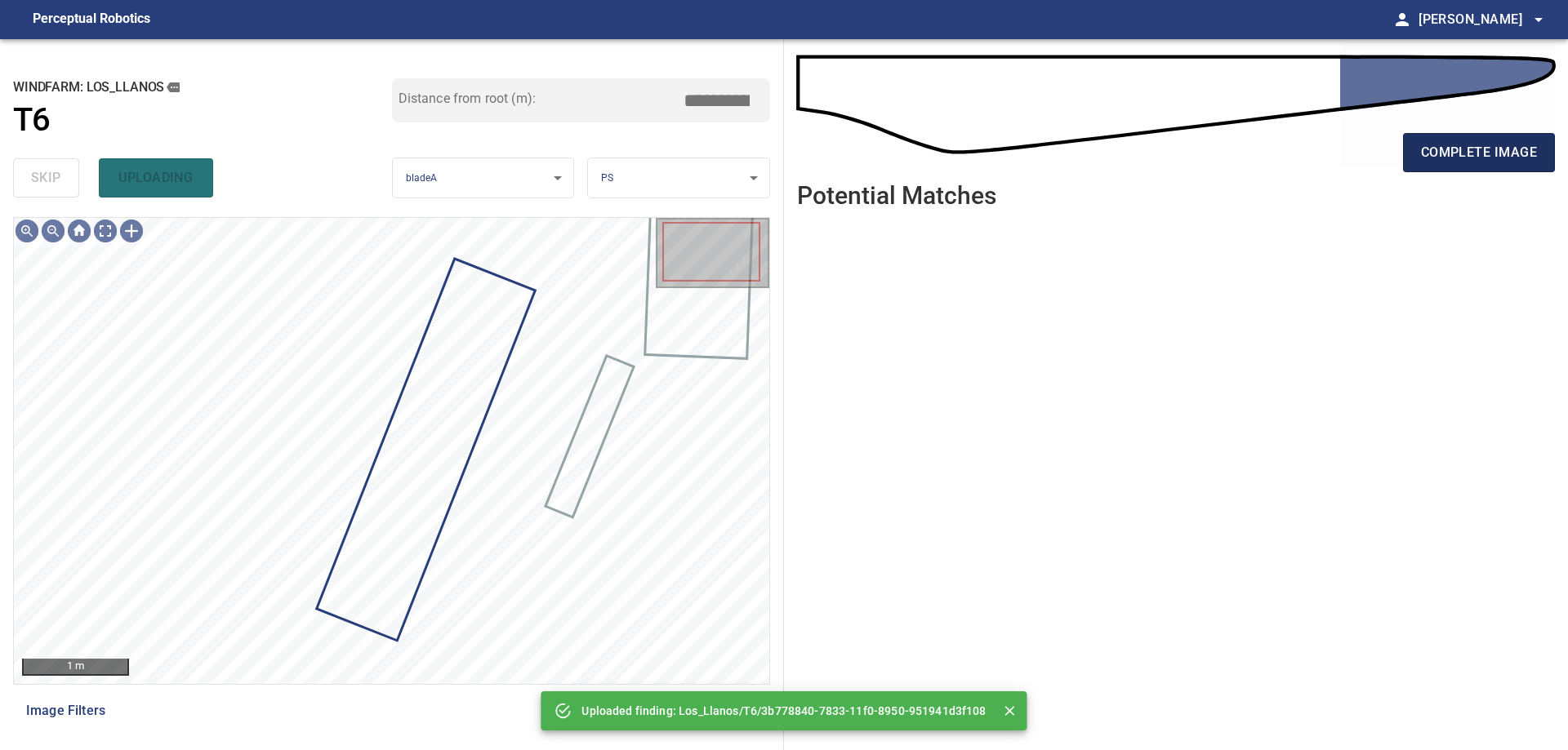
click at [1489, 170] on button "complete image" at bounding box center [1479, 152] width 152 height 39
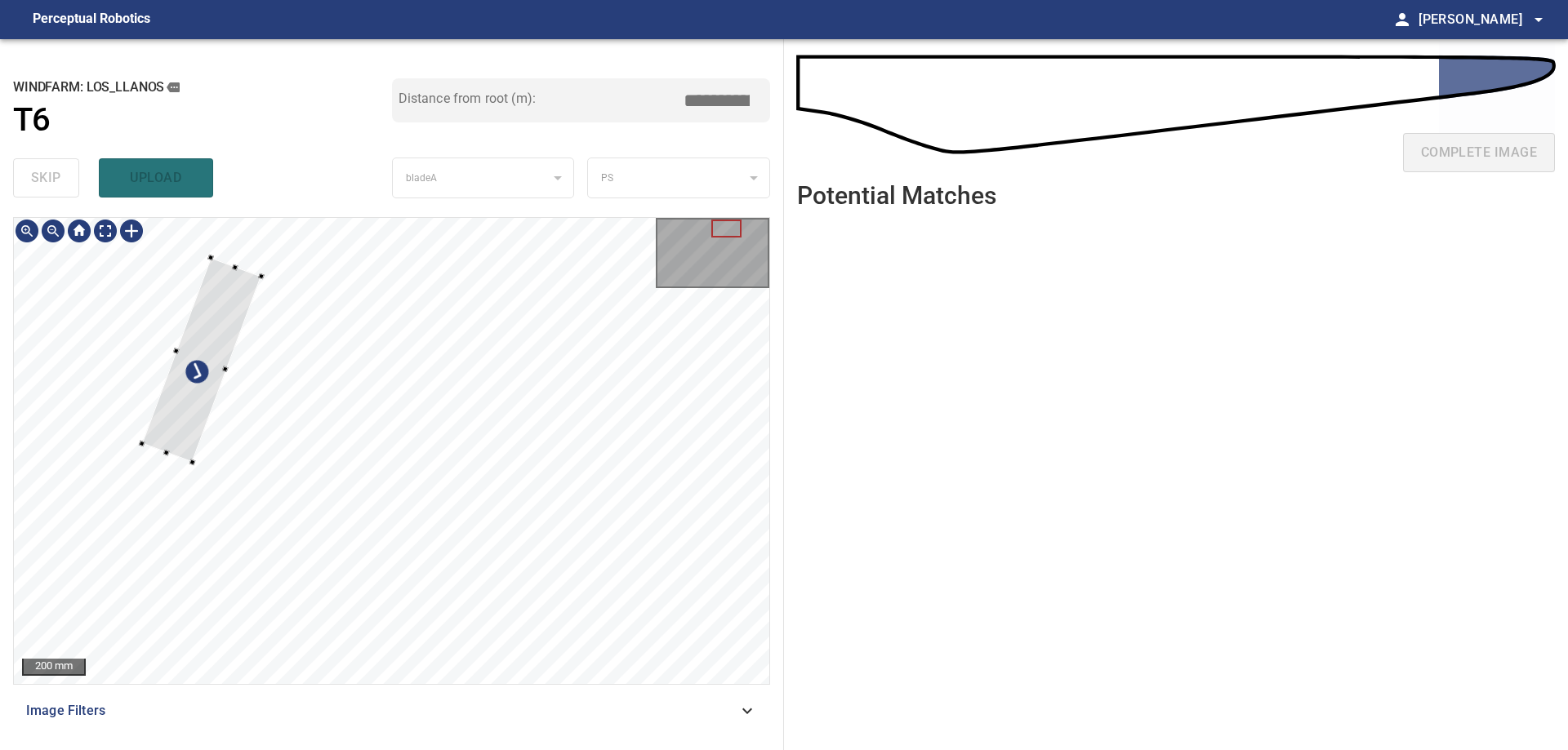
click at [178, 436] on div at bounding box center [202, 360] width 120 height 205
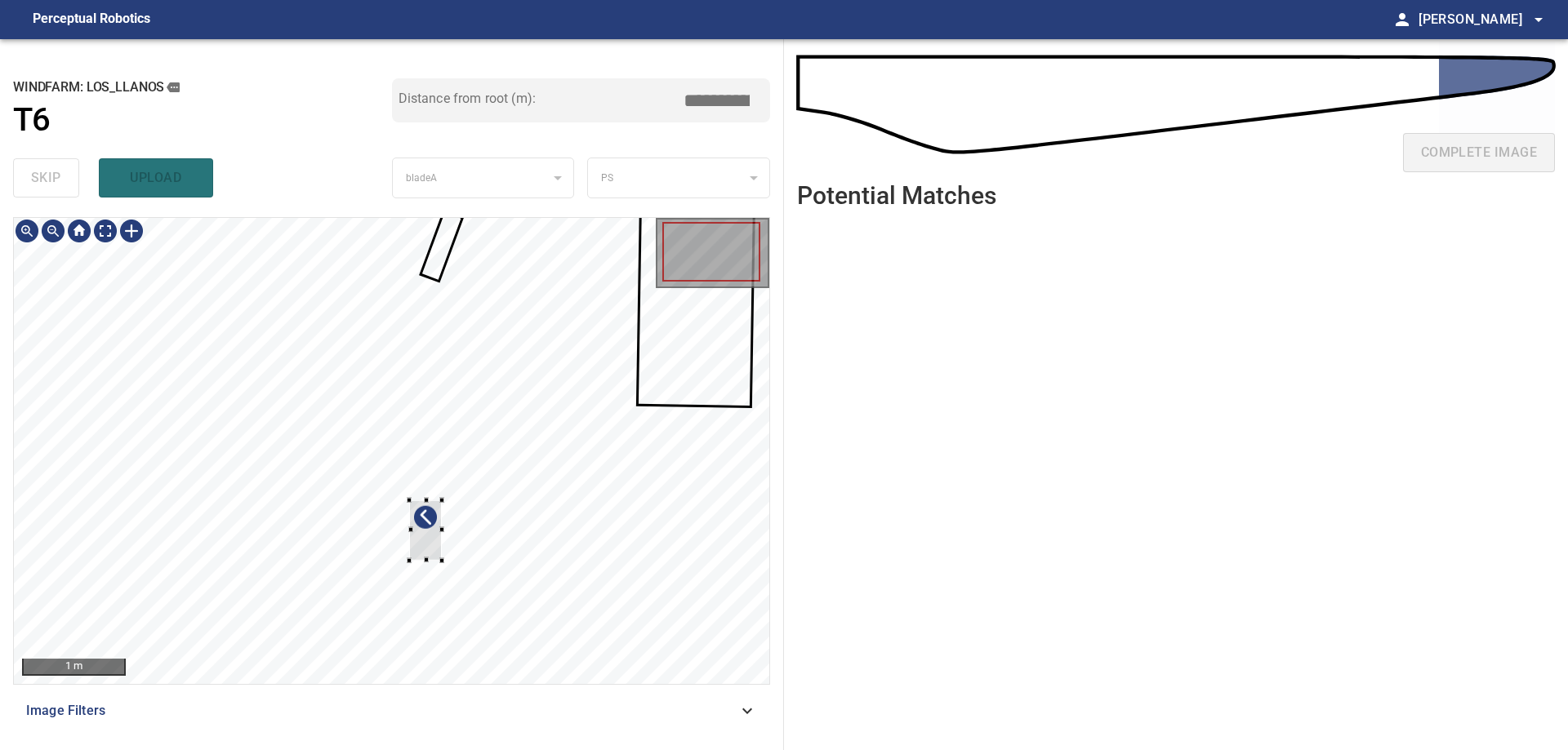
click at [460, 582] on div at bounding box center [392, 451] width 755 height 466
click at [641, 565] on div at bounding box center [392, 451] width 755 height 466
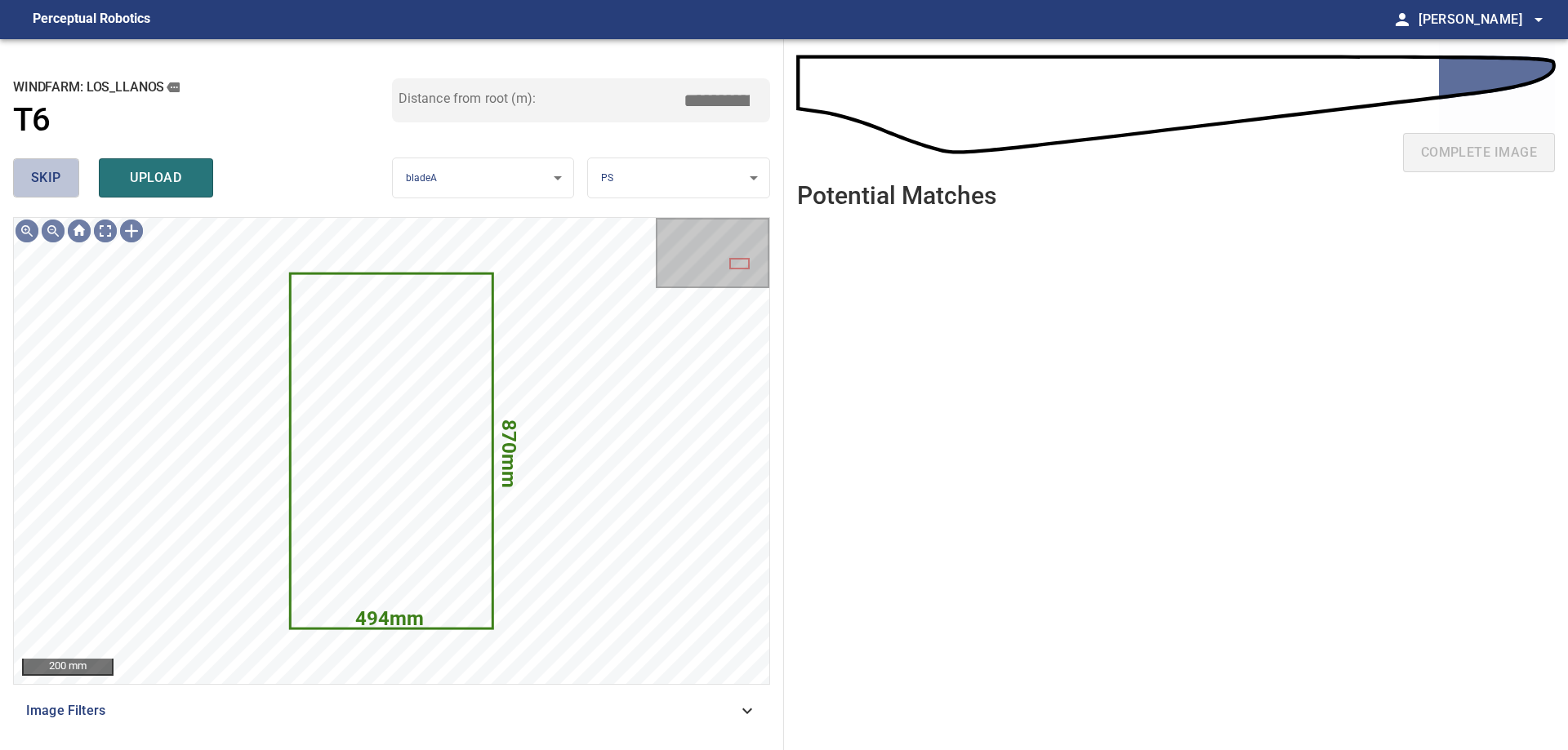
click at [54, 176] on span "skip" at bounding box center [46, 178] width 30 height 23
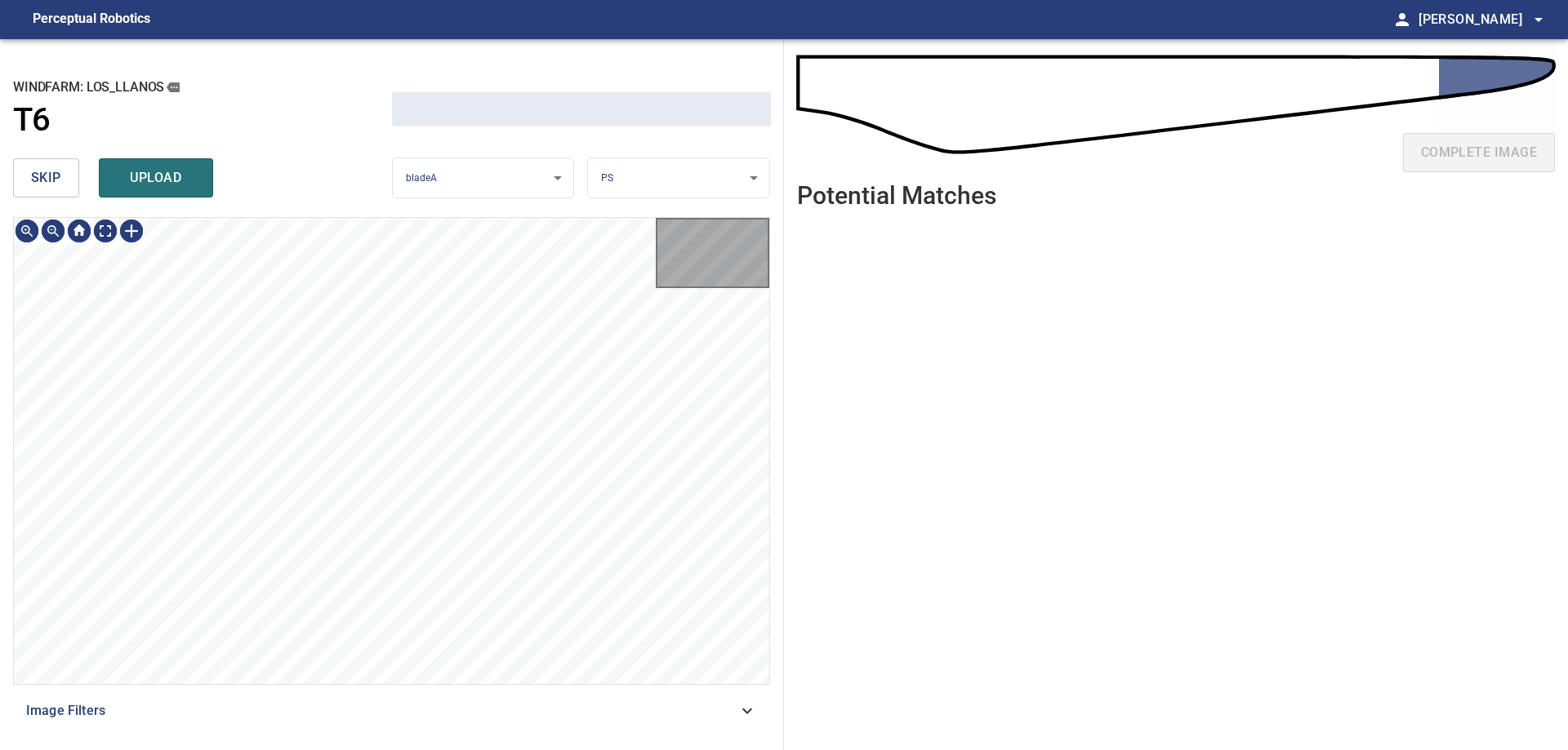
click at [54, 176] on span "skip" at bounding box center [46, 178] width 30 height 23
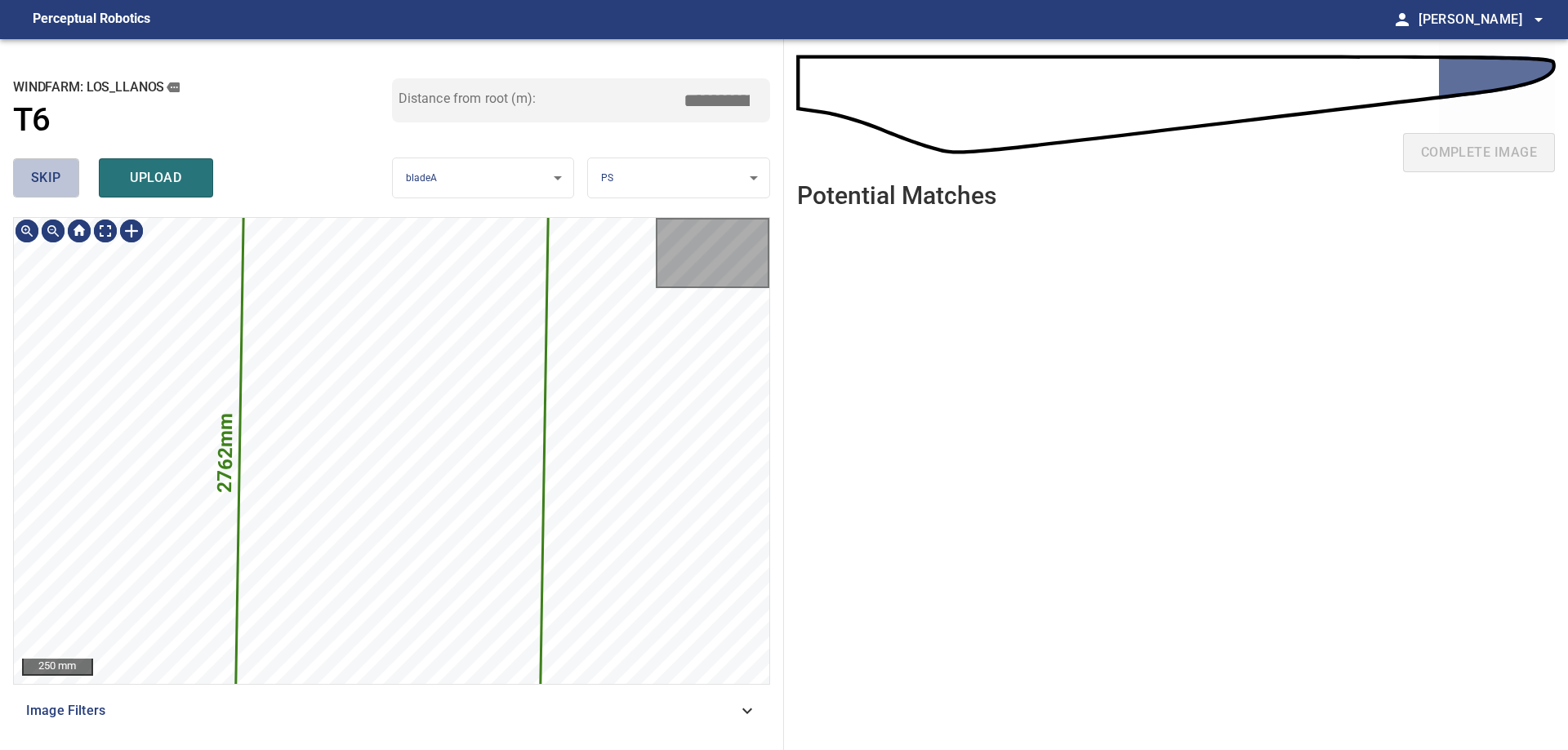
click at [54, 176] on span "skip" at bounding box center [46, 178] width 30 height 23
type input "*****"
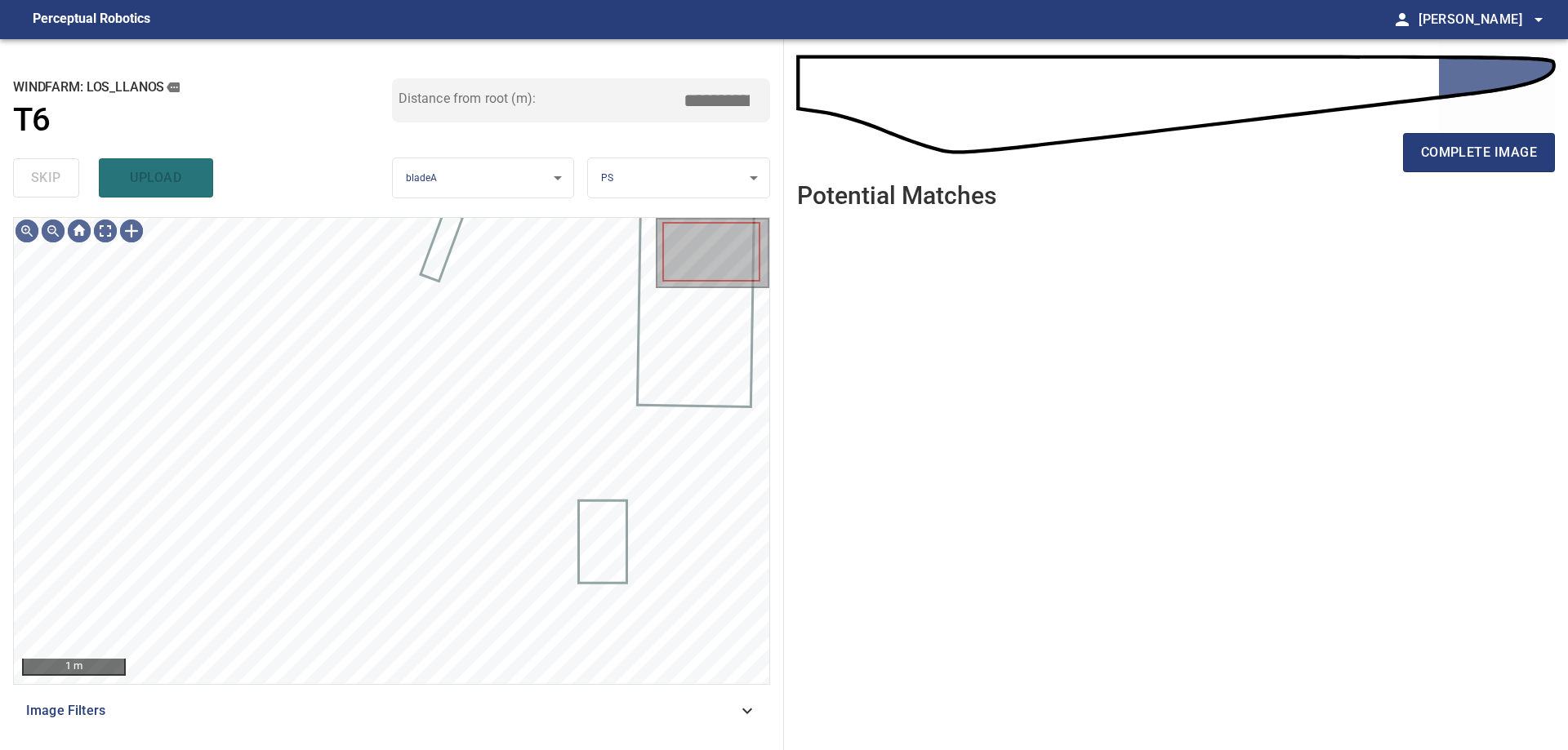
click at [54, 176] on div "skip upload" at bounding box center [202, 178] width 379 height 52
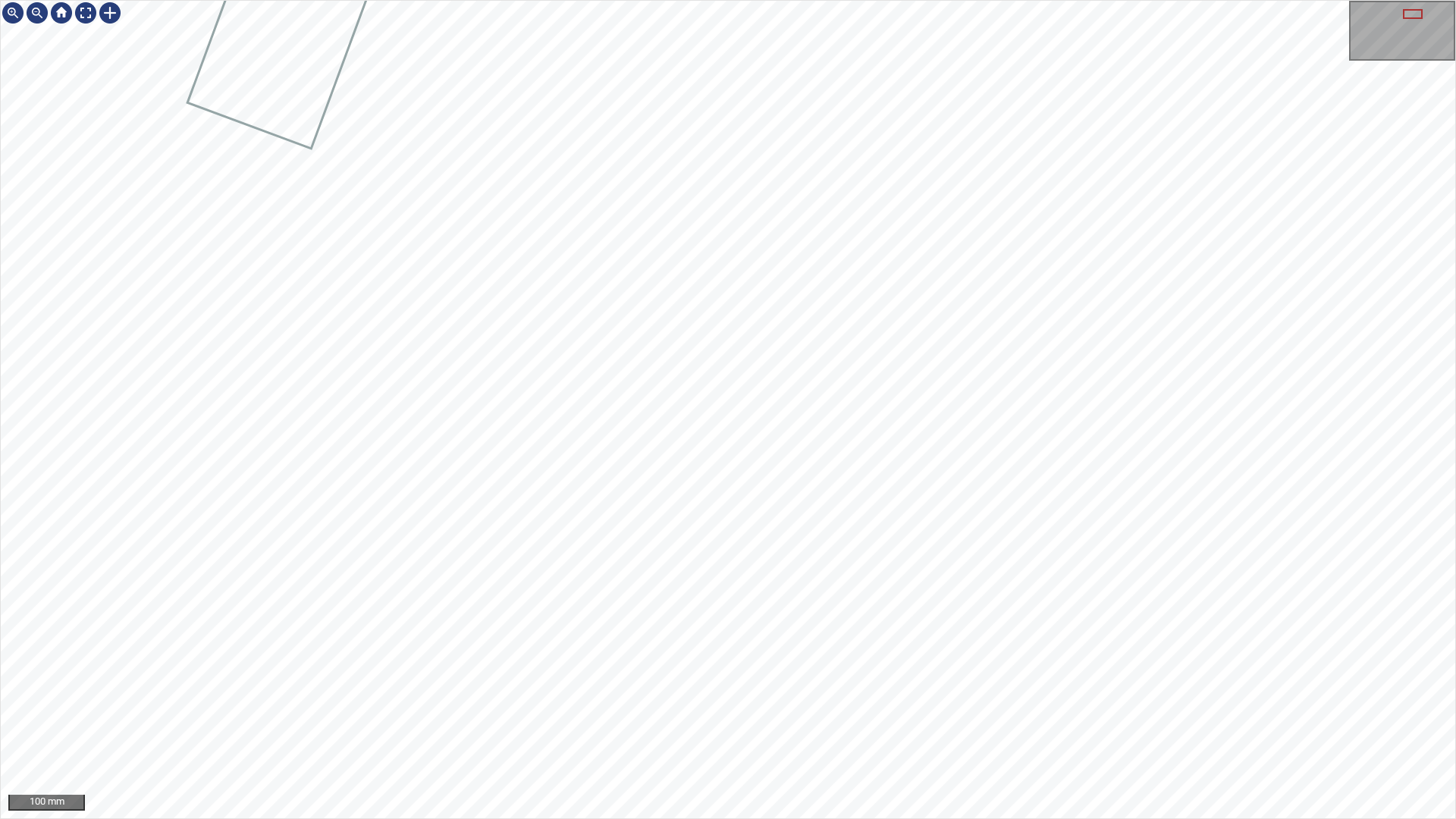
click at [628, 818] on div "100 mm" at bounding box center [728, 410] width 1456 height 819
click at [916, 0] on div "100 mm" at bounding box center [728, 410] width 1456 height 819
click at [727, 818] on div "50 mm" at bounding box center [728, 410] width 1456 height 819
click at [1248, 818] on div "50 mm" at bounding box center [728, 410] width 1456 height 819
click at [82, 8] on div at bounding box center [85, 13] width 24 height 24
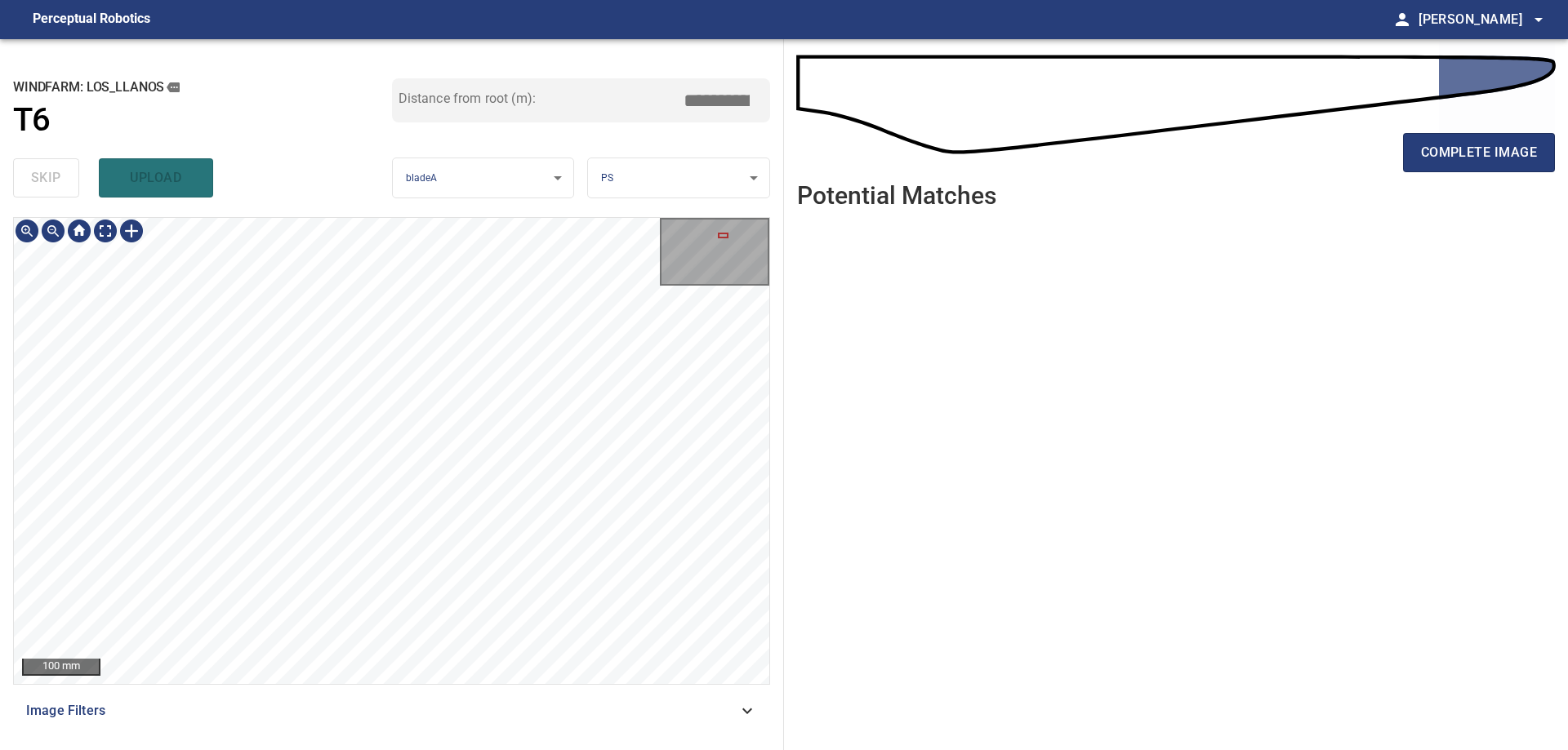
click at [683, 162] on div "**********" at bounding box center [392, 394] width 784 height 711
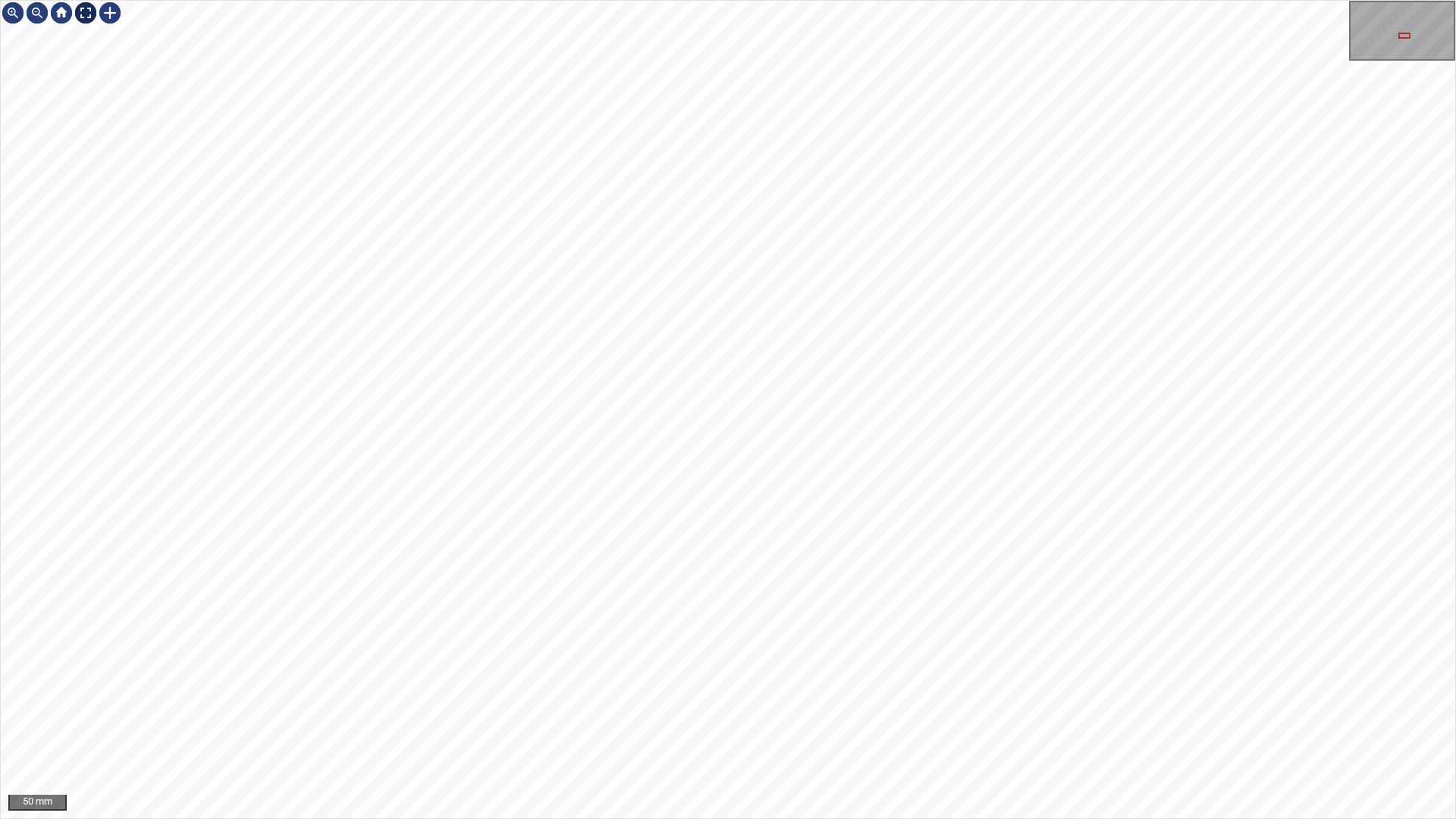
click at [84, 12] on div at bounding box center [85, 13] width 24 height 24
